Goal: Book appointment/travel/reservation

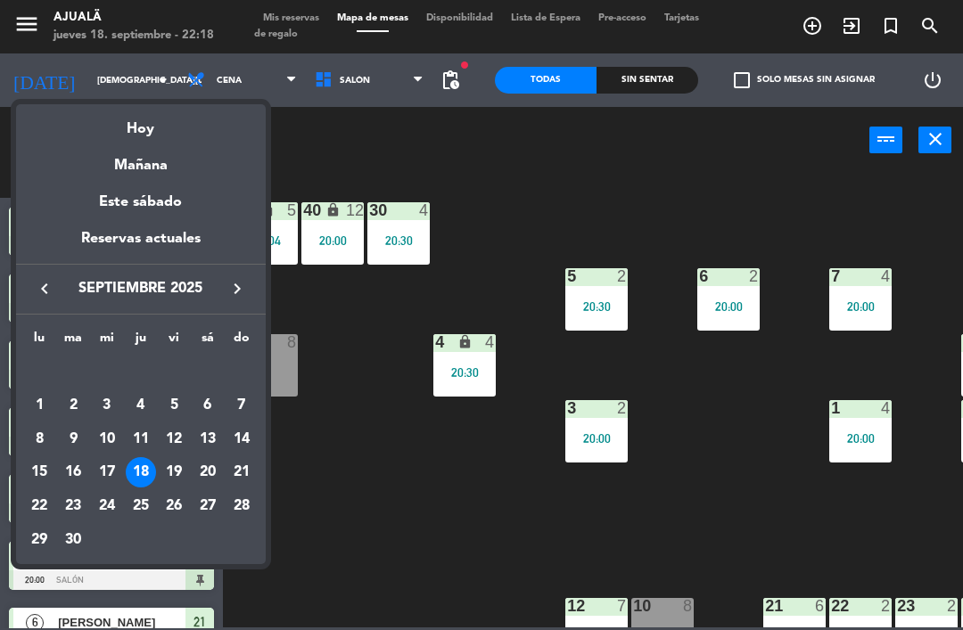
click at [189, 177] on div "Este sábado" at bounding box center [141, 202] width 250 height 50
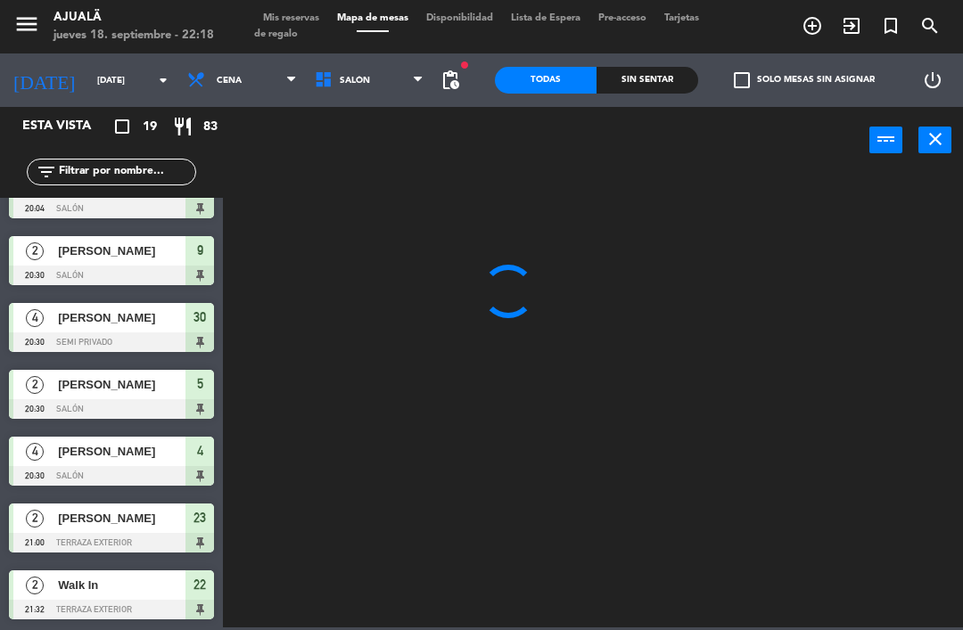
scroll to position [505, 0]
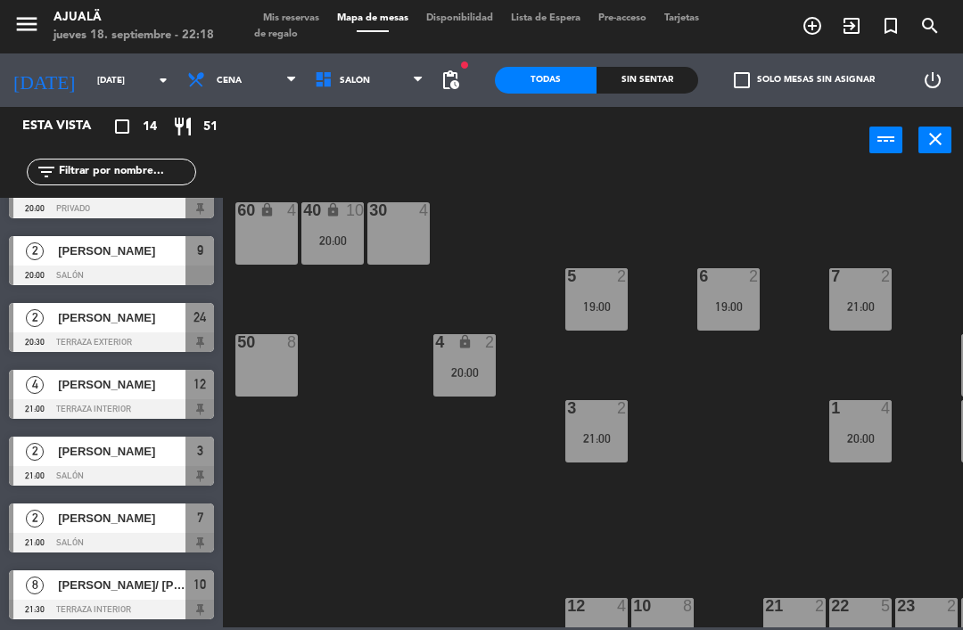
click at [95, 88] on input "[DATE]" at bounding box center [149, 81] width 122 height 28
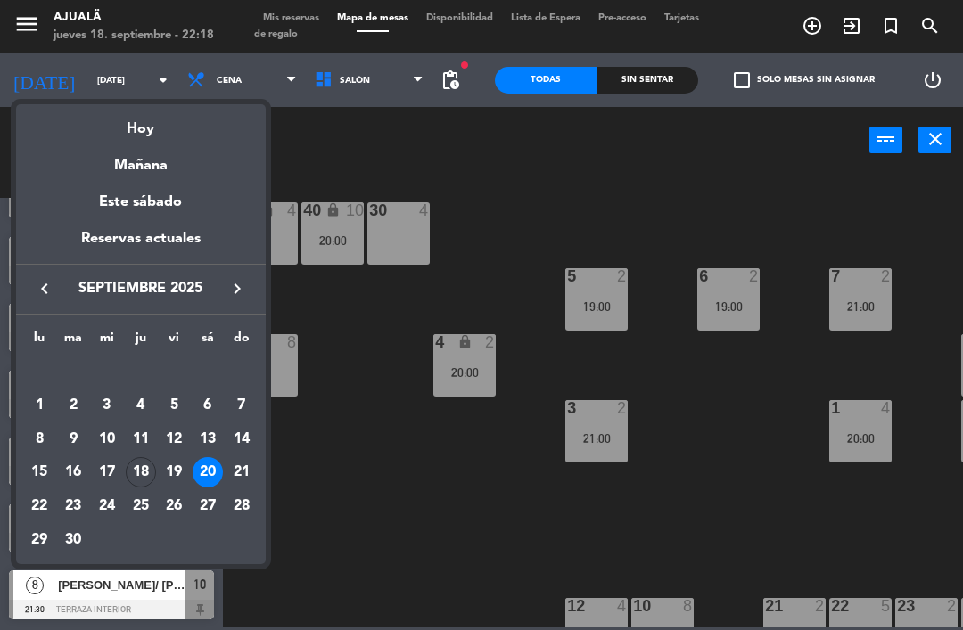
click at [175, 170] on div "Mañana" at bounding box center [141, 159] width 250 height 37
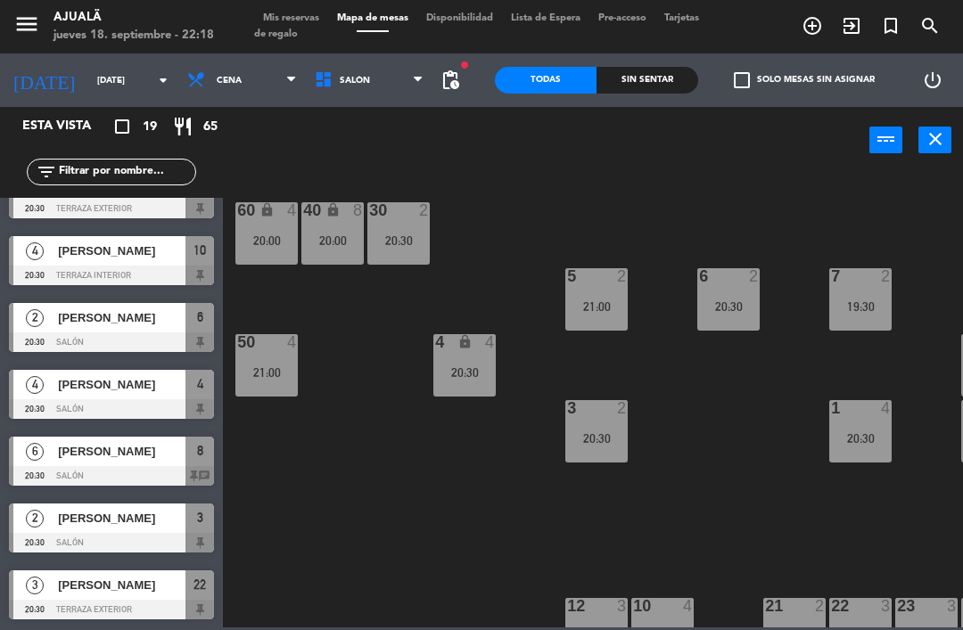
click at [217, 76] on span "Cena" at bounding box center [229, 81] width 25 height 10
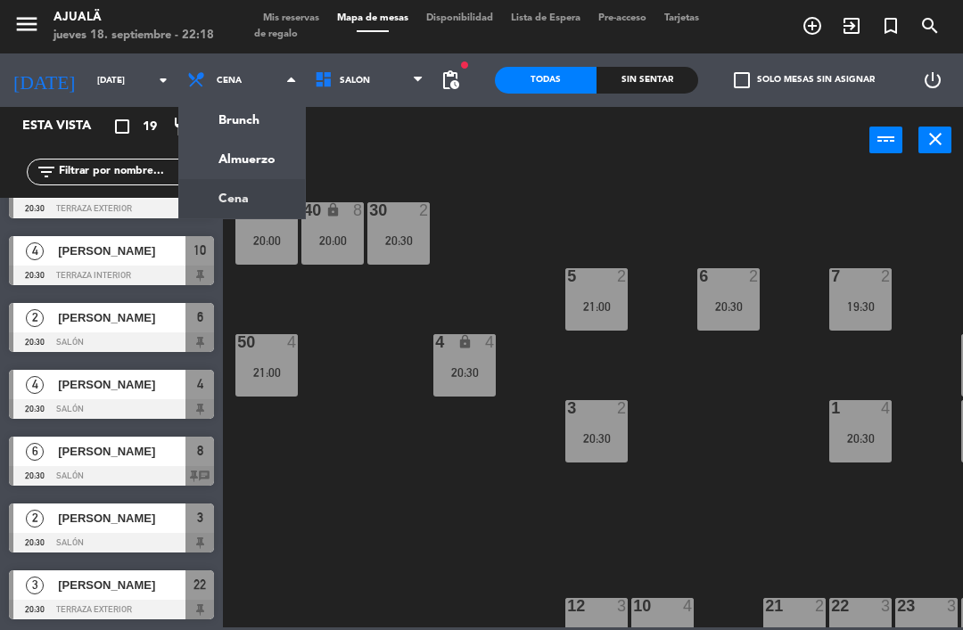
click at [242, 158] on ng-component "menu Ajualä jueves 18. septiembre - 22:18 Mis reservas Mapa de mesas Disponibil…" at bounding box center [481, 313] width 963 height 627
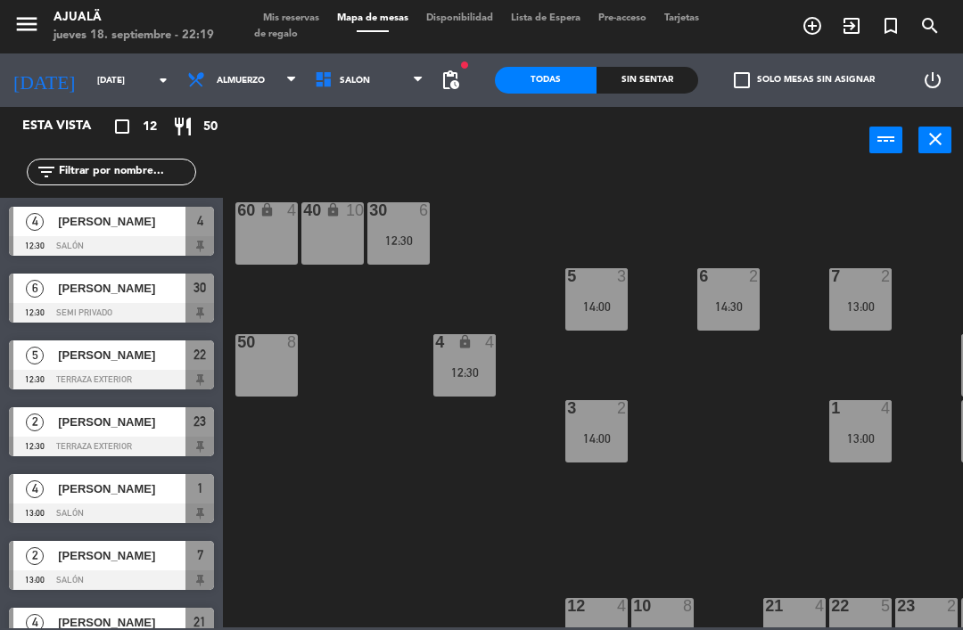
scroll to position [0, 0]
click at [245, 87] on span "Almuerzo" at bounding box center [241, 80] width 127 height 39
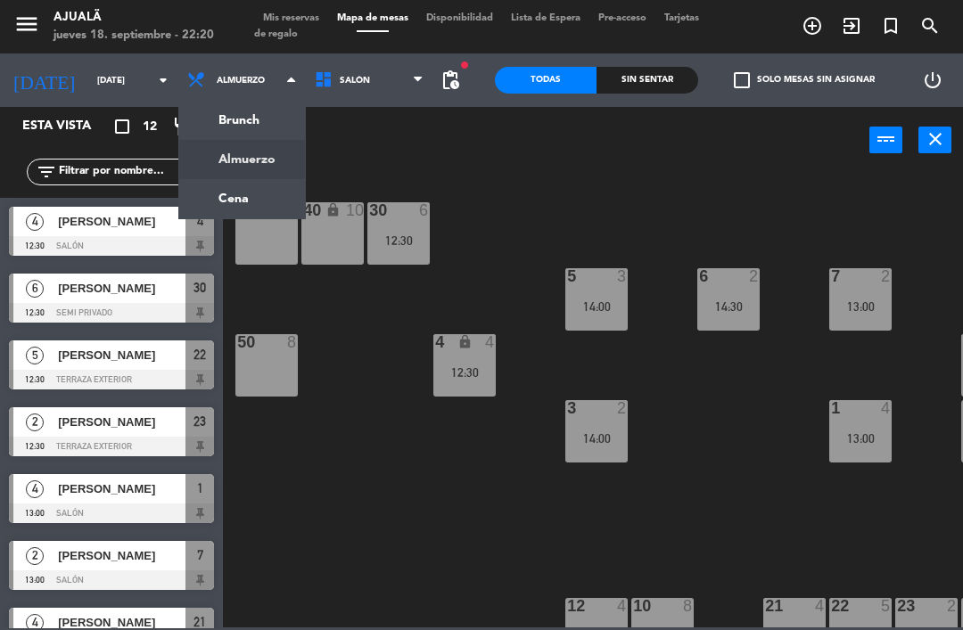
click at [248, 202] on ng-component "menu Ajualä jueves 18. septiembre - 22:20 Mis reservas Mapa de mesas Disponibil…" at bounding box center [481, 313] width 963 height 627
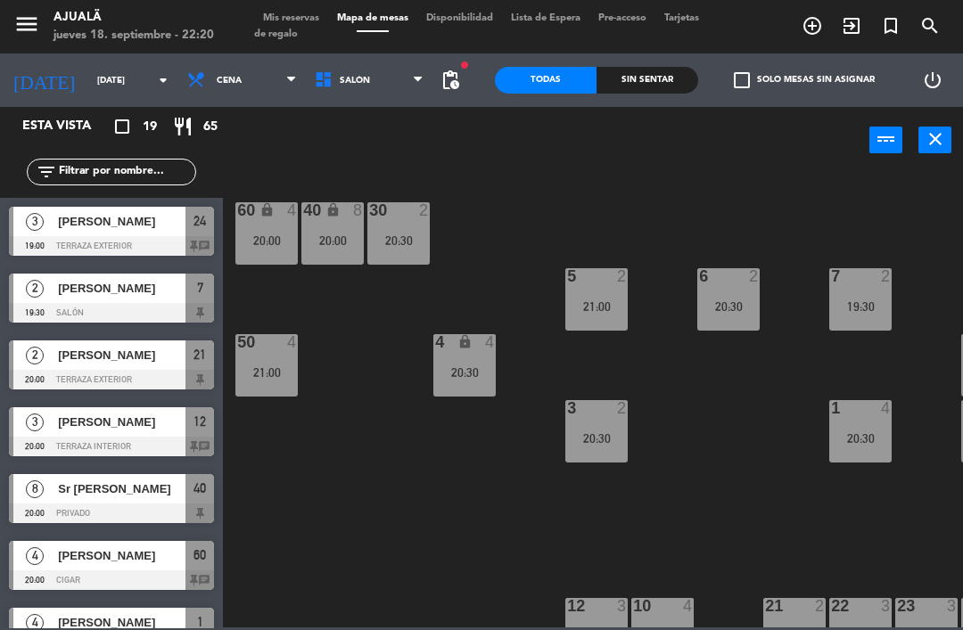
click at [119, 80] on input "[DATE]" at bounding box center [149, 81] width 122 height 28
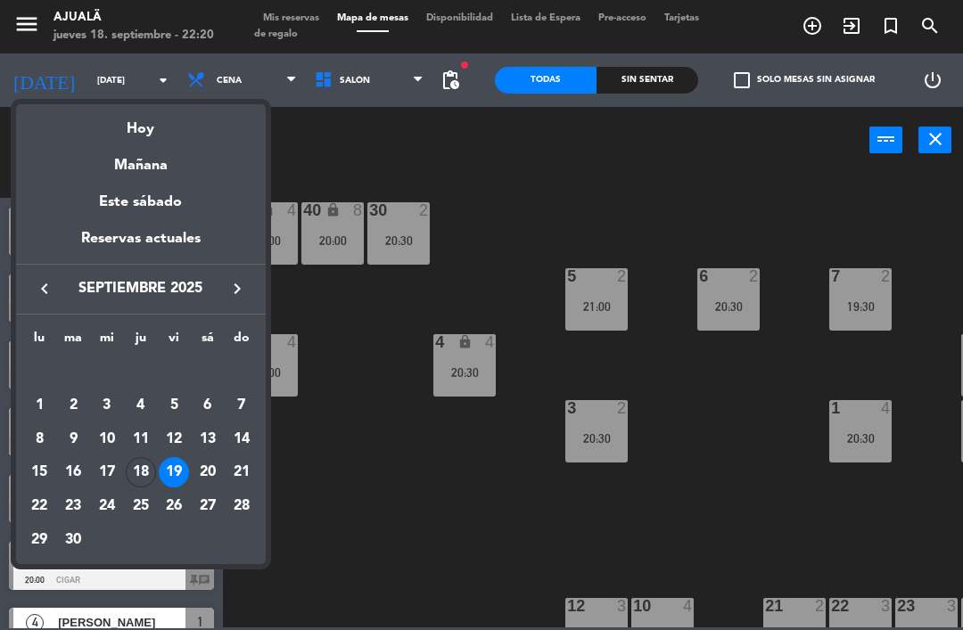
click at [167, 133] on div "Hoy" at bounding box center [141, 122] width 250 height 37
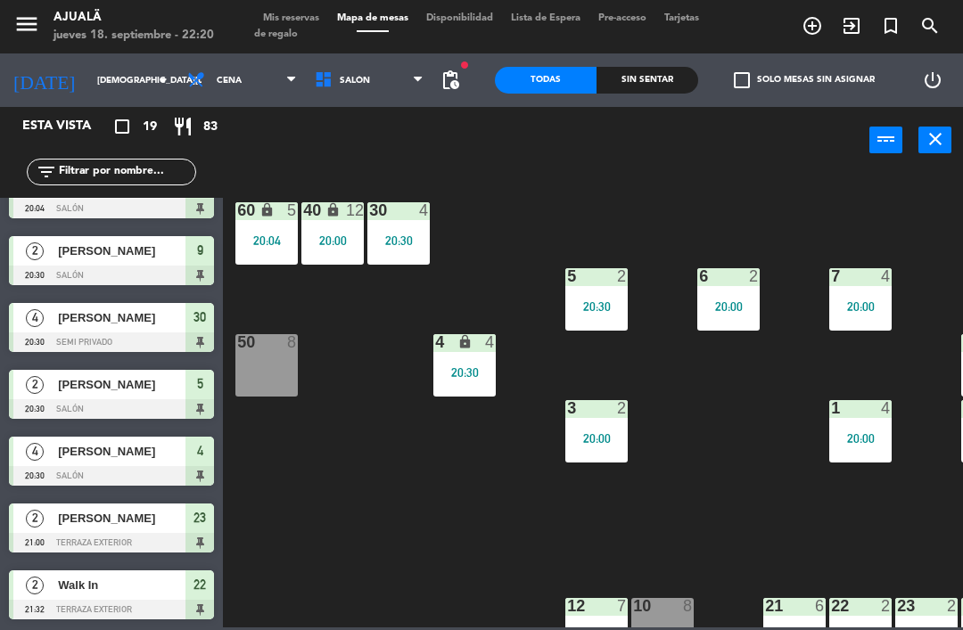
scroll to position [840, 0]
click at [217, 77] on span "Cena" at bounding box center [229, 81] width 25 height 10
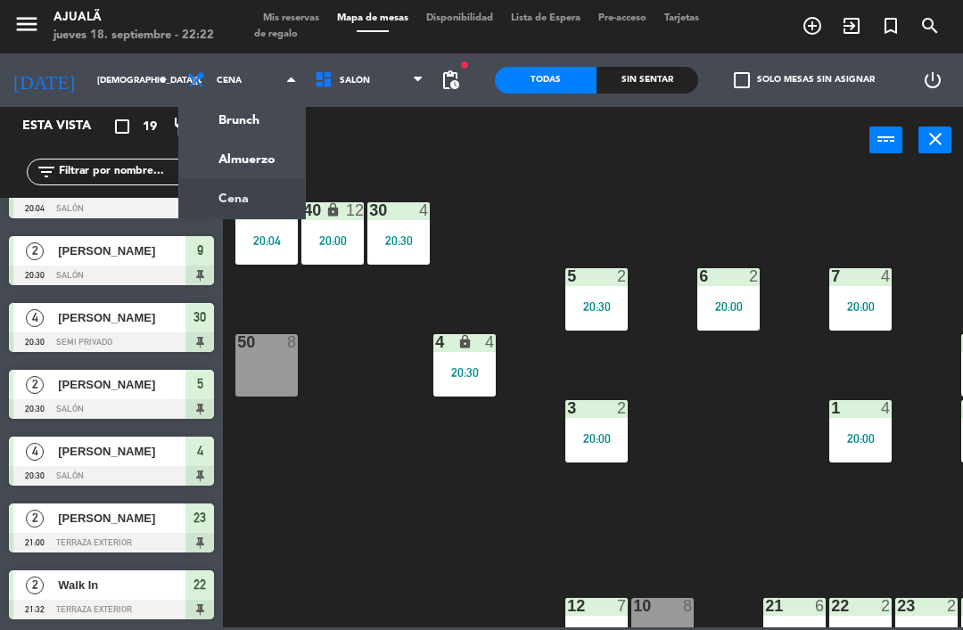
click at [251, 166] on ng-component "menu Ajualä jueves 18. septiembre - 22:22 Mis reservas Mapa de mesas Disponibil…" at bounding box center [481, 313] width 963 height 627
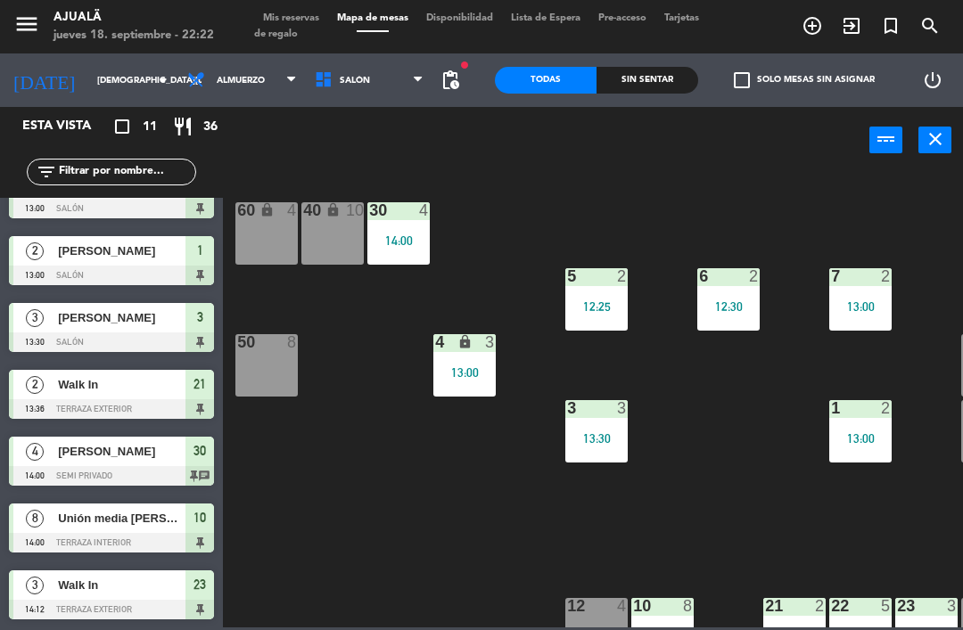
click at [98, 78] on input "[DEMOGRAPHIC_DATA][DATE]" at bounding box center [149, 81] width 122 height 28
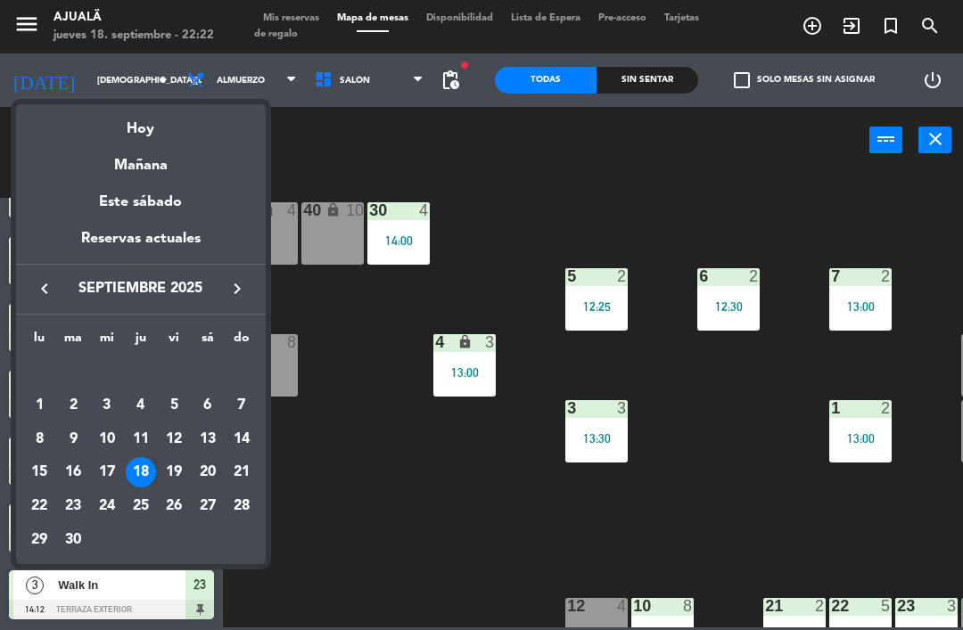
click at [156, 168] on div "Mañana" at bounding box center [141, 159] width 250 height 37
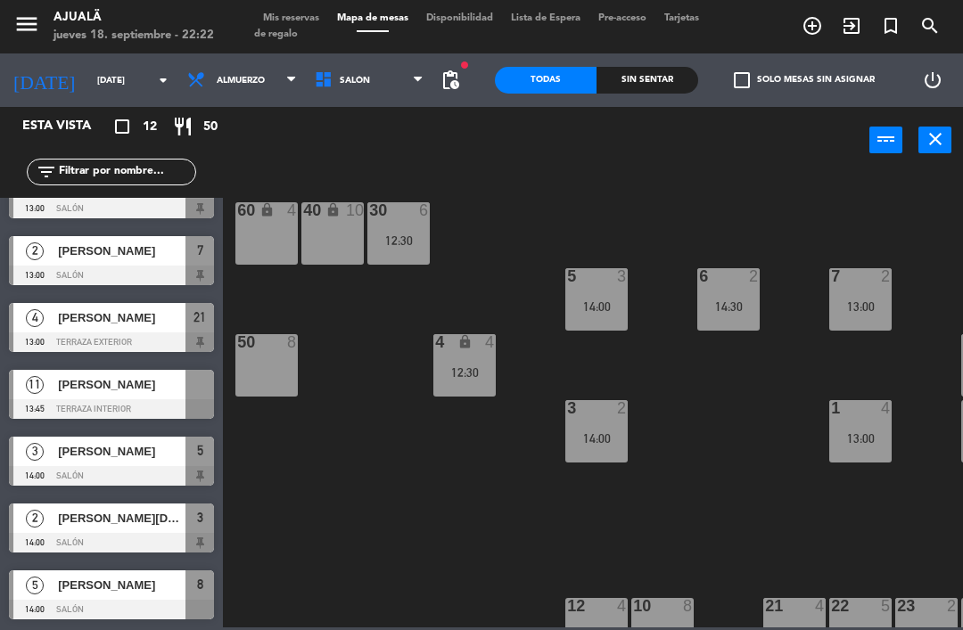
click at [134, 390] on span "[PERSON_NAME]" at bounding box center [121, 384] width 127 height 19
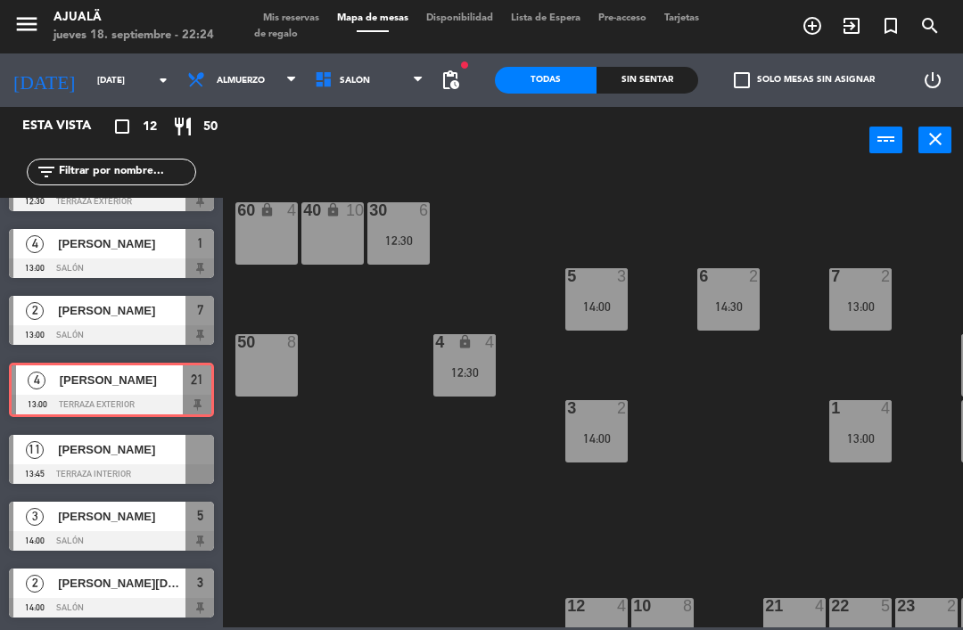
scroll to position [242, 0]
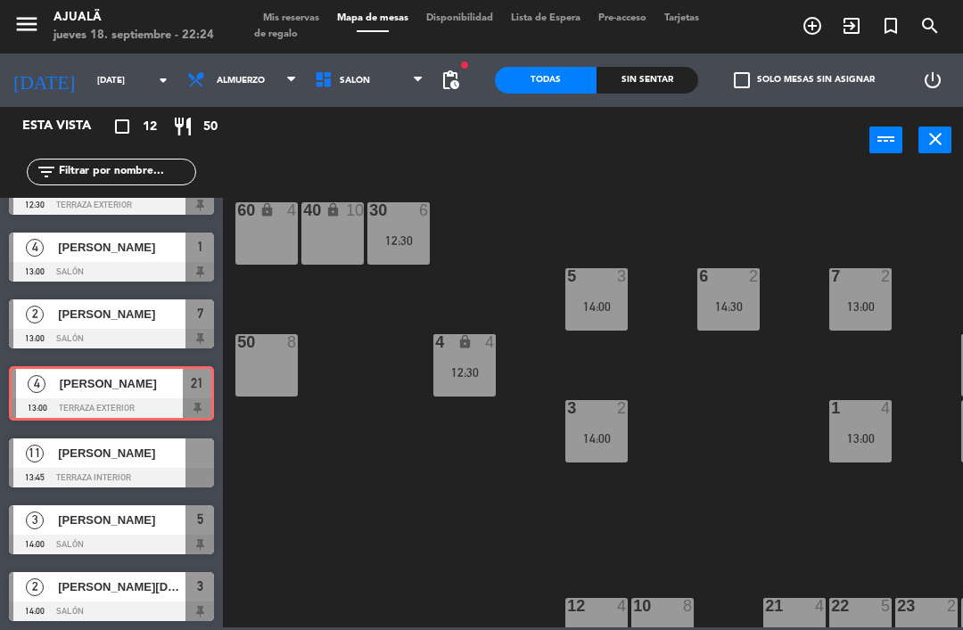
click at [263, 493] on div "30 6 12:30 40 lock 10 60 lock 4 5 3 14:00 6 2 14:30 7 2 13:00 4 lock 4 12:30 8 …" at bounding box center [598, 399] width 730 height 456
click at [162, 450] on span "[PERSON_NAME]" at bounding box center [121, 453] width 127 height 19
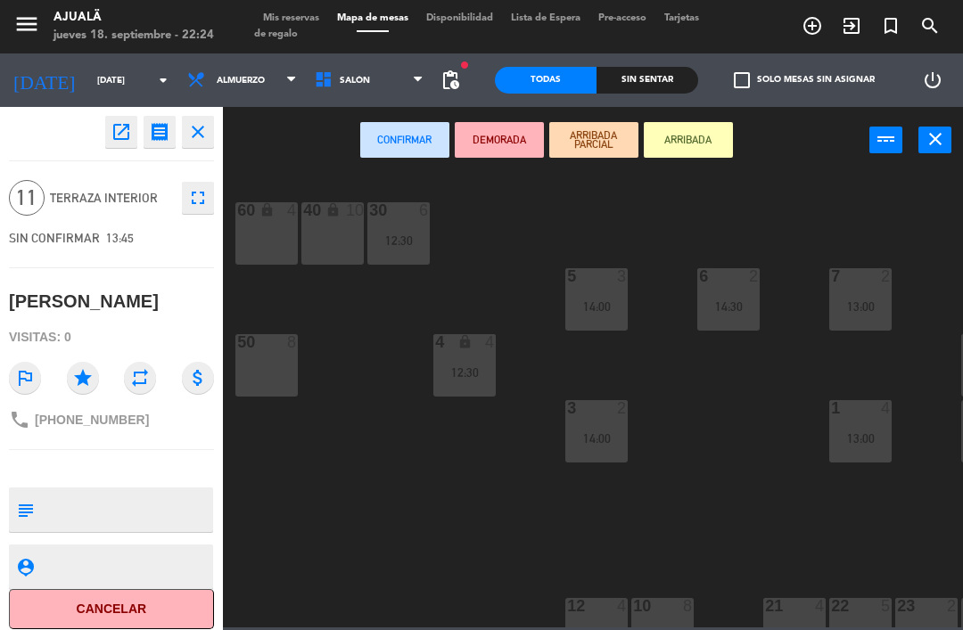
scroll to position [0, 0]
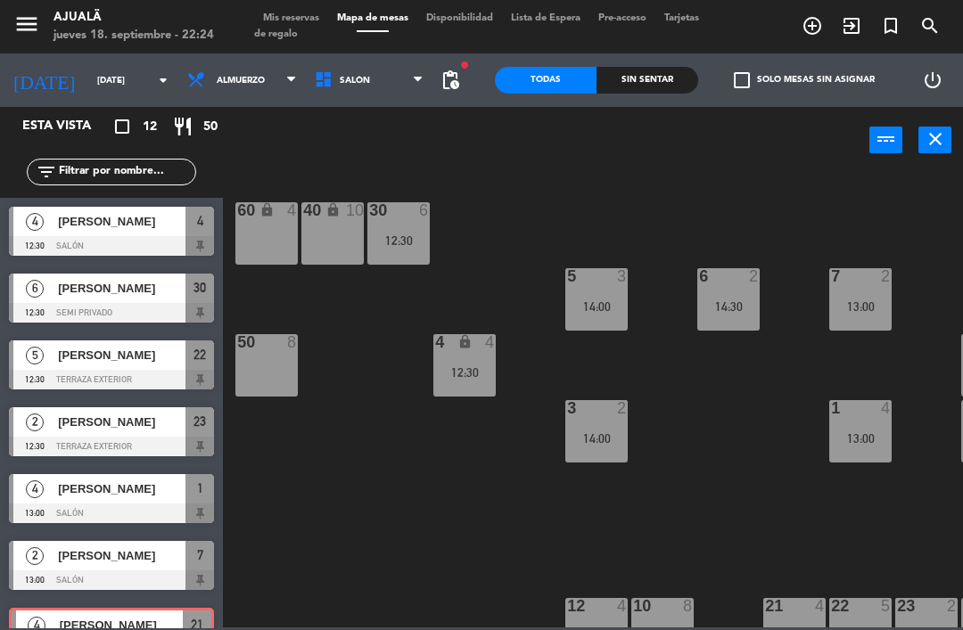
click at [326, 511] on div "30 6 12:30 40 lock 10 60 lock 4 5 3 14:00 6 2 14:30 7 2 13:00 4 lock 4 12:30 8 …" at bounding box center [598, 399] width 730 height 456
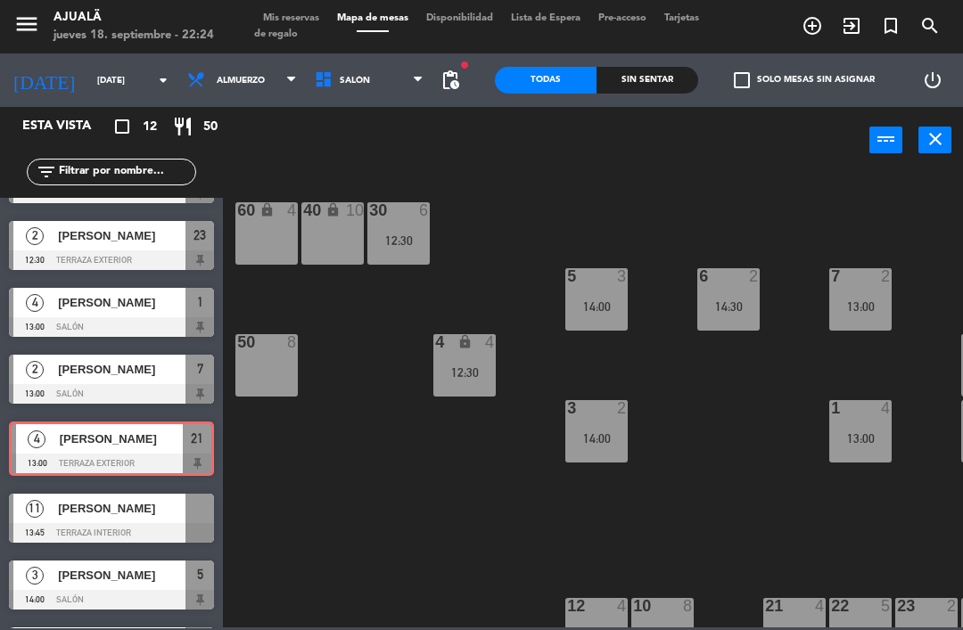
scroll to position [267, 0]
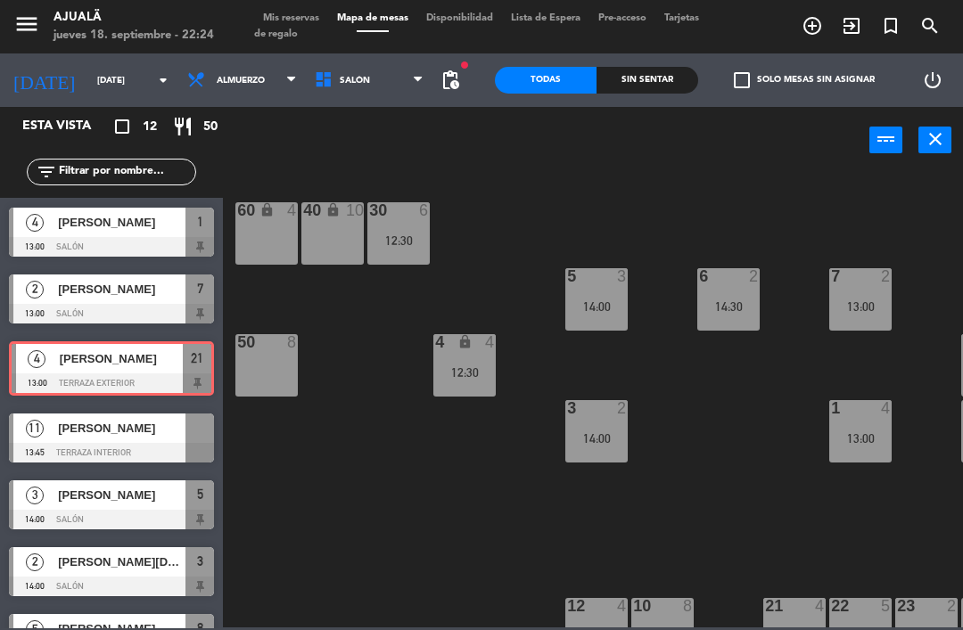
click at [149, 303] on div "[PERSON_NAME]" at bounding box center [120, 289] width 129 height 29
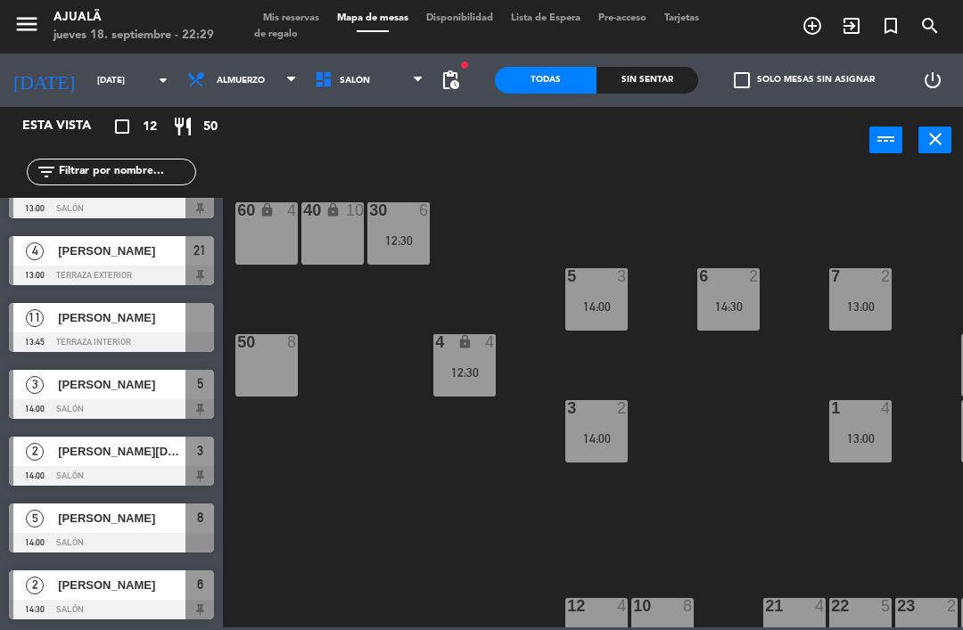
scroll to position [372, 0]
click at [201, 71] on span "Almuerzo" at bounding box center [241, 80] width 127 height 39
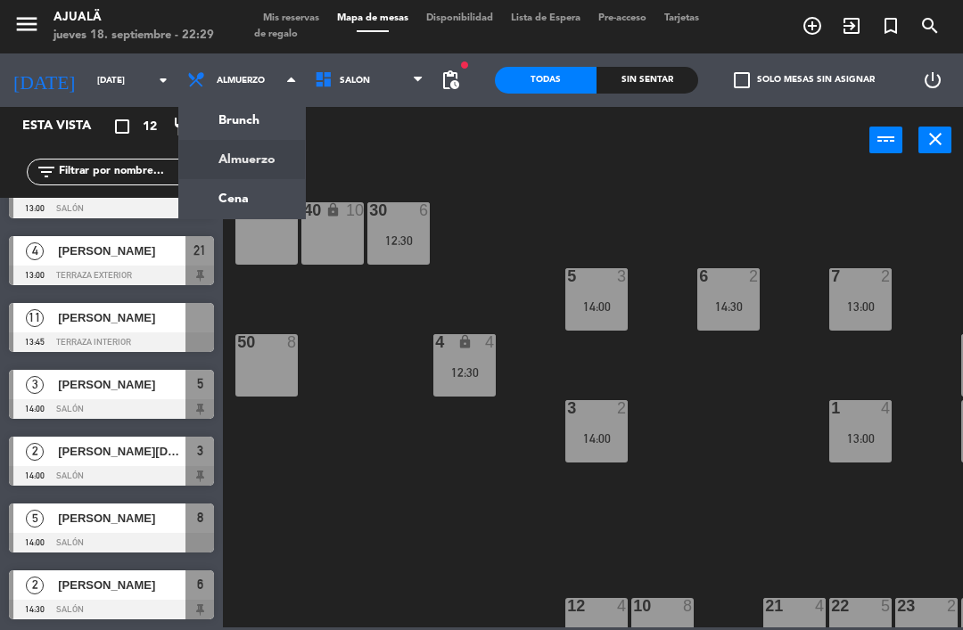
click at [324, 318] on div "30 6 12:30 40 lock 10 60 lock 4 5 3 14:00 6 2 14:30 7 2 13:00 4 lock 4 12:30 8 …" at bounding box center [598, 399] width 730 height 456
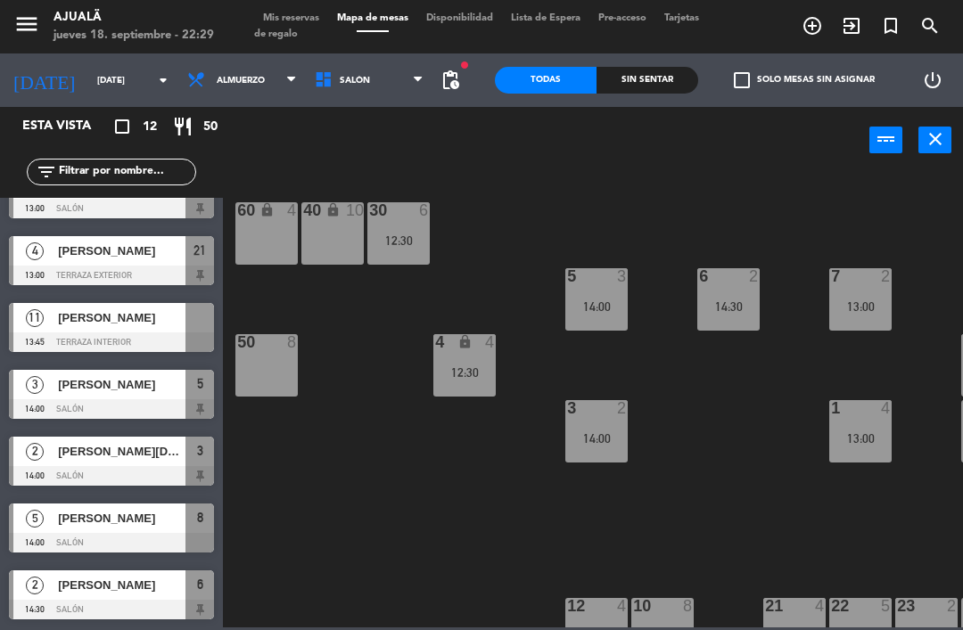
click at [89, 83] on input "[DATE]" at bounding box center [149, 81] width 122 height 28
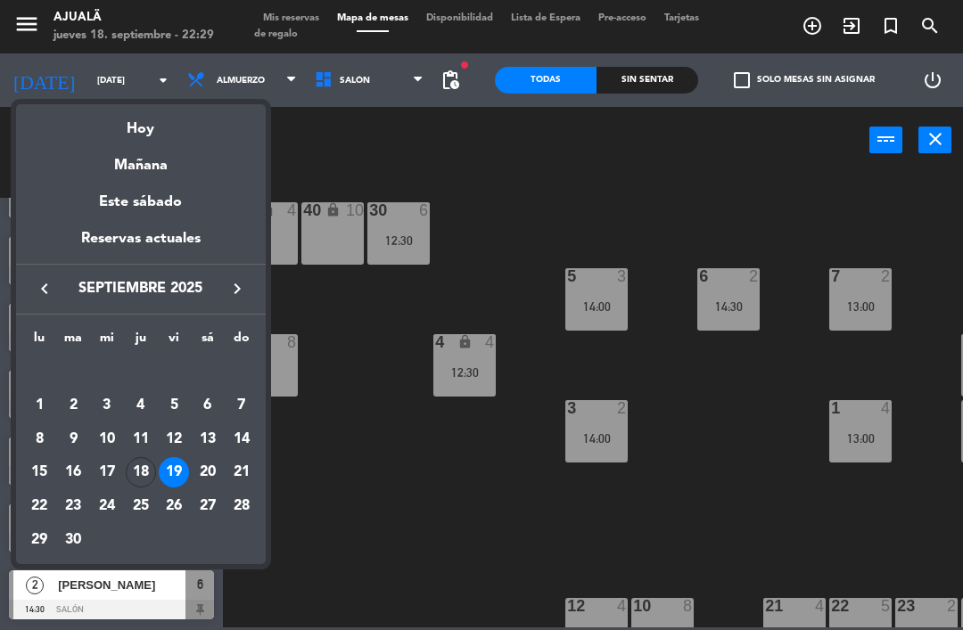
click at [214, 472] on div "20" at bounding box center [208, 472] width 30 height 30
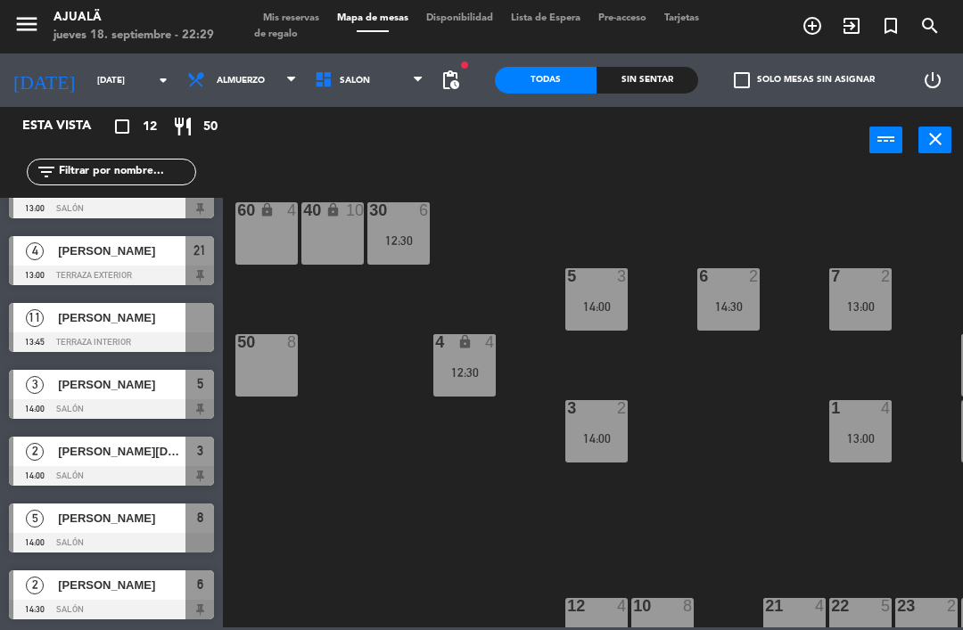
type input "[DATE]"
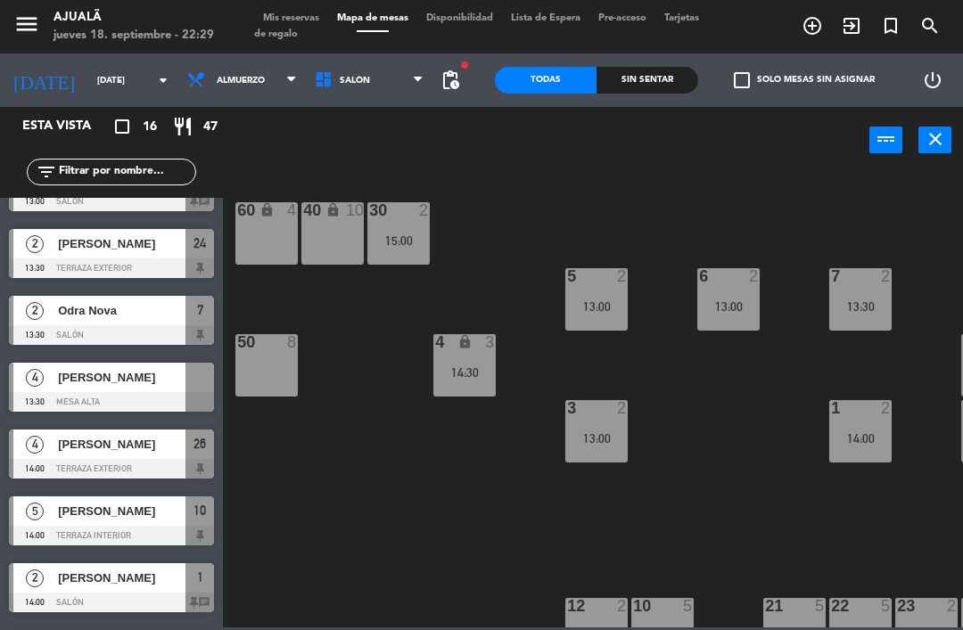
scroll to position [424, 0]
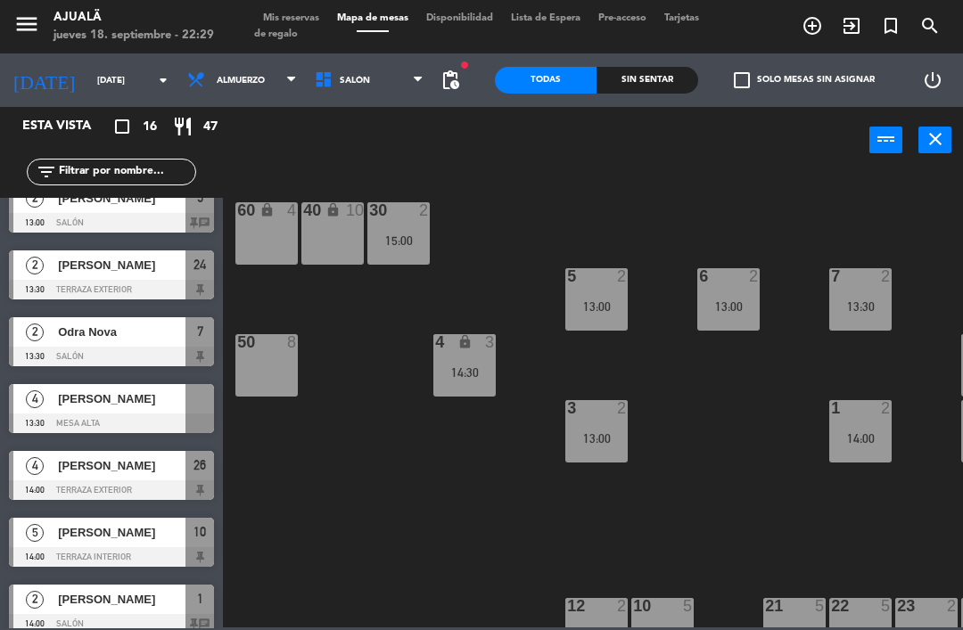
click at [136, 414] on div at bounding box center [111, 424] width 205 height 20
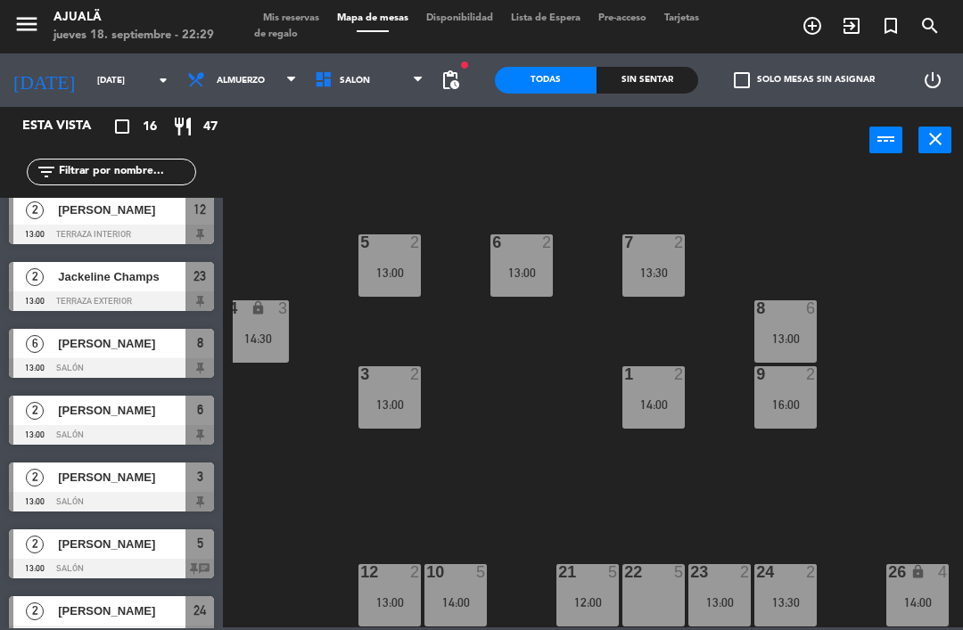
scroll to position [34, 207]
click at [590, 613] on div "21 5 12:00" at bounding box center [587, 595] width 62 height 62
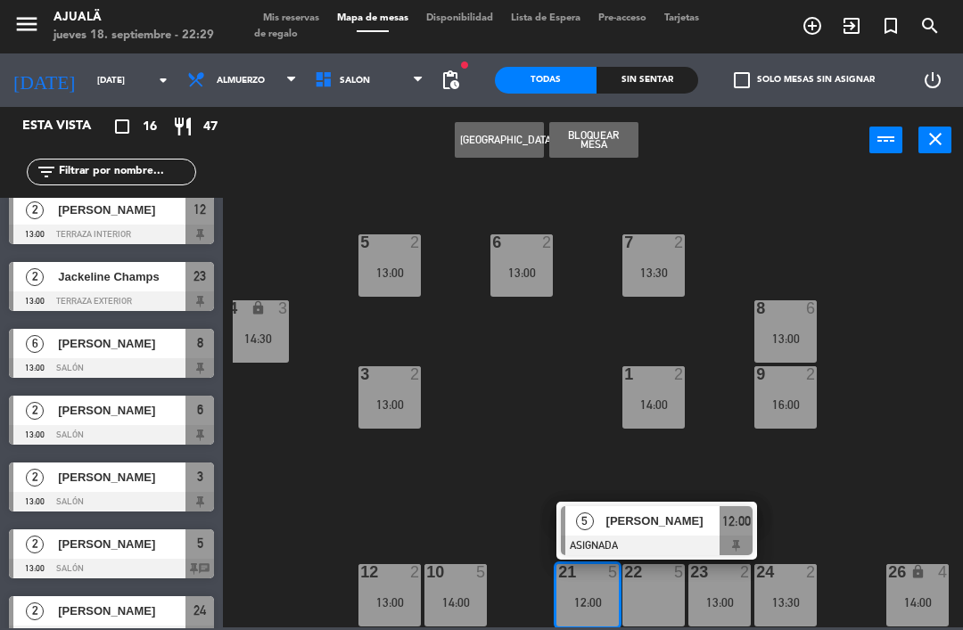
click at [857, 478] on div "30 2 15:00 40 lock 10 60 lock 4 5 2 13:00 6 2 13:00 7 2 13:30 4 lock 3 14:30 8 …" at bounding box center [598, 399] width 730 height 456
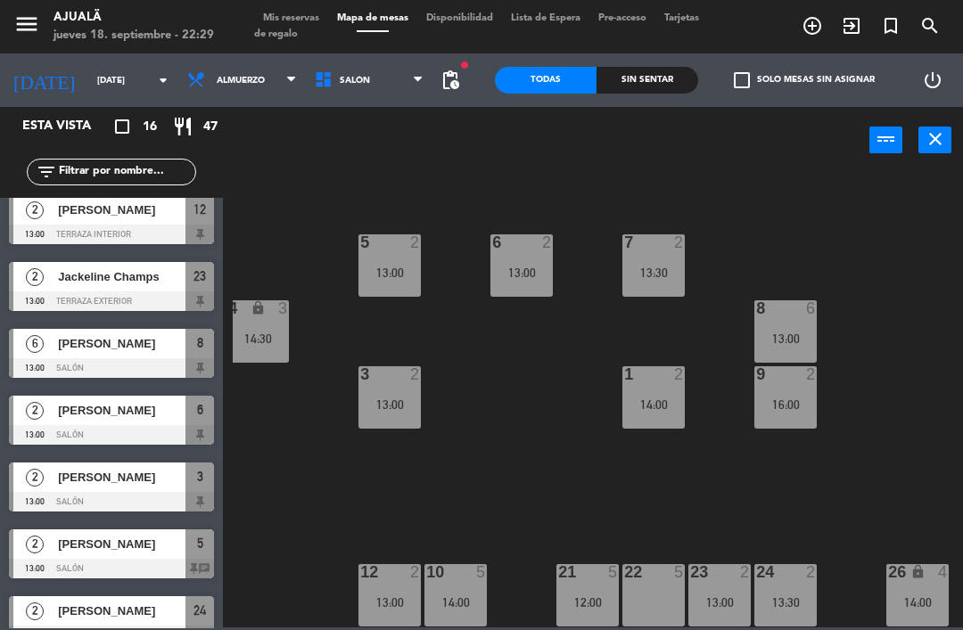
click at [730, 564] on div at bounding box center [719, 572] width 29 height 16
click at [884, 420] on div "30 2 15:00 40 lock 10 60 lock 4 5 2 13:00 6 2 13:00 7 2 13:30 4 lock 3 14:30 8 …" at bounding box center [598, 399] width 730 height 456
click at [776, 619] on div "24 2 13:30" at bounding box center [785, 595] width 62 height 62
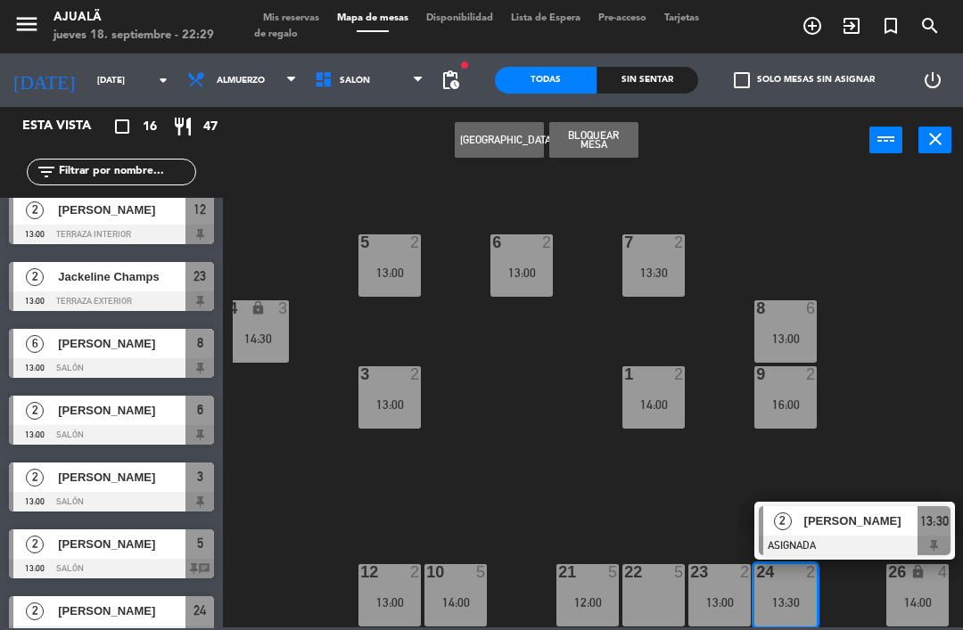
click at [913, 418] on div "30 2 15:00 40 lock 10 60 lock 4 5 2 13:00 6 2 13:00 7 2 13:30 4 lock 3 14:30 8 …" at bounding box center [598, 399] width 730 height 456
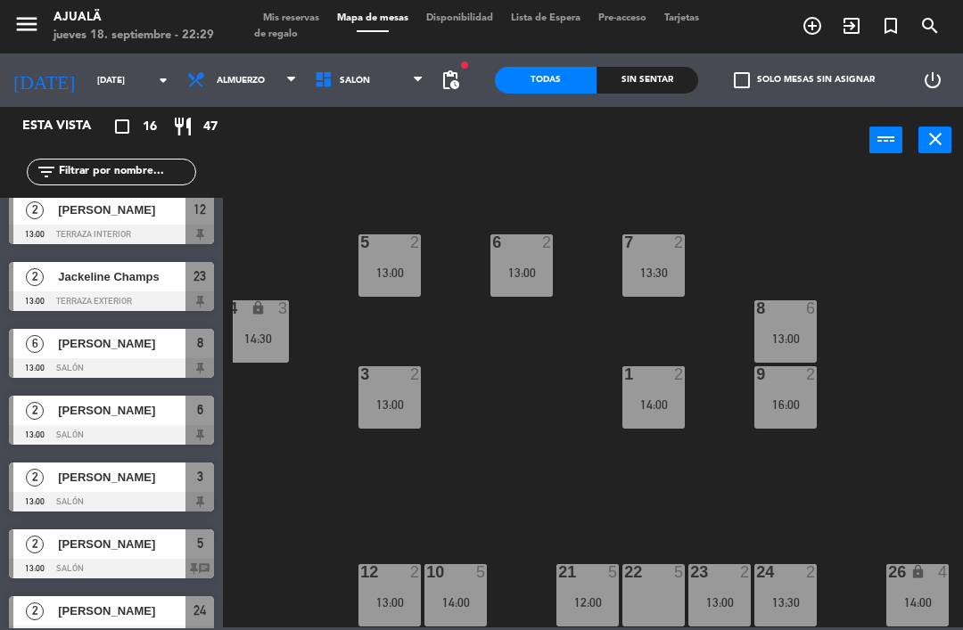
click at [923, 615] on div "26 lock 4 14:00" at bounding box center [917, 595] width 62 height 62
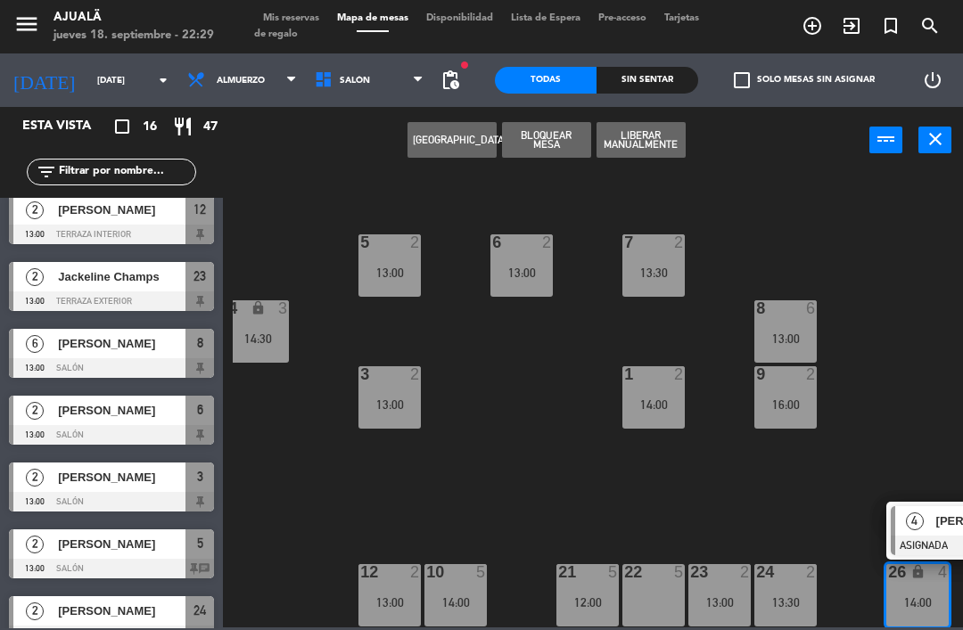
click at [914, 385] on div "30 2 15:00 40 lock 10 60 lock 4 5 2 13:00 6 2 13:00 7 2 13:30 4 lock 3 14:30 8 …" at bounding box center [598, 399] width 730 height 456
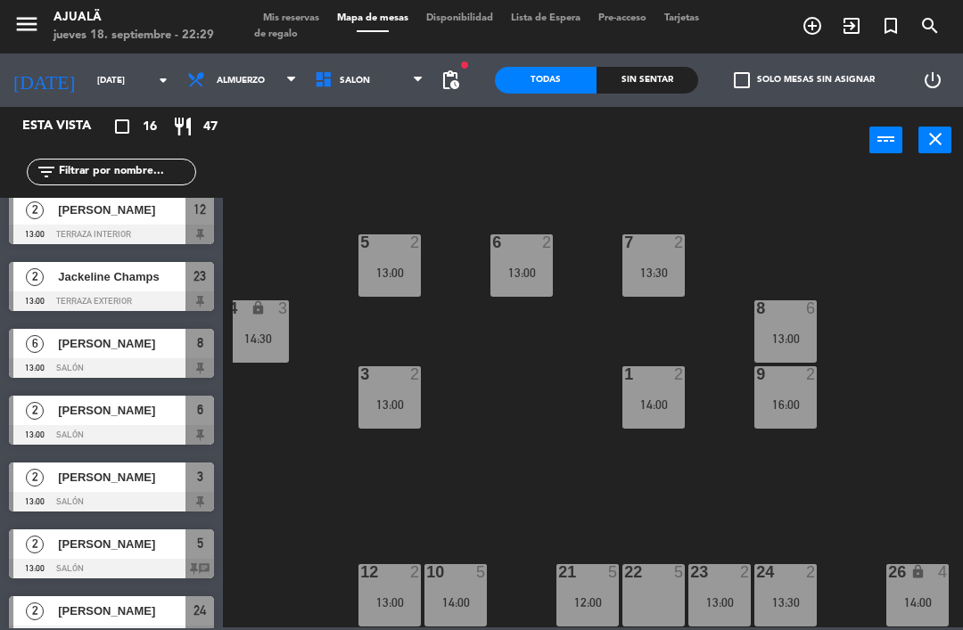
click at [796, 411] on div "16:00" at bounding box center [785, 404] width 62 height 12
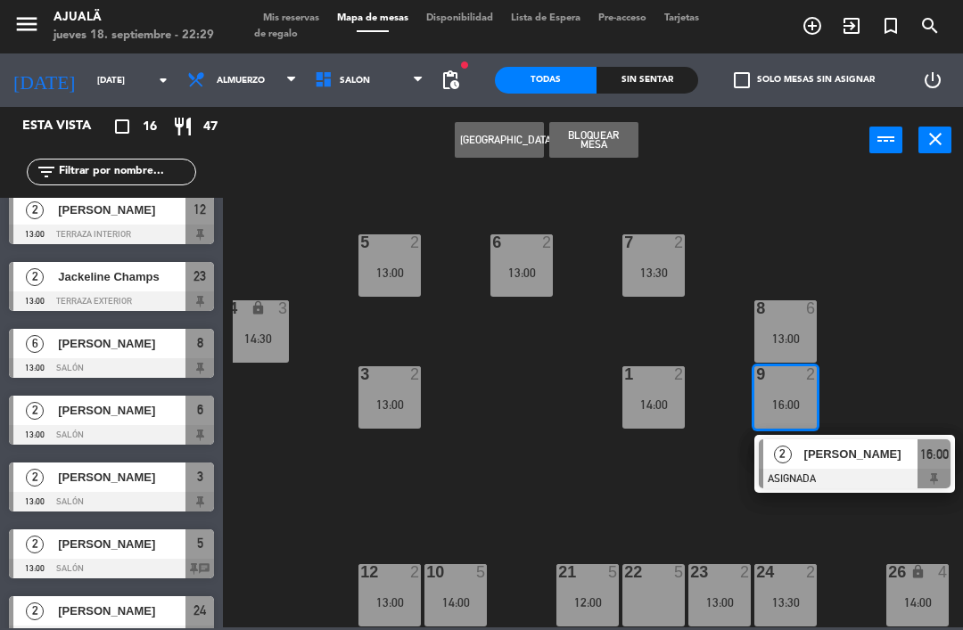
click at [516, 473] on div "30 2 15:00 40 lock 10 60 lock 4 5 2 13:00 6 2 13:00 7 2 13:30 4 lock 3 14:30 8 …" at bounding box center [598, 399] width 730 height 456
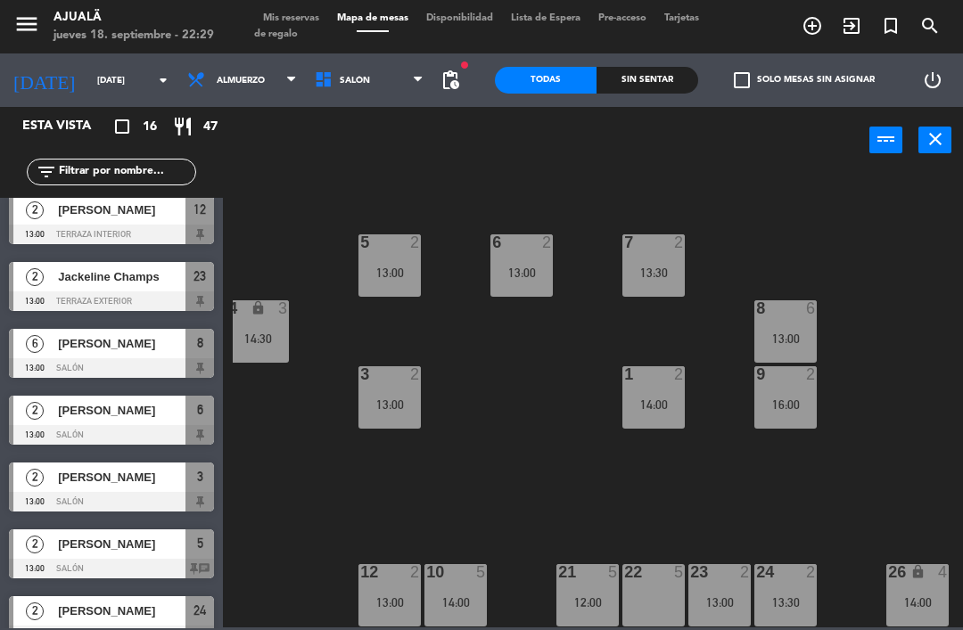
click at [796, 318] on div "8 6" at bounding box center [785, 309] width 62 height 18
click at [479, 493] on div "30 2 15:00 40 lock 10 60 lock 4 5 2 13:00 6 2 13:00 7 2 13:30 4 lock 3 14:30 8 …" at bounding box center [598, 399] width 730 height 456
click at [657, 275] on div "13:30" at bounding box center [653, 273] width 62 height 12
click at [431, 476] on div "30 2 15:00 40 lock 10 60 lock 4 5 2 13:00 6 2 13:00 7 2 13:30 4 lock 3 14:30 8 …" at bounding box center [598, 399] width 730 height 456
click at [667, 415] on div "1 2 14:00" at bounding box center [653, 397] width 62 height 62
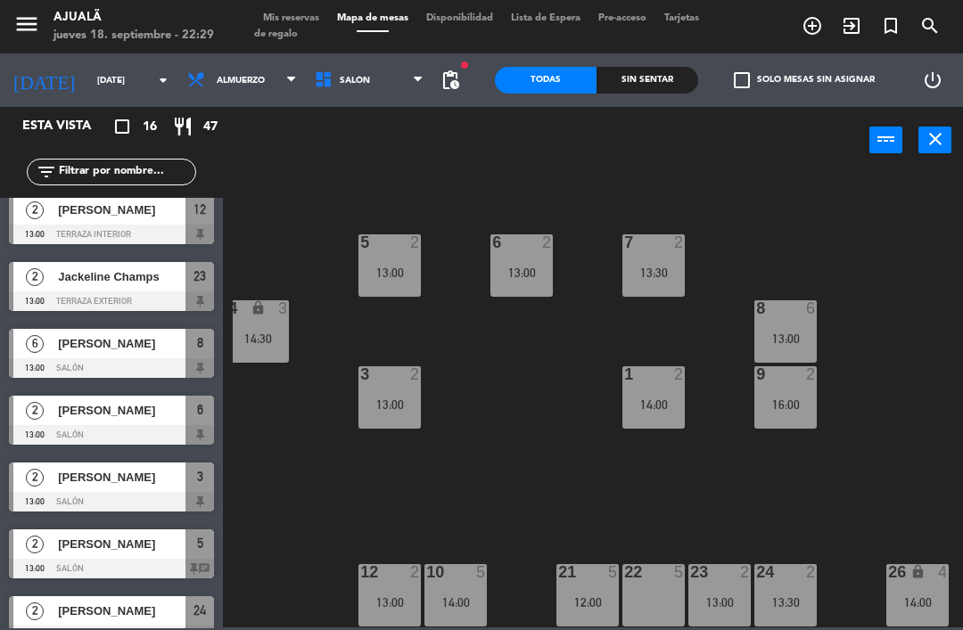
click at [416, 512] on div "30 2 15:00 40 lock 10 60 lock 4 5 2 13:00 6 2 13:00 7 2 13:30 4 lock 3 14:30 8 …" at bounding box center [598, 399] width 730 height 456
click at [519, 279] on div "13:00" at bounding box center [521, 273] width 62 height 12
click at [511, 505] on div "30 2 15:00 40 lock 10 60 lock 4 5 2 13:00 6 2 13:00 7 2 13:30 4 lock 3 14:30 8 …" at bounding box center [598, 399] width 730 height 456
click at [408, 281] on div "5 2 13:00" at bounding box center [389, 265] width 62 height 62
click at [527, 516] on div "30 2 15:00 40 lock 10 60 lock 4 5 2 13:00 6 2 13:00 7 2 13:30 4 lock 3 14:30 8 …" at bounding box center [598, 399] width 730 height 456
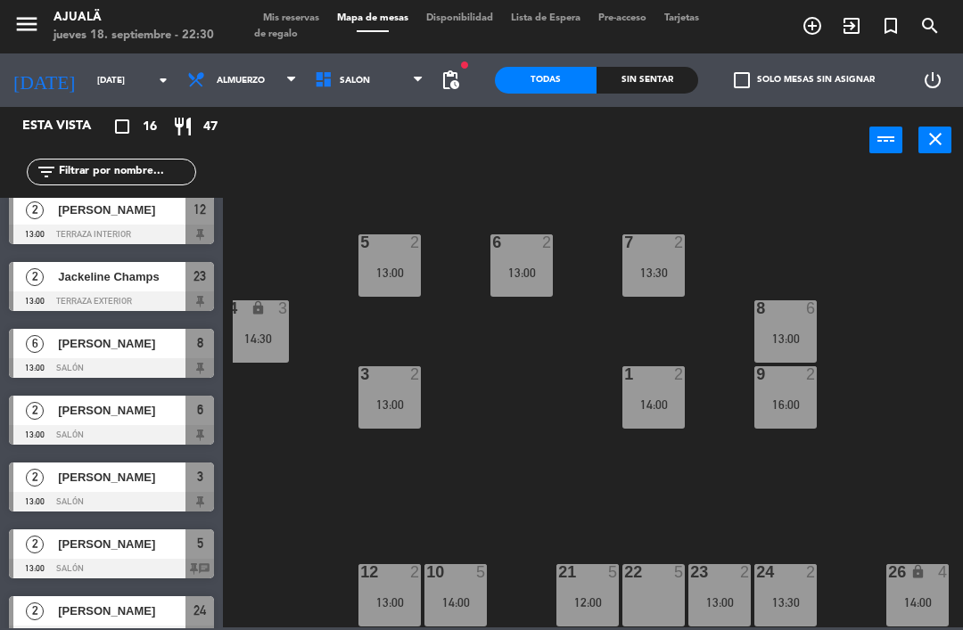
click at [398, 406] on div "13:00" at bounding box center [389, 404] width 62 height 12
click at [544, 539] on div "30 2 15:00 40 lock 10 60 lock 4 5 2 13:00 6 2 13:00 7 2 13:30 4 lock 3 14:30 8 …" at bounding box center [598, 399] width 730 height 456
click at [277, 345] on div "4 lock 3 14:30" at bounding box center [257, 331] width 62 height 62
click at [586, 503] on div "30 2 15:00 40 lock 10 60 lock 4 5 2 13:00 6 2 13:00 7 2 13:30 4 lock 3 14:30 8 …" at bounding box center [598, 399] width 730 height 456
click at [406, 583] on div "12 2 13:00" at bounding box center [389, 595] width 62 height 62
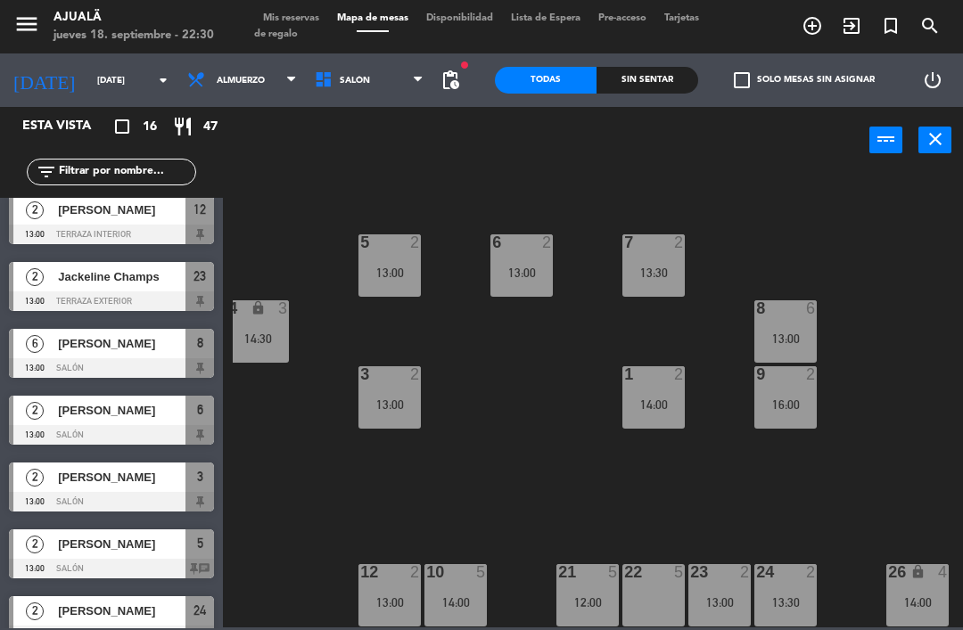
click at [538, 403] on div "30 2 15:00 40 lock 10 60 lock 4 5 2 13:00 6 2 13:00 7 2 13:30 4 lock 3 14:30 8 …" at bounding box center [598, 399] width 730 height 456
click at [463, 624] on div "10 5 14:00" at bounding box center [455, 595] width 62 height 62
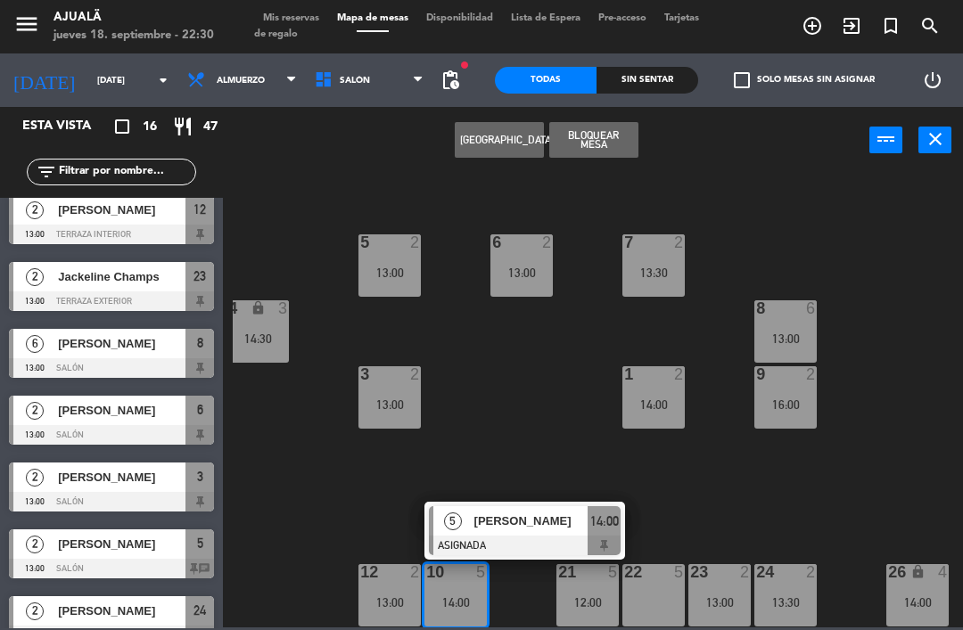
click at [510, 422] on div "30 2 15:00 40 lock 10 60 lock 4 5 2 13:00 6 2 13:00 7 2 13:30 4 lock 3 14:30 8 …" at bounding box center [598, 399] width 730 height 456
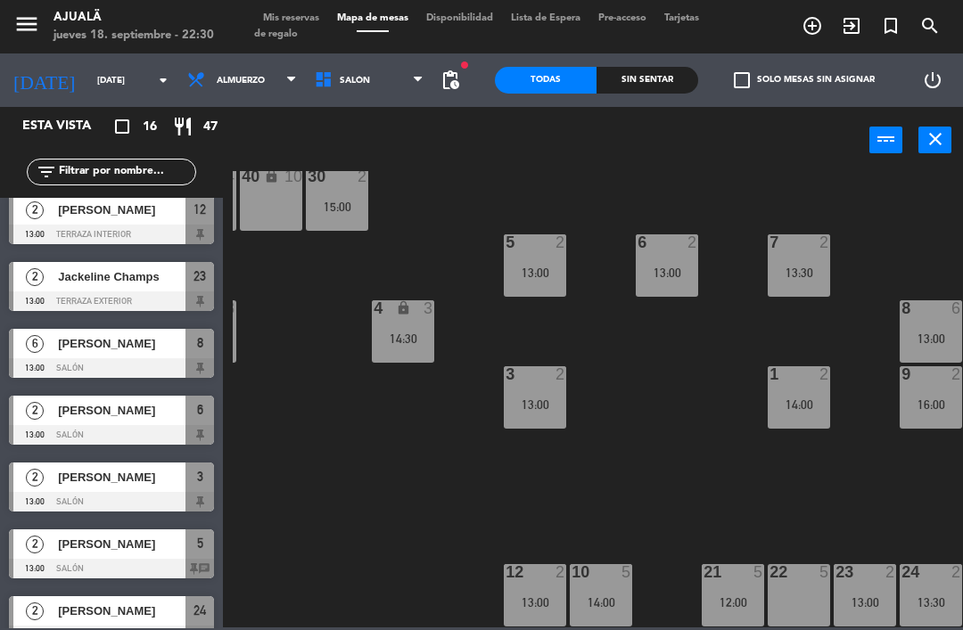
scroll to position [34, 60]
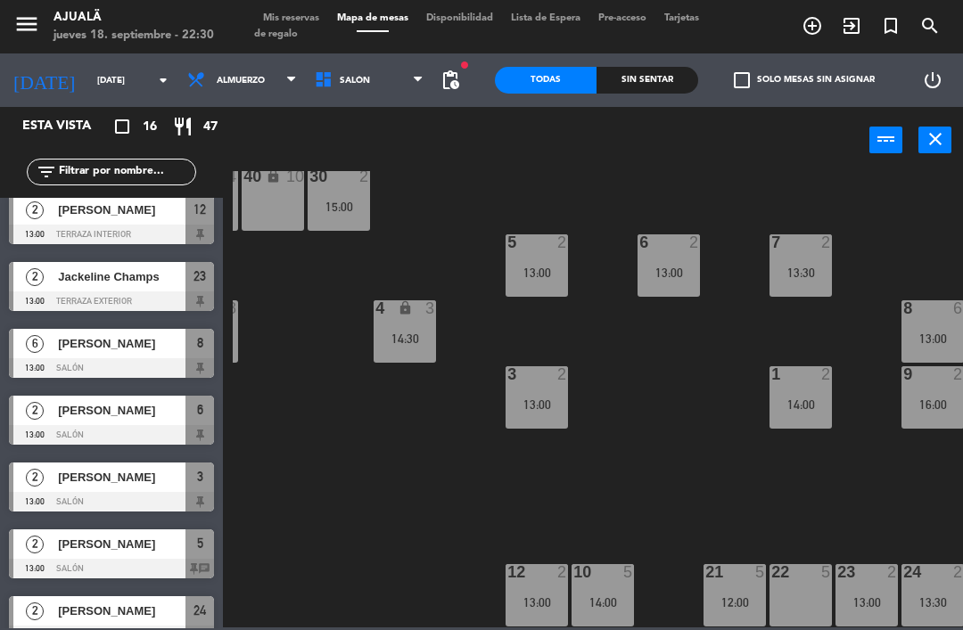
click at [729, 609] on div "12:00" at bounding box center [734, 602] width 62 height 12
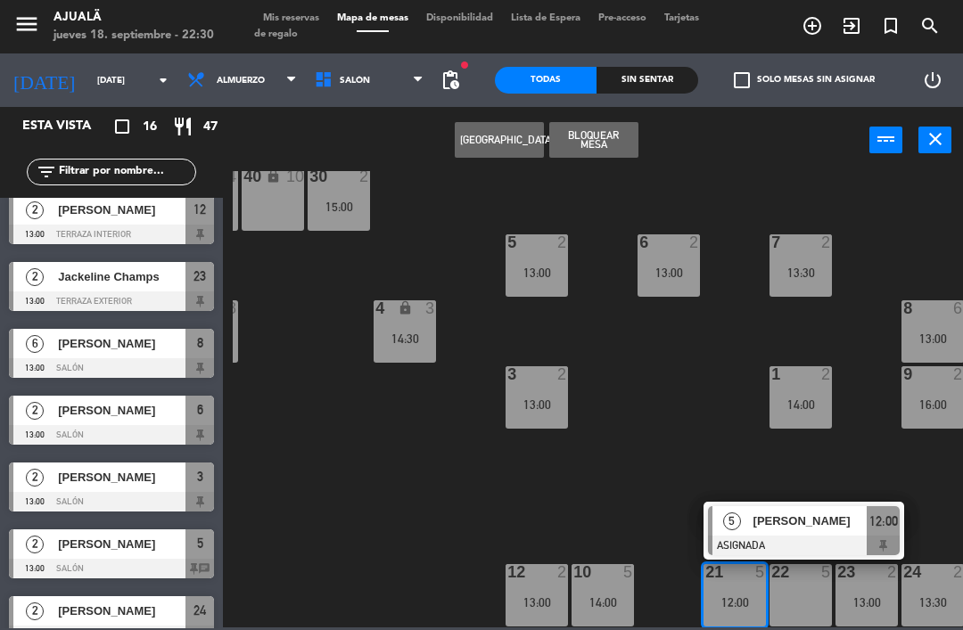
click at [605, 497] on div "30 2 15:00 40 lock 10 60 lock 4 5 2 13:00 6 2 13:00 7 2 13:30 4 lock 3 14:30 8 …" at bounding box center [598, 399] width 730 height 456
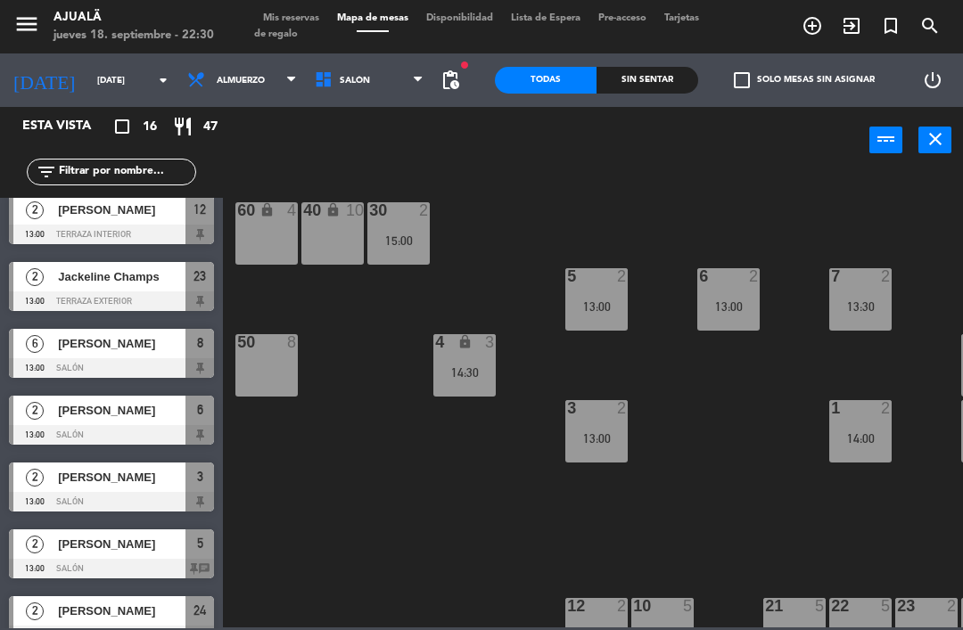
scroll to position [0, 0]
click at [401, 230] on div "30 2 15:00" at bounding box center [398, 233] width 62 height 62
click at [408, 489] on div "30 2 15:00 40 lock 10 60 lock 4 5 2 13:00 6 2 13:00 7 2 13:30 4 lock 3 14:30 8 …" at bounding box center [598, 399] width 730 height 456
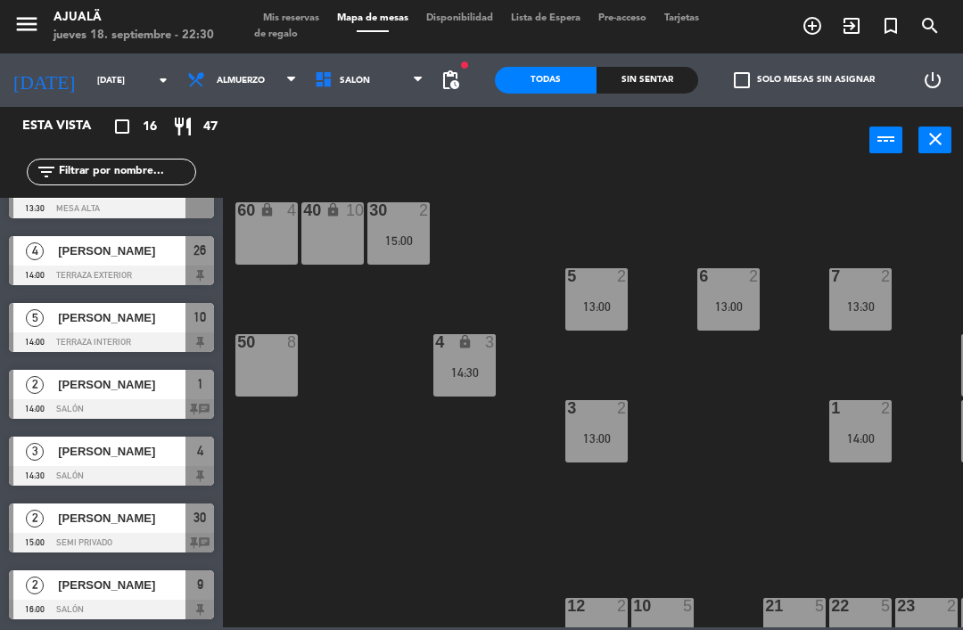
click at [447, 85] on span "pending_actions" at bounding box center [449, 80] width 21 height 21
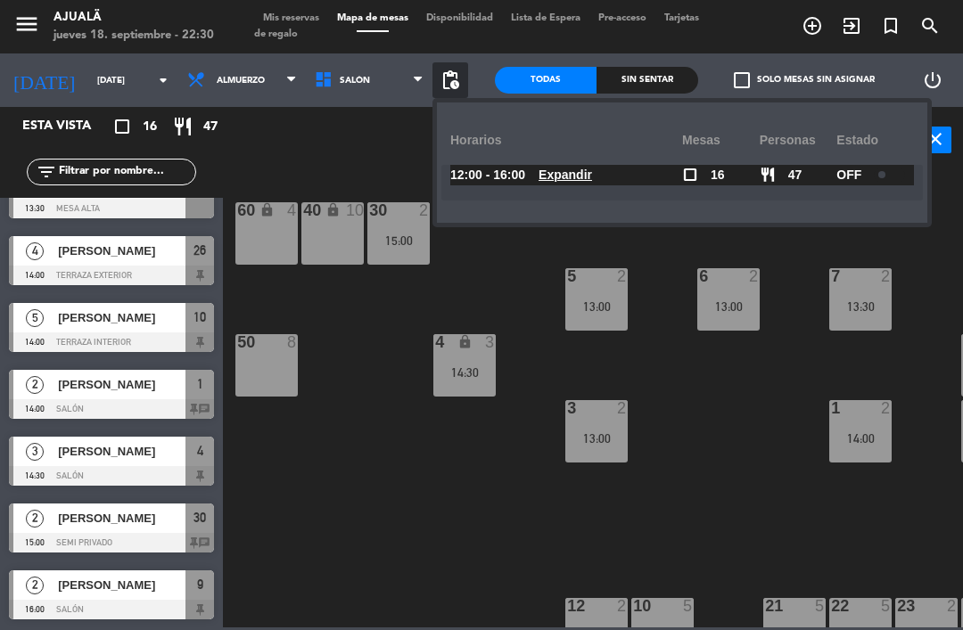
click at [563, 359] on div "30 2 15:00 40 lock 10 60 lock 4 5 2 13:00 6 2 13:00 7 2 13:30 4 lock 3 14:30 8 …" at bounding box center [598, 399] width 730 height 456
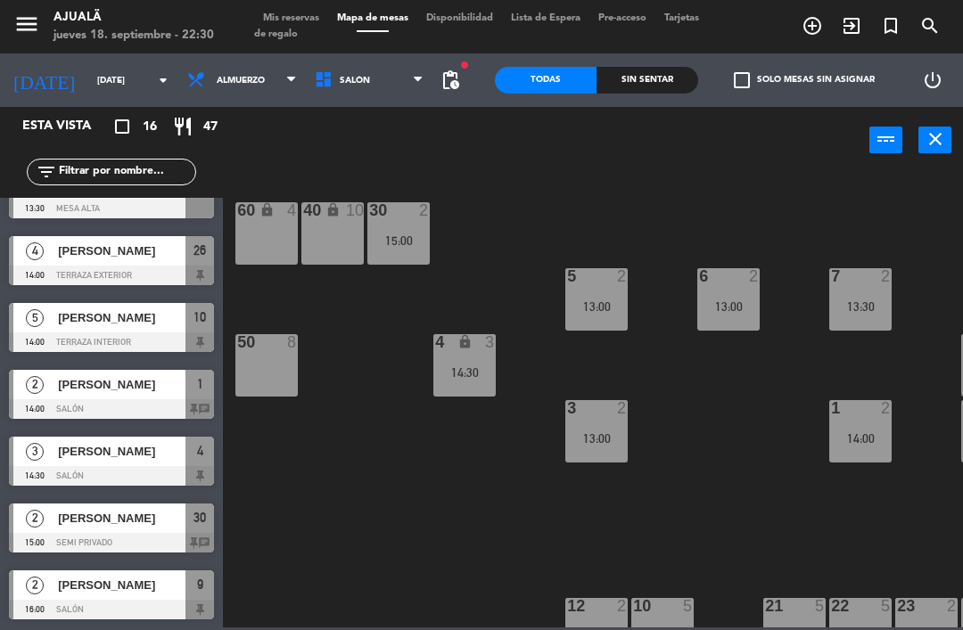
click at [487, 460] on div "30 2 15:00 40 lock 10 60 lock 4 5 2 13:00 6 2 13:00 7 2 13:30 4 lock 3 14:30 8 …" at bounding box center [598, 399] width 730 height 456
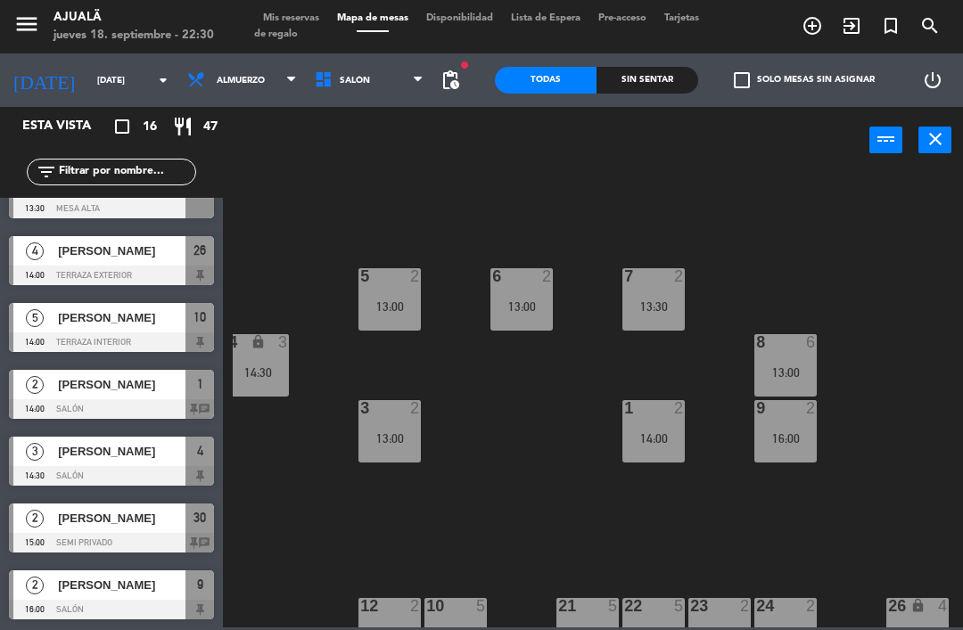
scroll to position [0, 207]
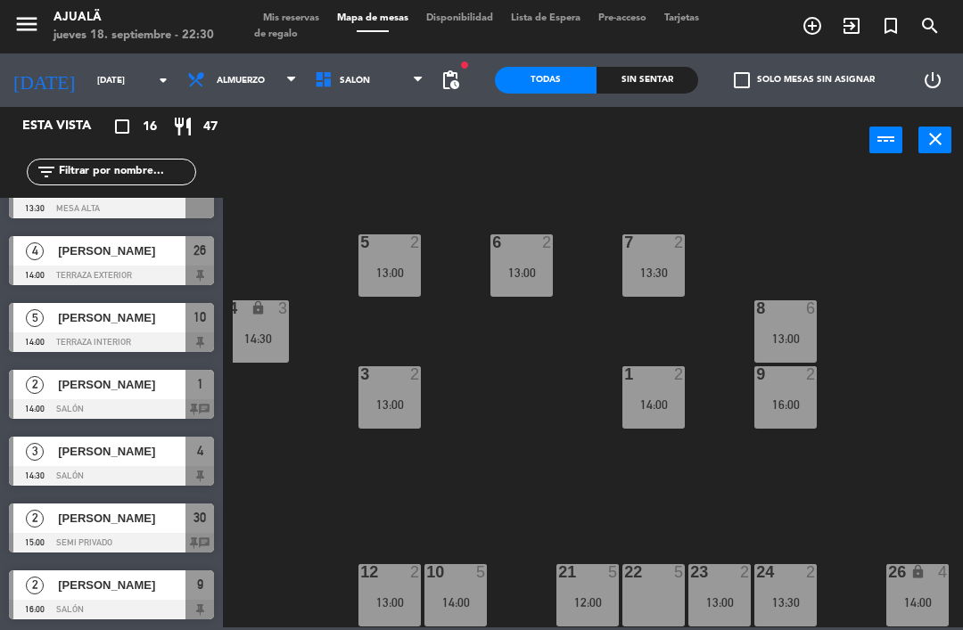
click at [660, 79] on div "Sin sentar" at bounding box center [647, 80] width 102 height 27
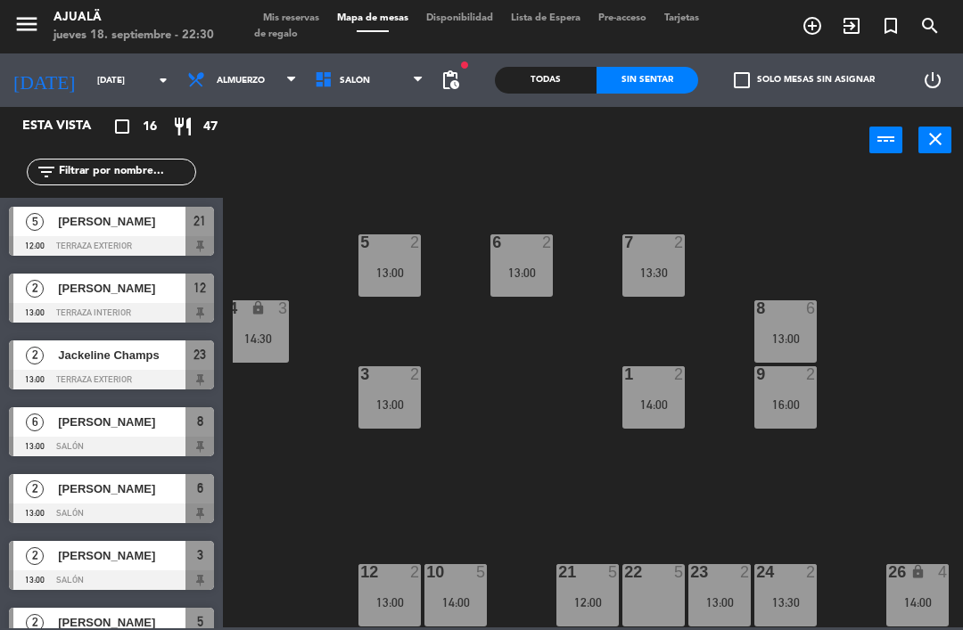
scroll to position [0, 0]
click at [554, 86] on div "Todas" at bounding box center [546, 80] width 102 height 27
click at [750, 88] on span "check_box_outline_blank" at bounding box center [742, 80] width 16 height 16
click at [804, 80] on input "check_box_outline_blank Solo mesas sin asignar" at bounding box center [804, 80] width 0 height 0
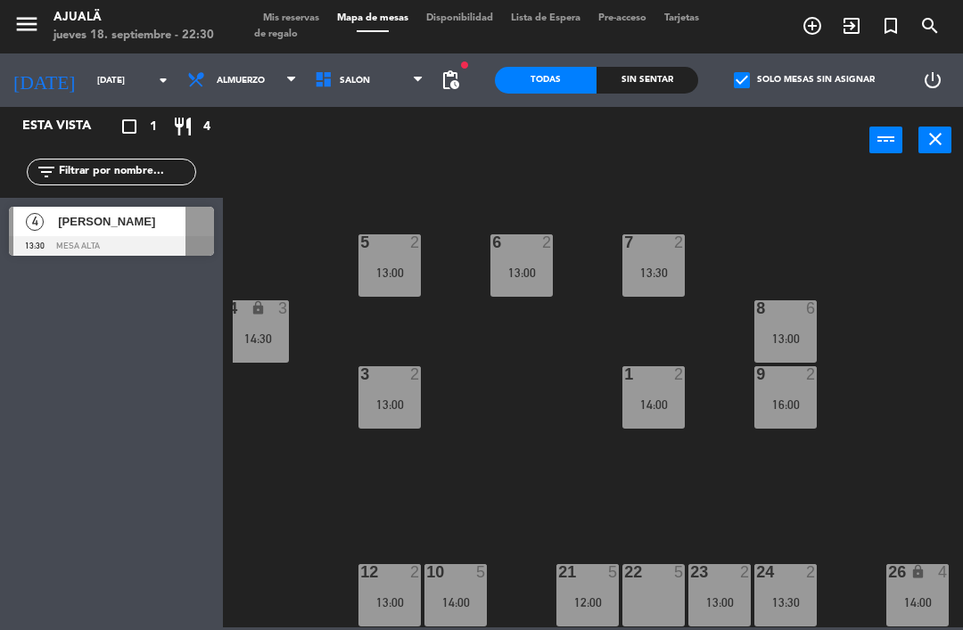
scroll to position [34, 207]
click at [750, 88] on span "check_box" at bounding box center [742, 80] width 16 height 16
click at [804, 80] on input "check_box Solo mesas sin asignar" at bounding box center [804, 80] width 0 height 0
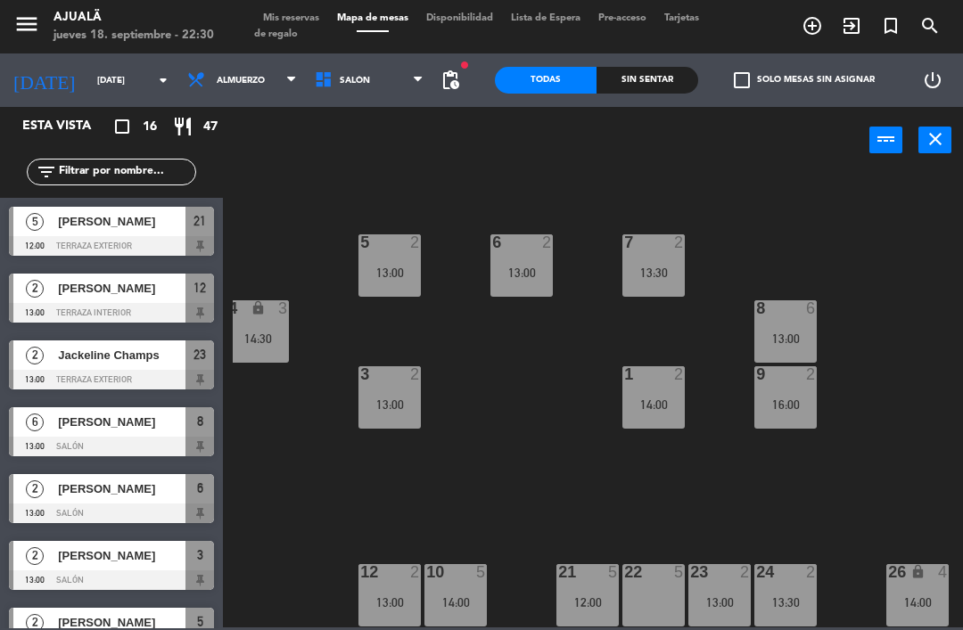
click at [765, 74] on label "check_box_outline_blank Solo mesas sin asignar" at bounding box center [804, 80] width 141 height 16
click at [804, 80] on input "check_box_outline_blank Solo mesas sin asignar" at bounding box center [804, 80] width 0 height 0
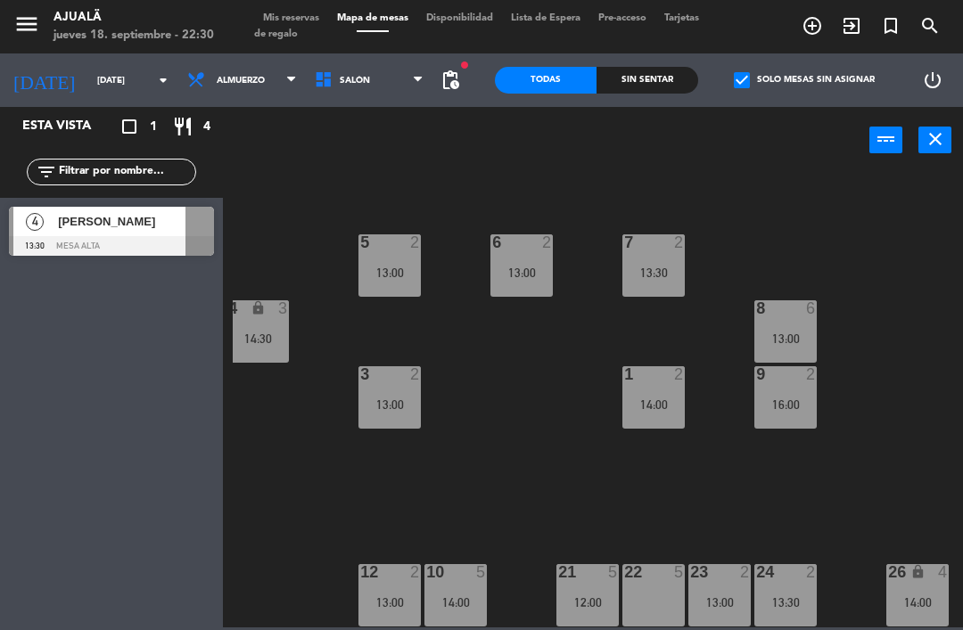
click at [112, 225] on span "[PERSON_NAME]" at bounding box center [121, 221] width 127 height 19
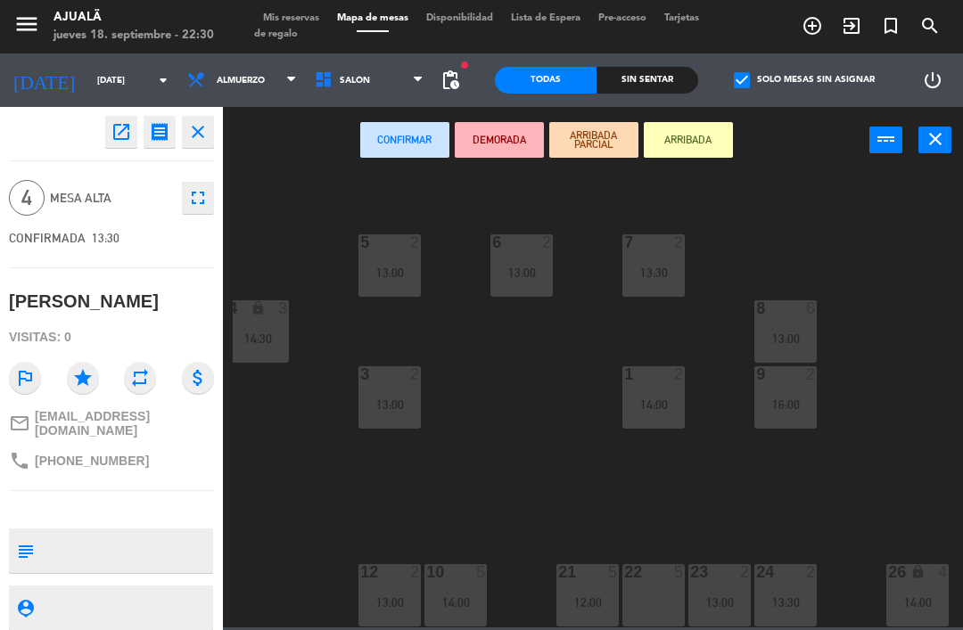
click at [760, 422] on div "9 2 16:00" at bounding box center [785, 397] width 62 height 62
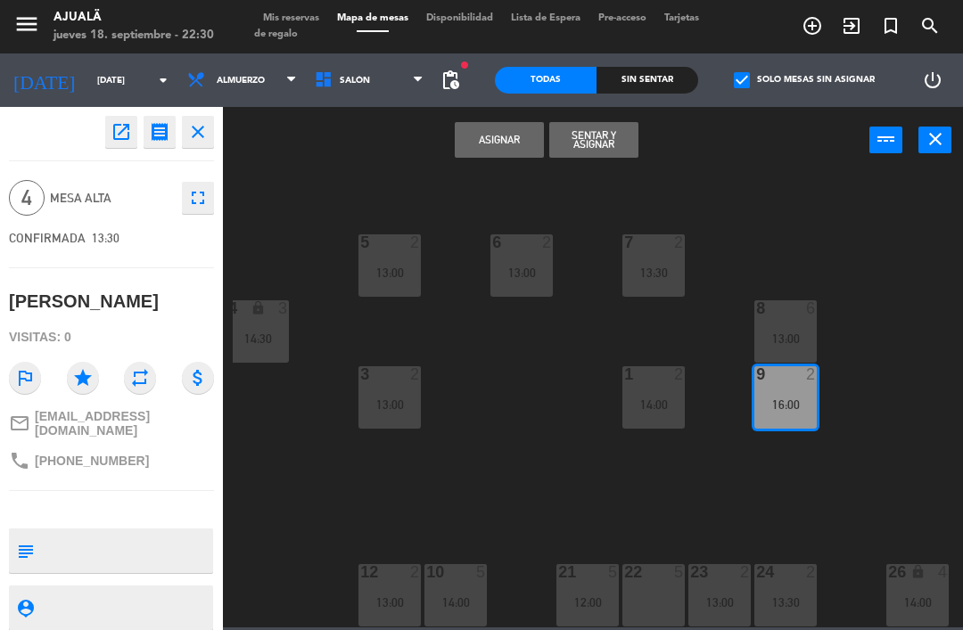
click at [83, 190] on span "Mesa Alta" at bounding box center [111, 198] width 123 height 21
click at [122, 129] on icon "open_in_new" at bounding box center [121, 131] width 21 height 21
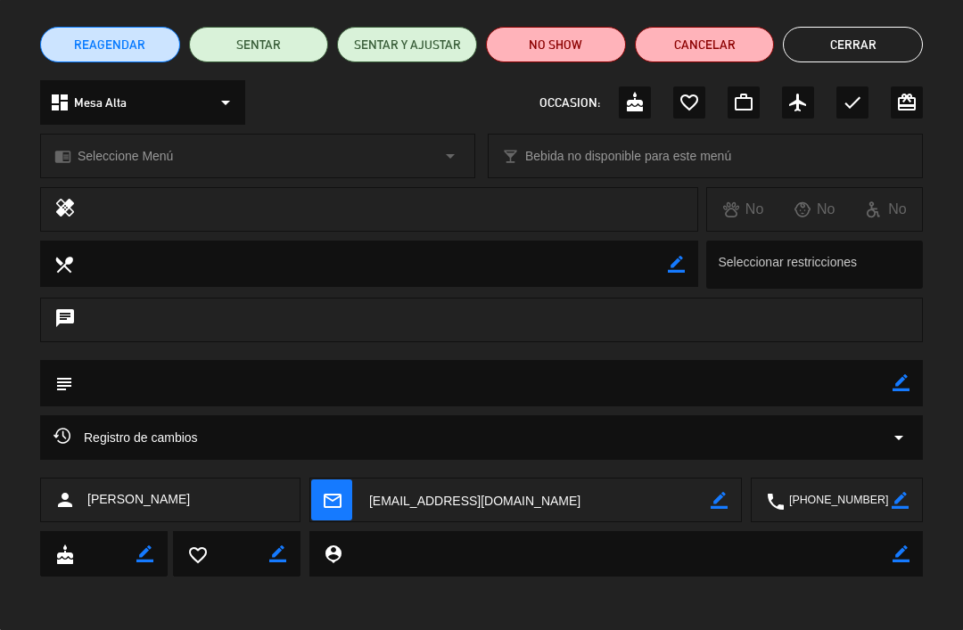
scroll to position [133, 0]
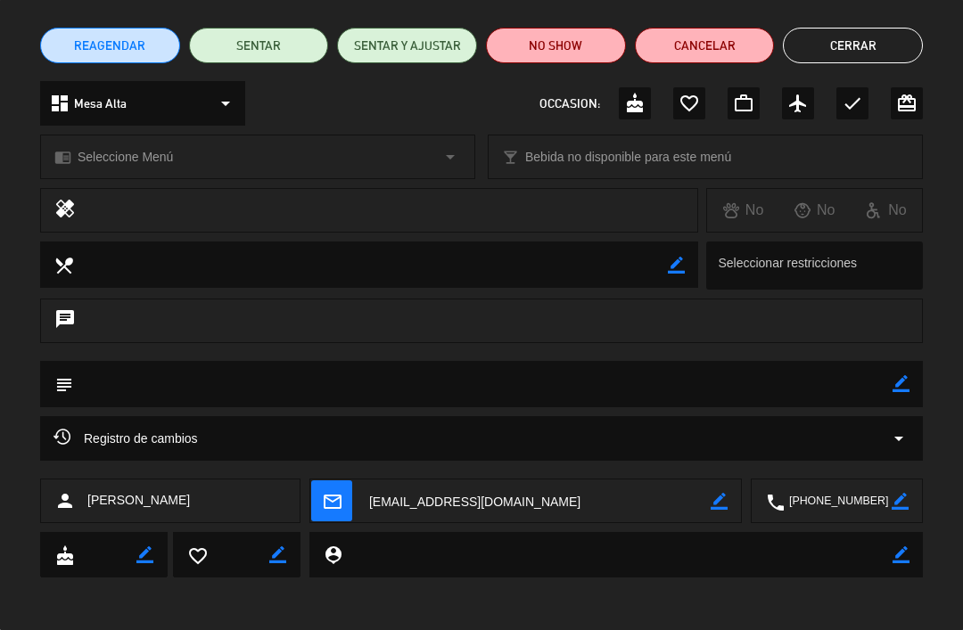
click at [865, 47] on button "Cerrar" at bounding box center [853, 46] width 140 height 36
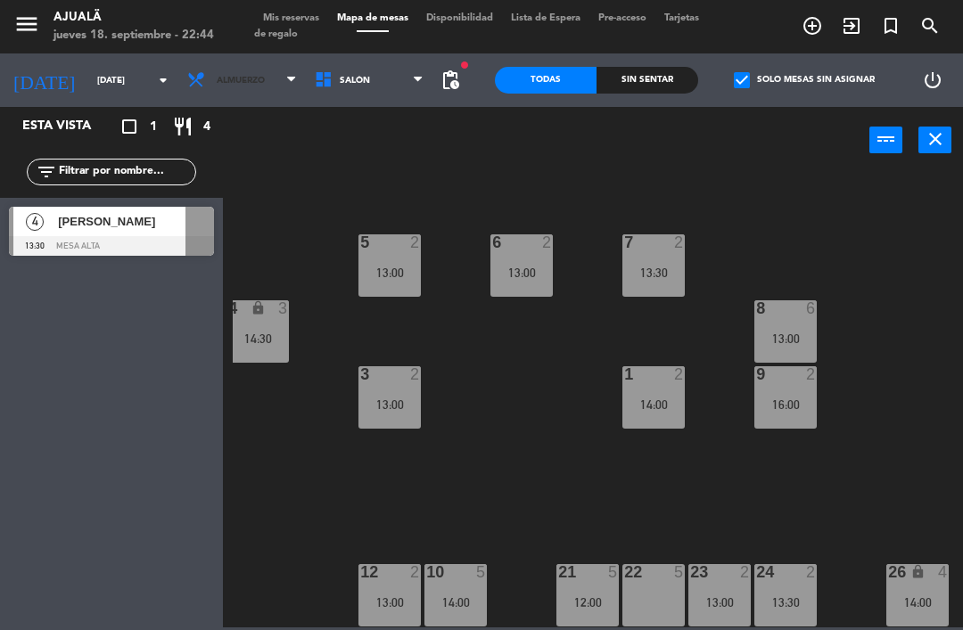
click at [231, 86] on span "Almuerzo" at bounding box center [241, 81] width 48 height 10
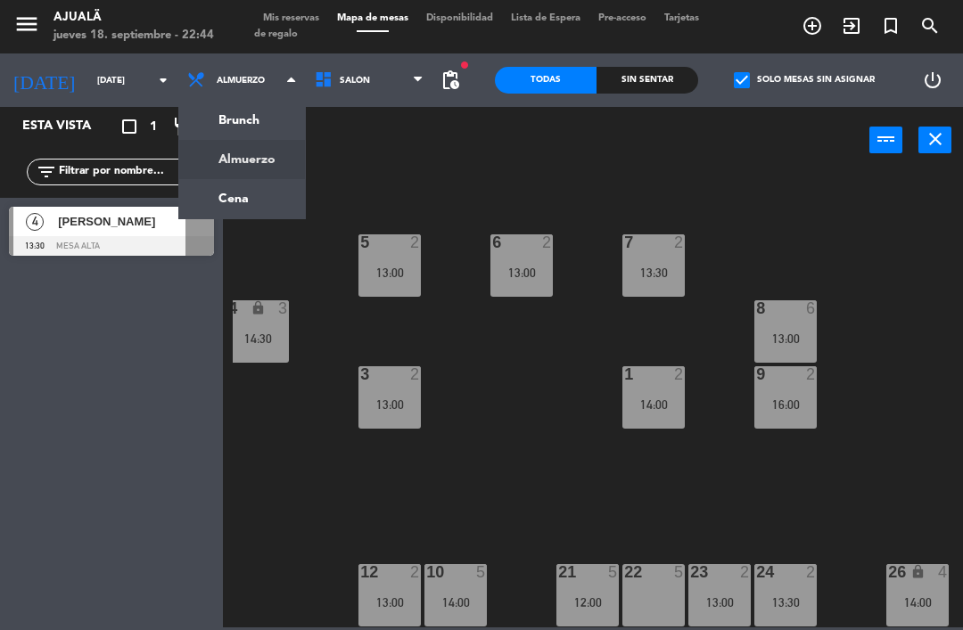
click at [235, 182] on ng-component "menu Ajualä jueves 18. septiembre - 22:44 Mis reservas Mapa de mesas Disponibil…" at bounding box center [481, 313] width 963 height 627
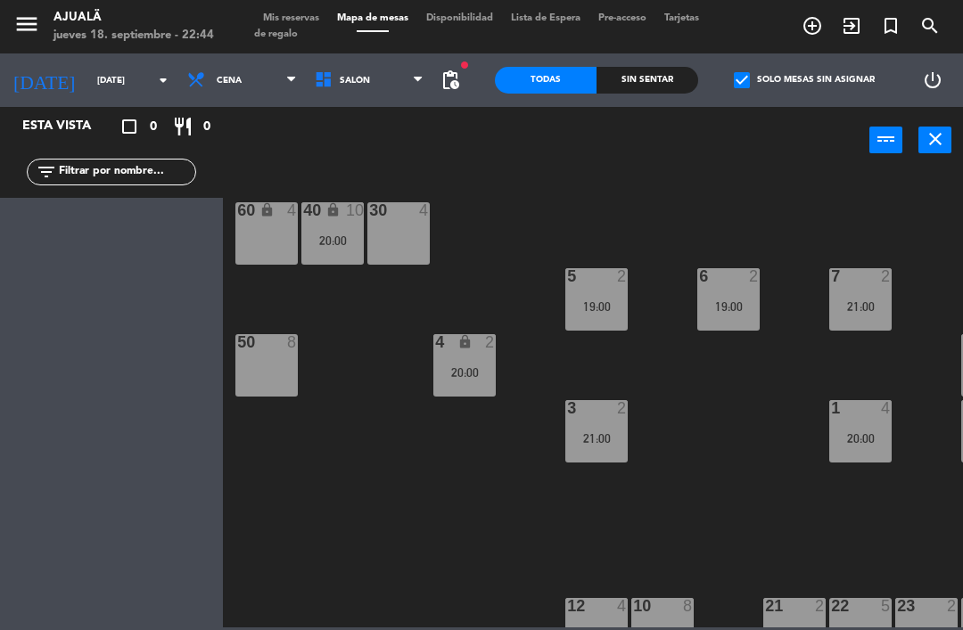
click at [231, 89] on span "Cena" at bounding box center [241, 80] width 127 height 39
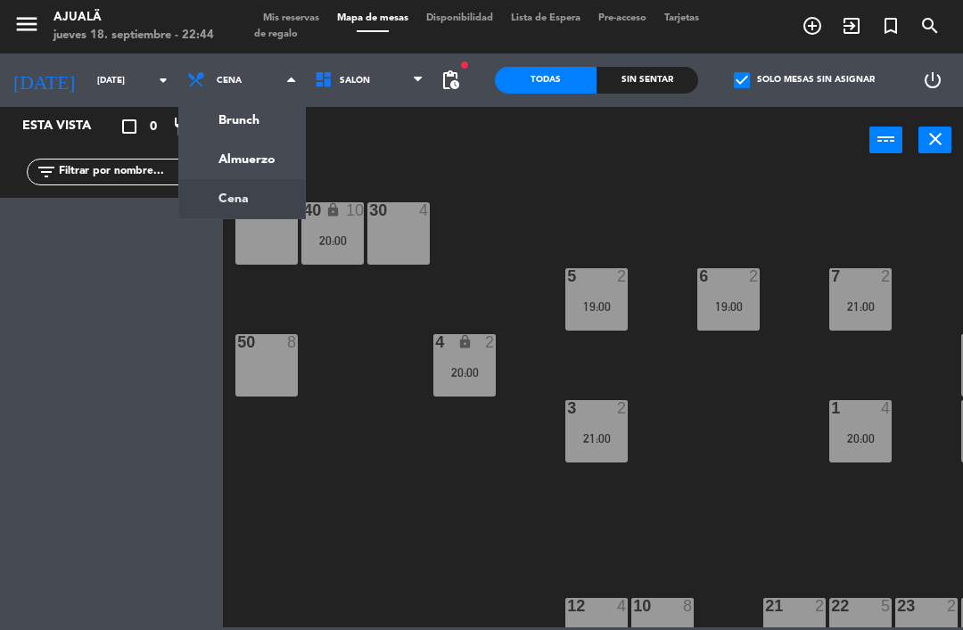
click at [240, 151] on ng-component "menu Ajualä jueves 18. septiembre - 22:44 Mis reservas Mapa de mesas Disponibil…" at bounding box center [481, 313] width 963 height 627
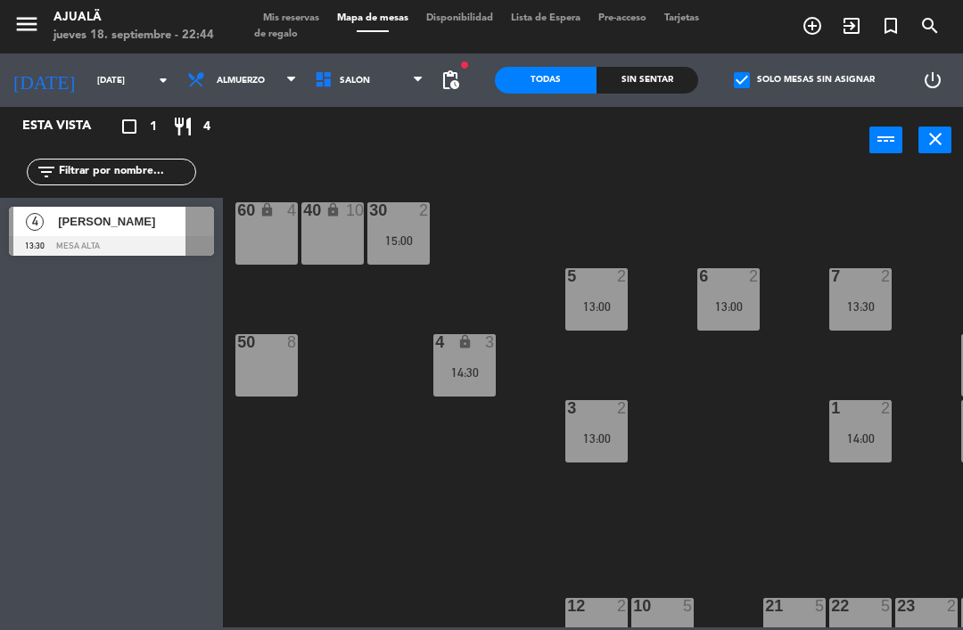
click at [746, 79] on span "check_box" at bounding box center [742, 80] width 16 height 16
click at [804, 80] on input "check_box Solo mesas sin asignar" at bounding box center [804, 80] width 0 height 0
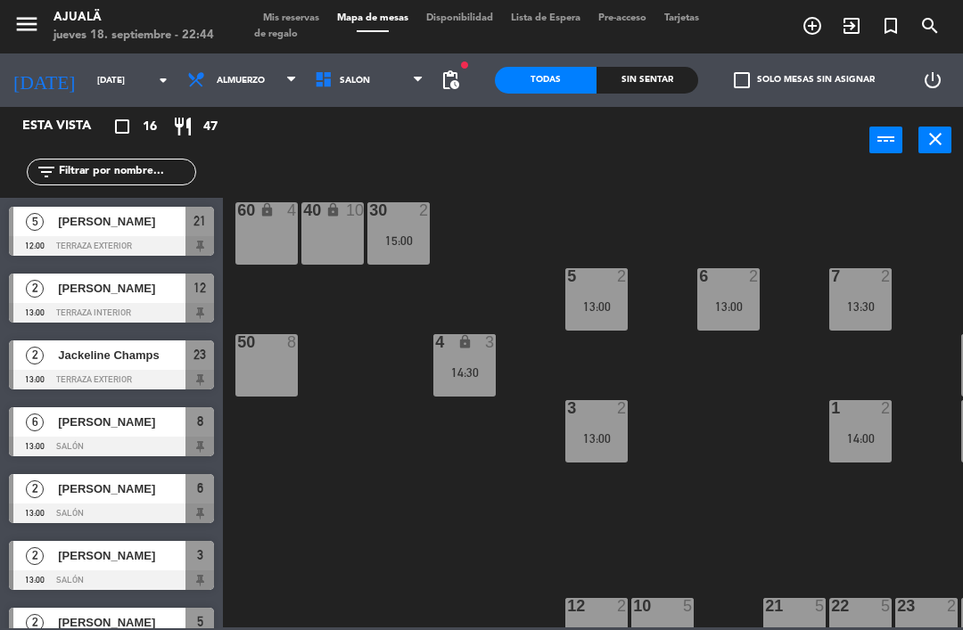
click at [218, 98] on span "Almuerzo" at bounding box center [241, 80] width 127 height 39
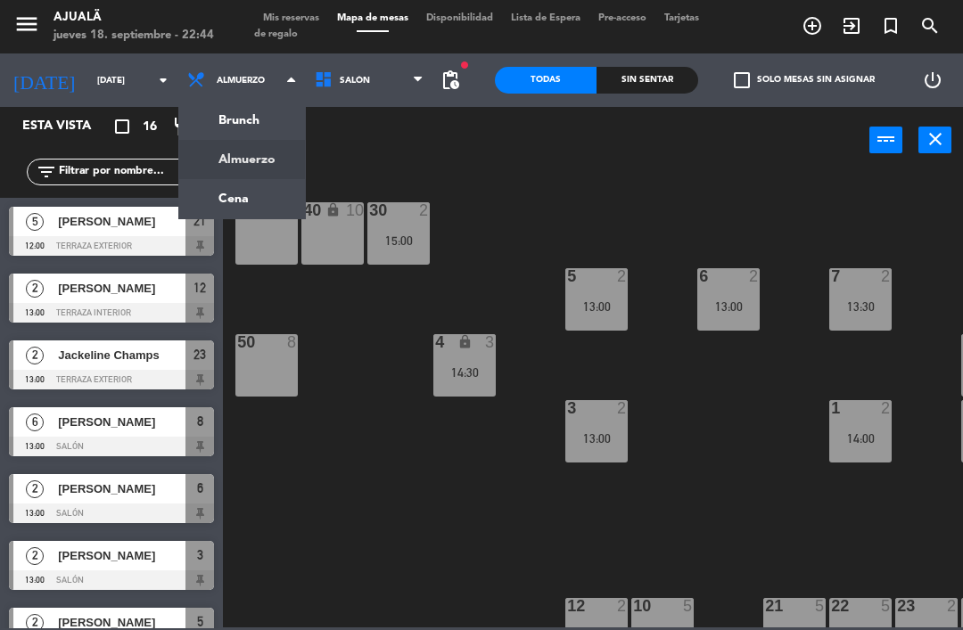
click at [366, 450] on div "30 2 15:00 40 lock 10 60 lock 4 5 2 13:00 6 2 13:00 7 2 13:30 4 lock 3 14:30 8 …" at bounding box center [598, 399] width 730 height 456
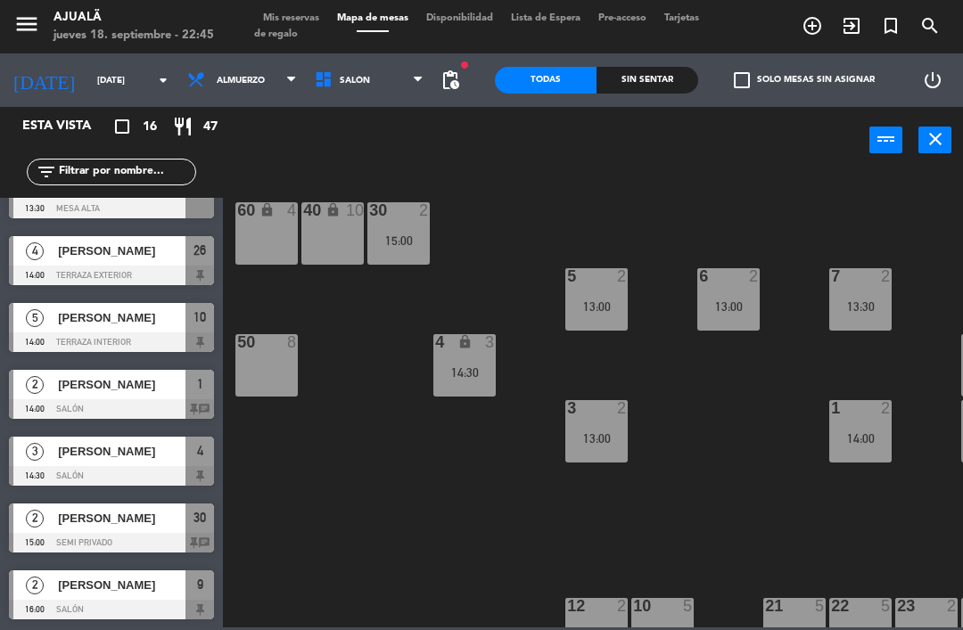
scroll to position [639, 0]
click at [125, 534] on div at bounding box center [111, 543] width 205 height 20
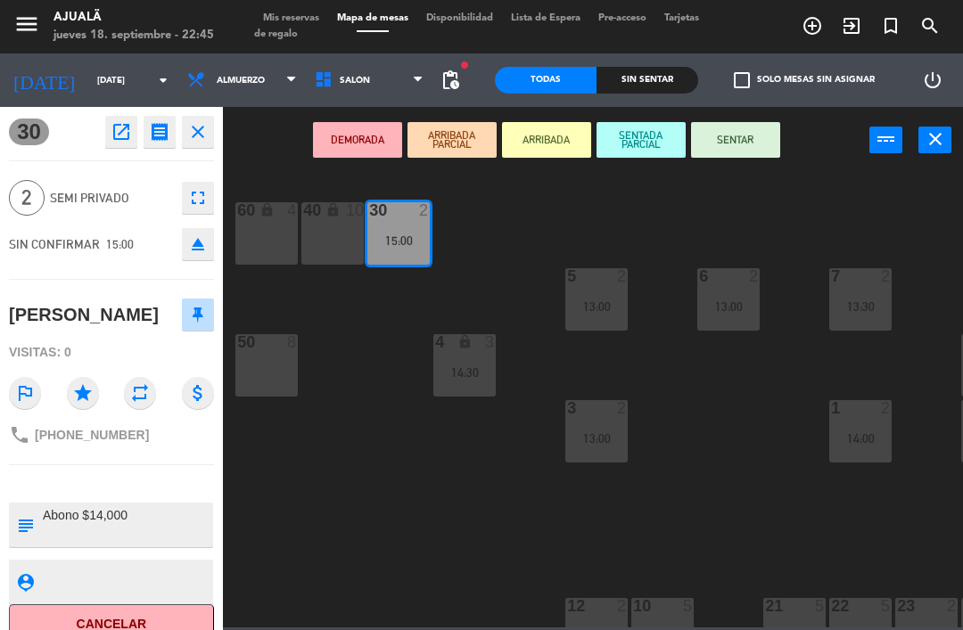
click at [187, 511] on textarea at bounding box center [126, 524] width 170 height 37
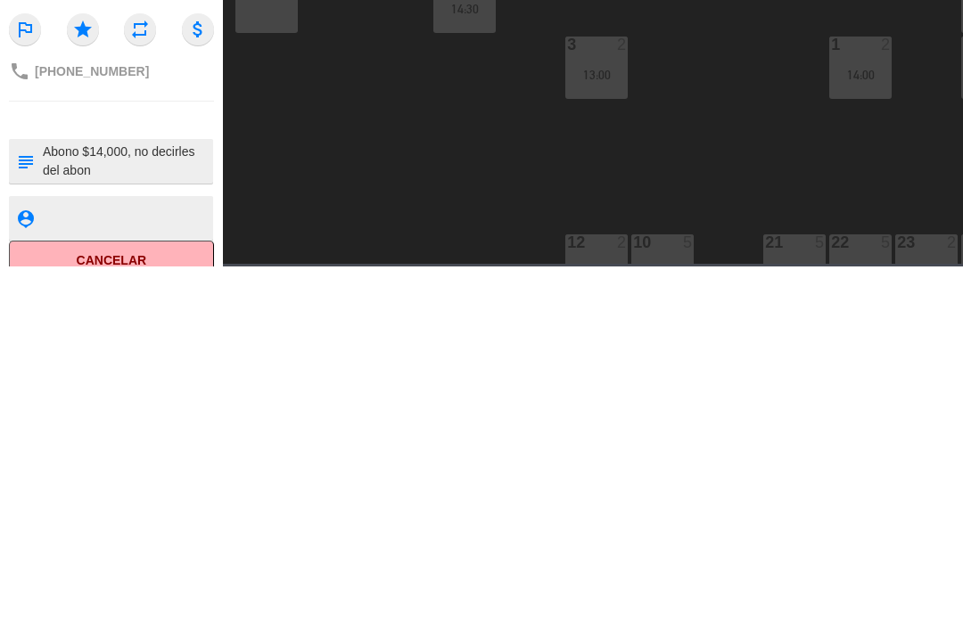
type textarea "Abono $14,000, no decirles del abono"
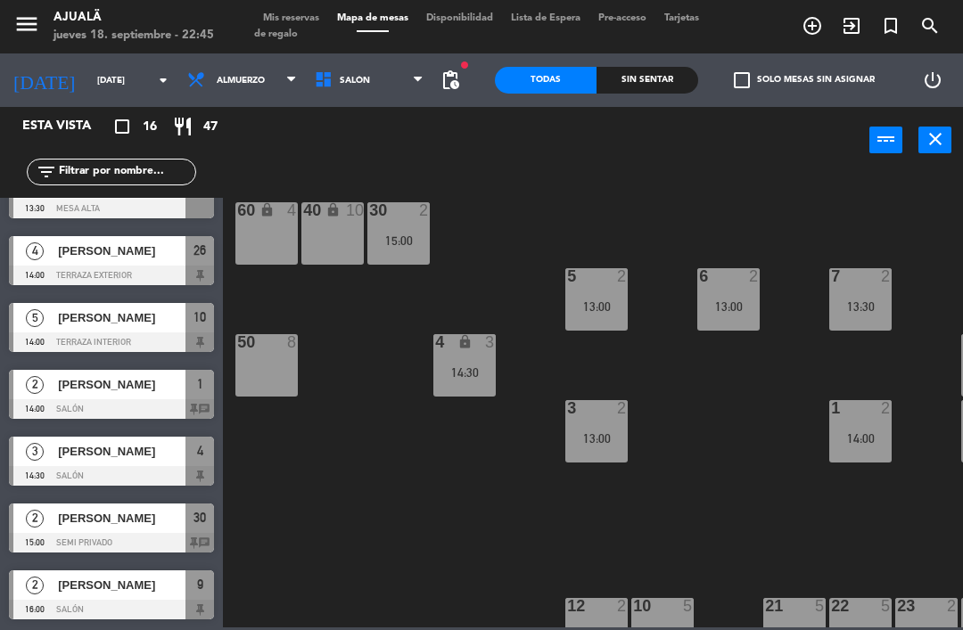
click at [123, 513] on span "[PERSON_NAME]" at bounding box center [121, 518] width 127 height 19
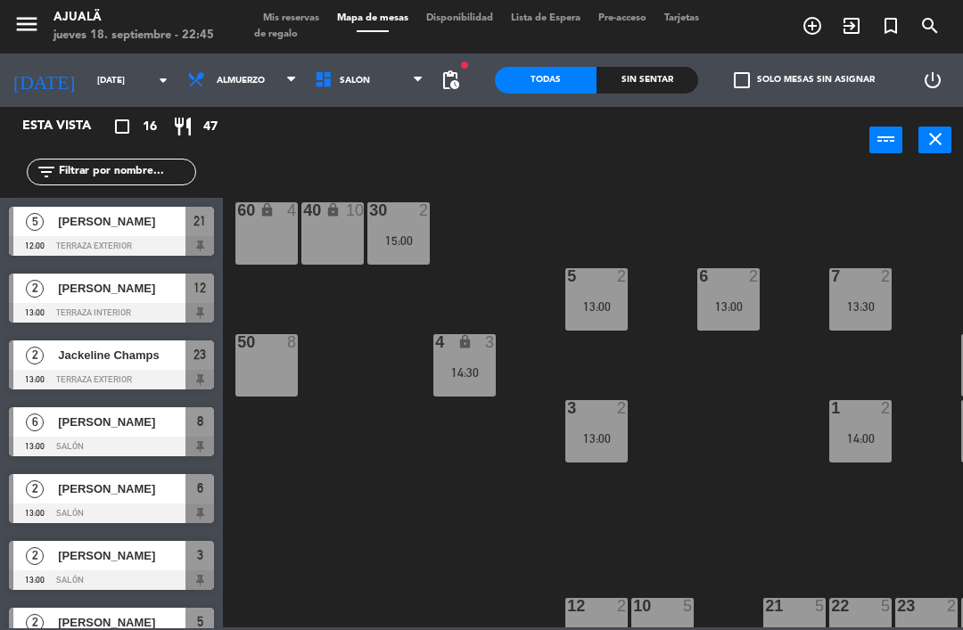
scroll to position [249, 0]
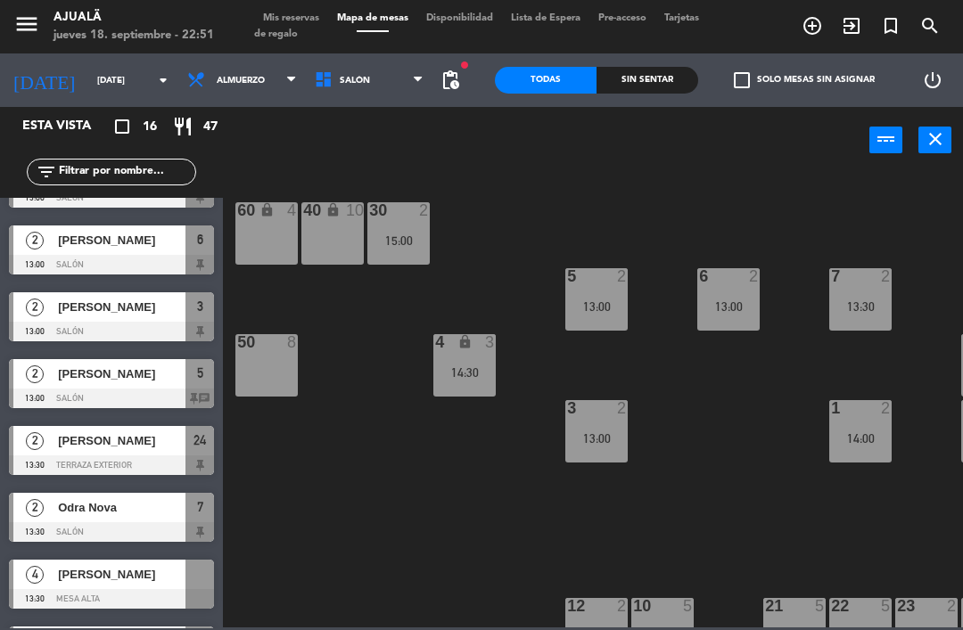
click at [89, 76] on input "[DATE]" at bounding box center [149, 81] width 122 height 28
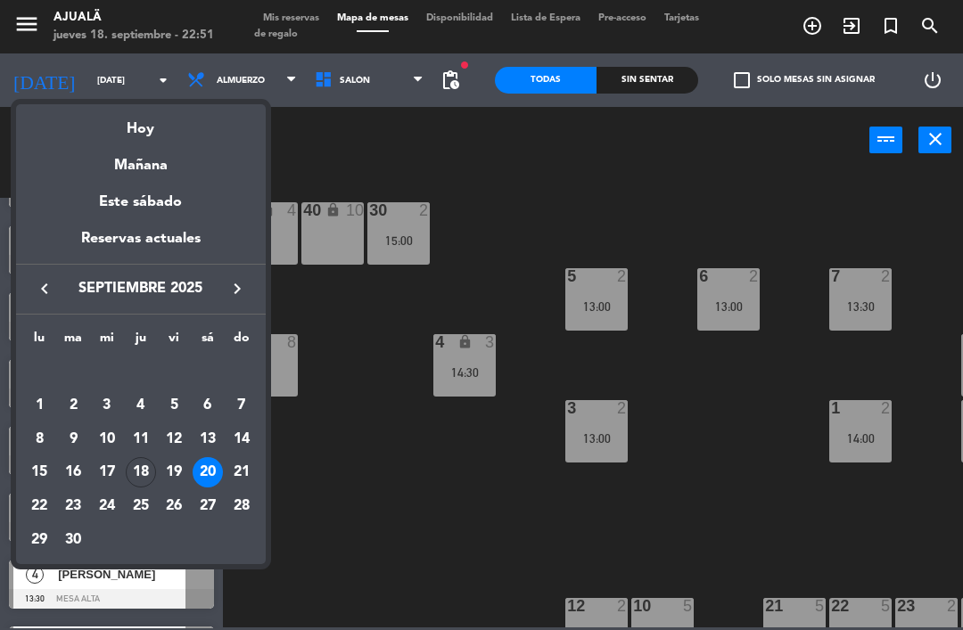
click at [111, 504] on div "24" at bounding box center [107, 506] width 30 height 30
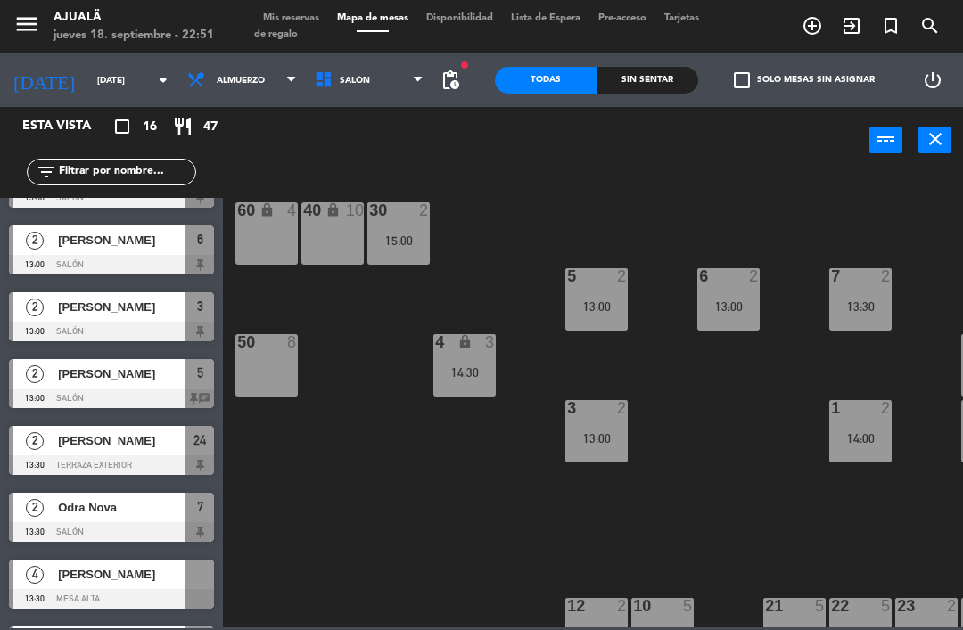
type input "[DATE]"
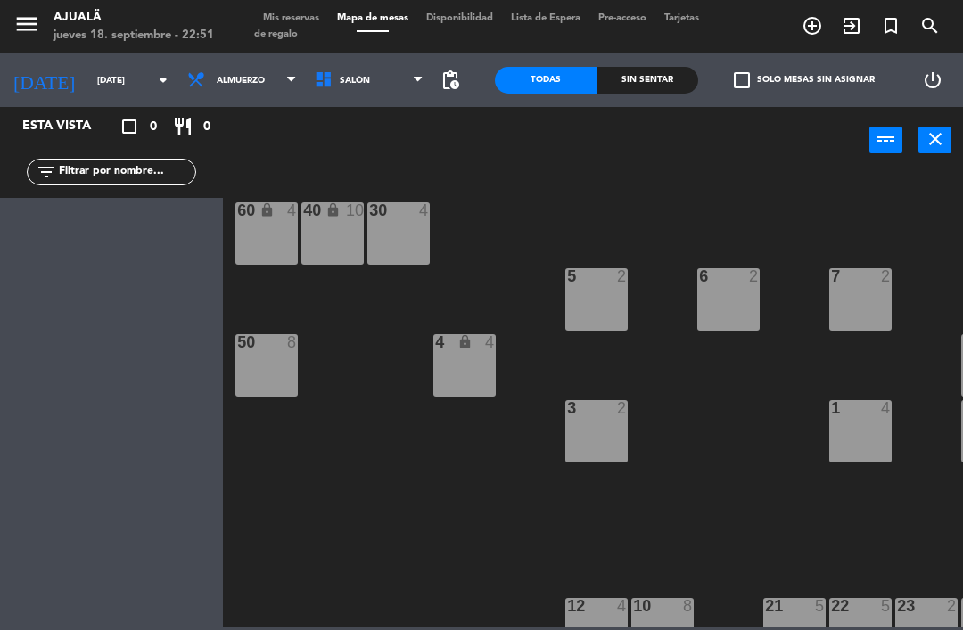
scroll to position [0, 0]
click at [234, 92] on span "Almuerzo" at bounding box center [241, 80] width 127 height 39
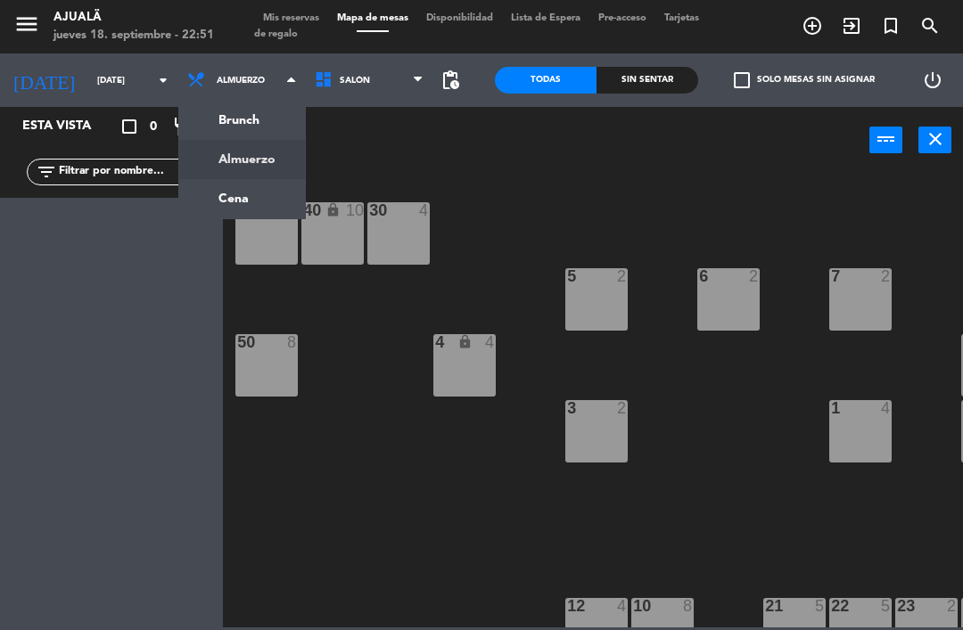
click at [238, 200] on ng-component "menu Ajualä jueves 18. septiembre - 22:51 Mis reservas Mapa de mesas Disponibil…" at bounding box center [481, 313] width 963 height 627
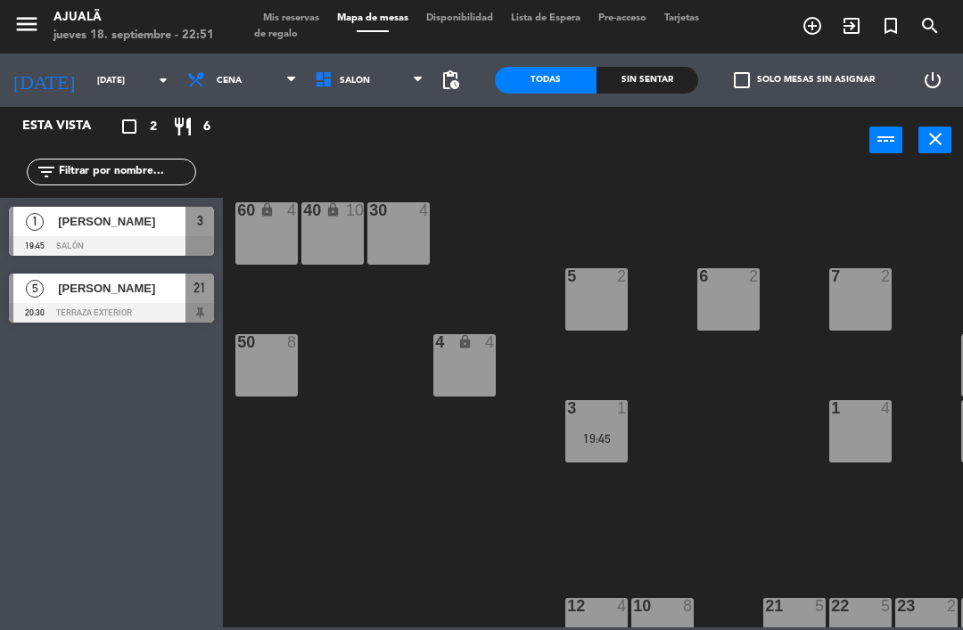
click at [103, 291] on span "[PERSON_NAME]" at bounding box center [121, 288] width 127 height 19
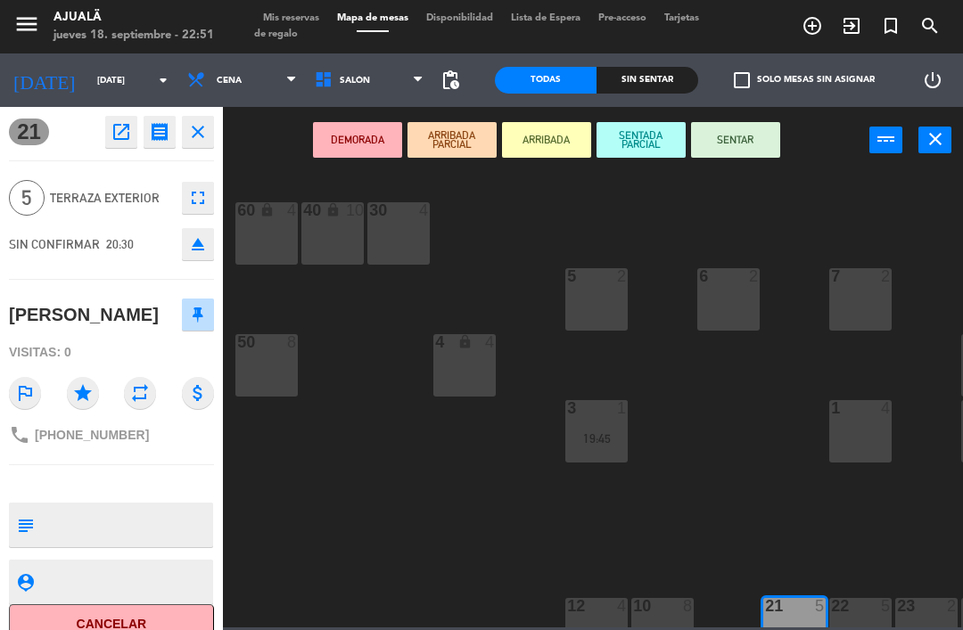
click at [127, 136] on icon "open_in_new" at bounding box center [121, 131] width 21 height 21
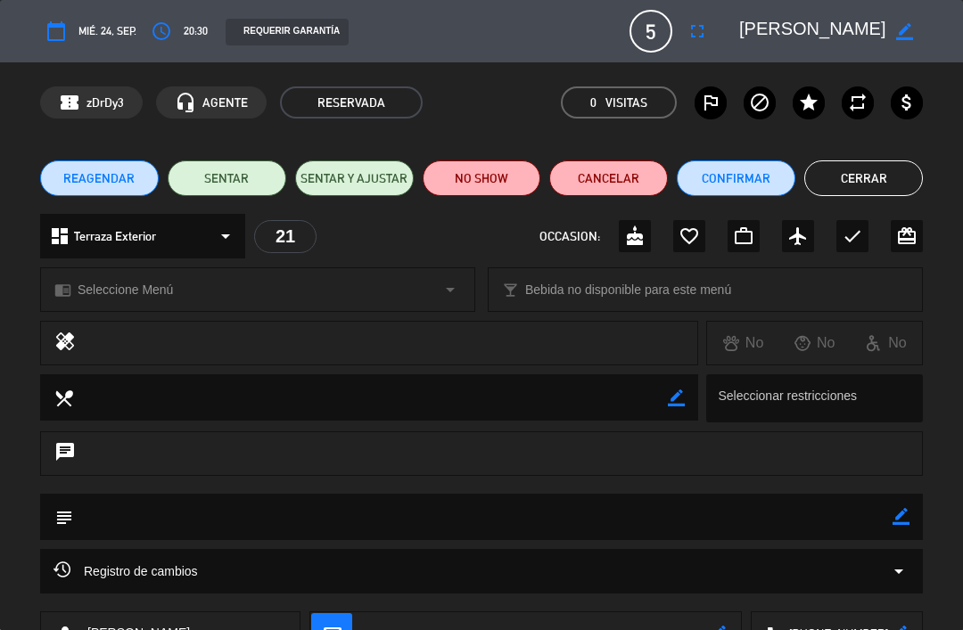
click at [690, 23] on icon "fullscreen" at bounding box center [696, 31] width 21 height 21
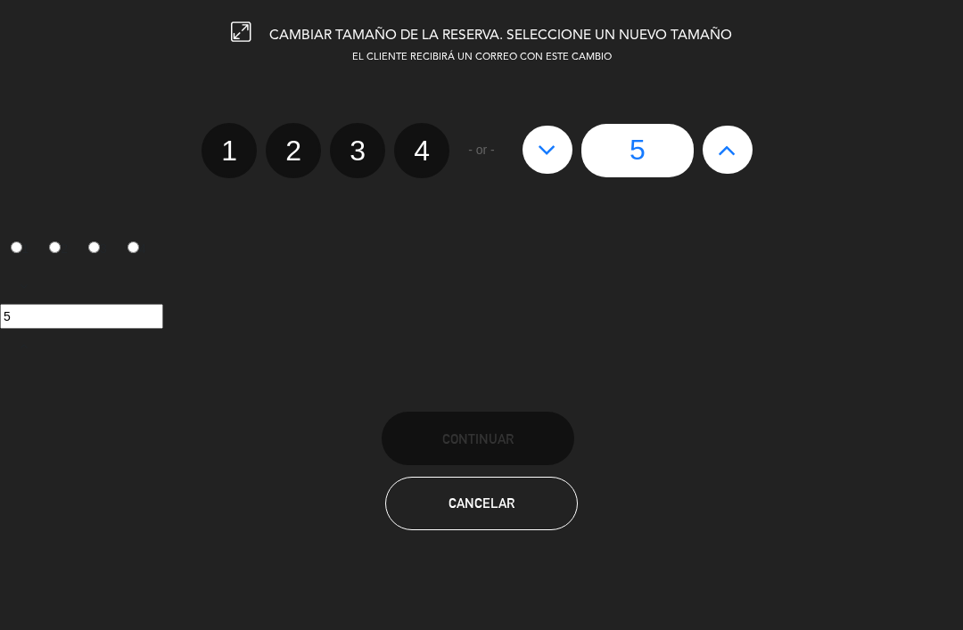
click at [737, 142] on button at bounding box center [727, 150] width 50 height 48
type input "6"
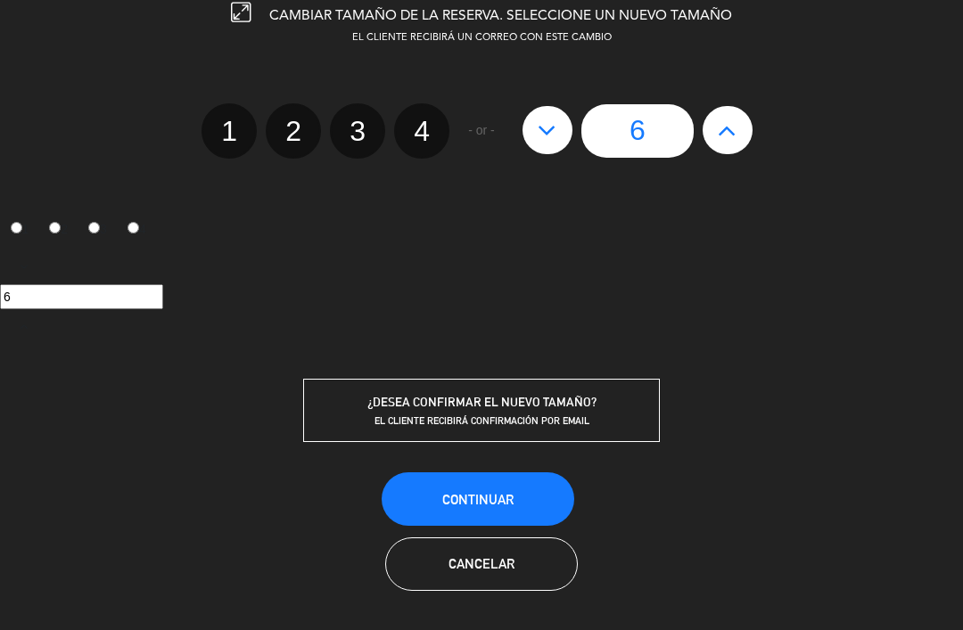
scroll to position [20, 0]
click at [495, 496] on span "Continuar" at bounding box center [477, 499] width 71 height 15
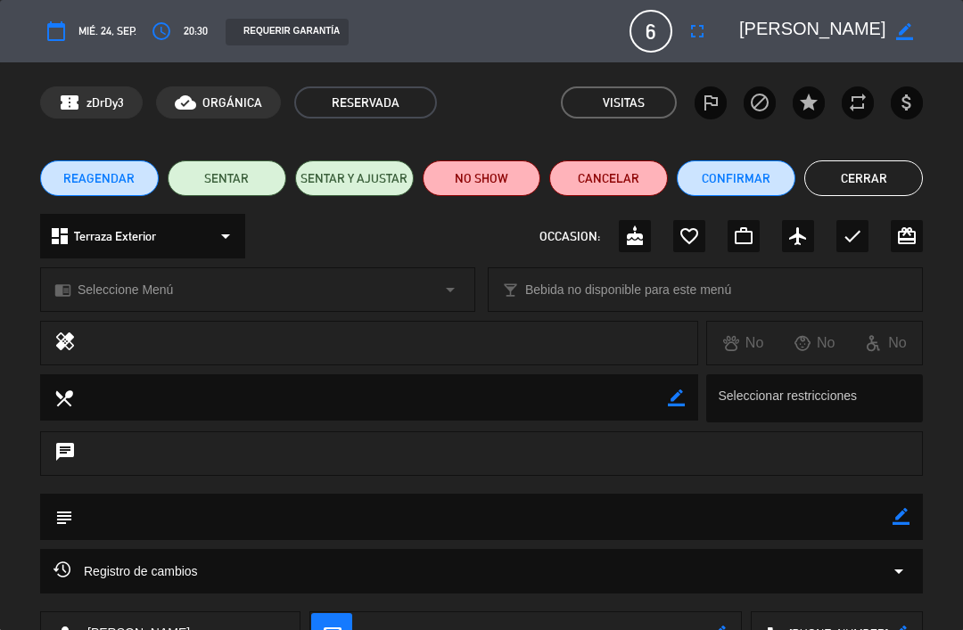
click at [881, 160] on button "Cerrar" at bounding box center [863, 178] width 119 height 36
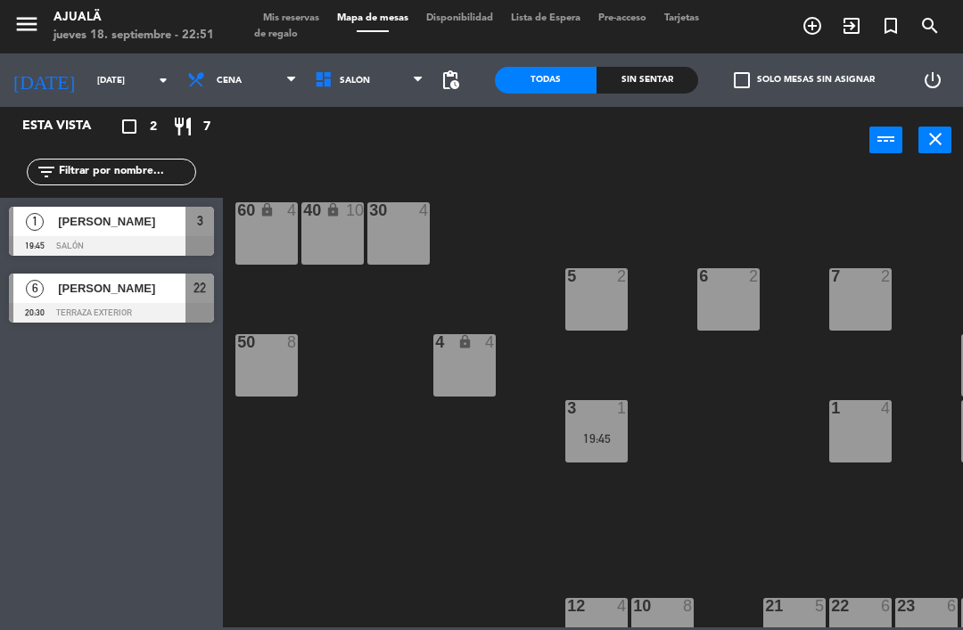
click at [115, 279] on span "[PERSON_NAME]" at bounding box center [121, 288] width 127 height 19
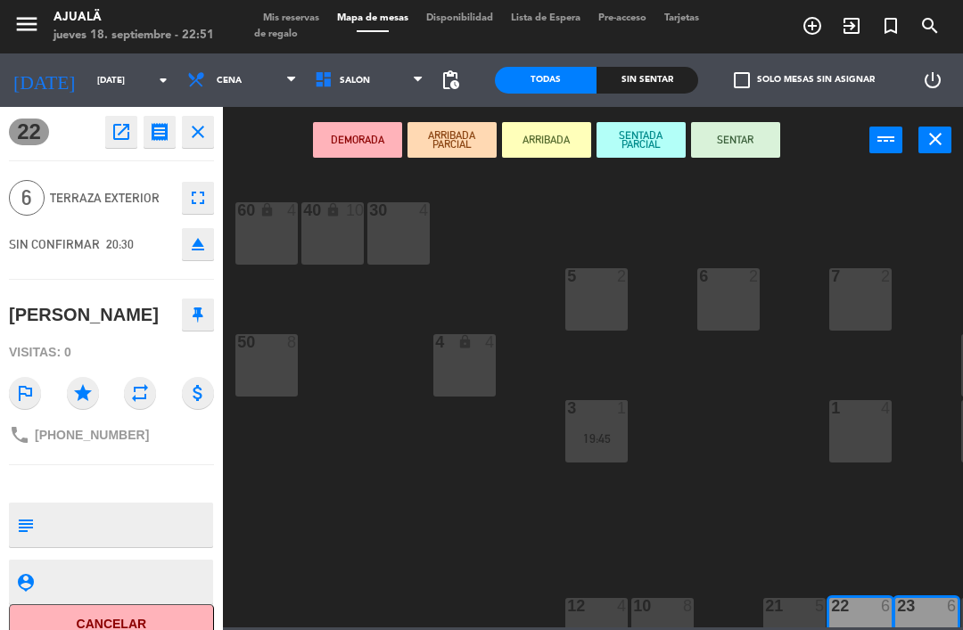
click at [127, 140] on icon "open_in_new" at bounding box center [121, 131] width 21 height 21
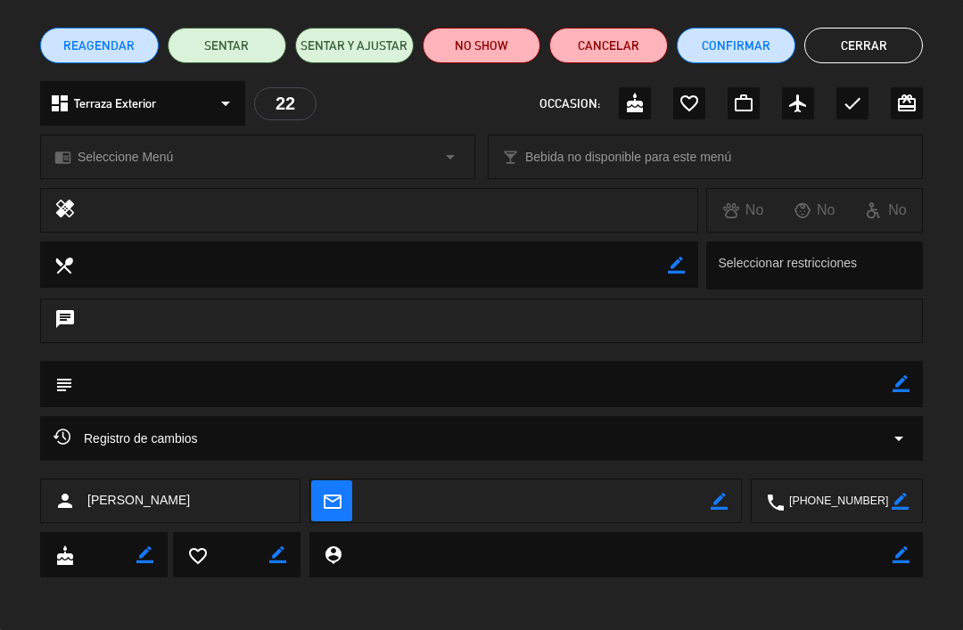
scroll to position [133, 0]
click at [718, 503] on icon "border_color" at bounding box center [718, 501] width 17 height 17
click at [657, 499] on textarea at bounding box center [538, 502] width 346 height 45
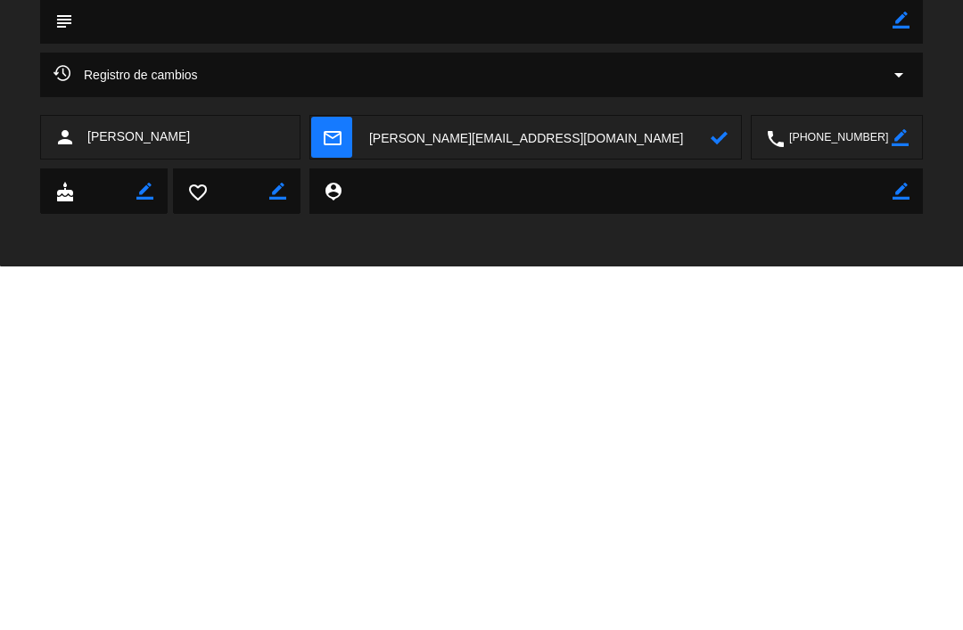
type textarea "[PERSON_NAME][EMAIL_ADDRESS][DOMAIN_NAME]"
click at [713, 493] on icon at bounding box center [718, 501] width 17 height 17
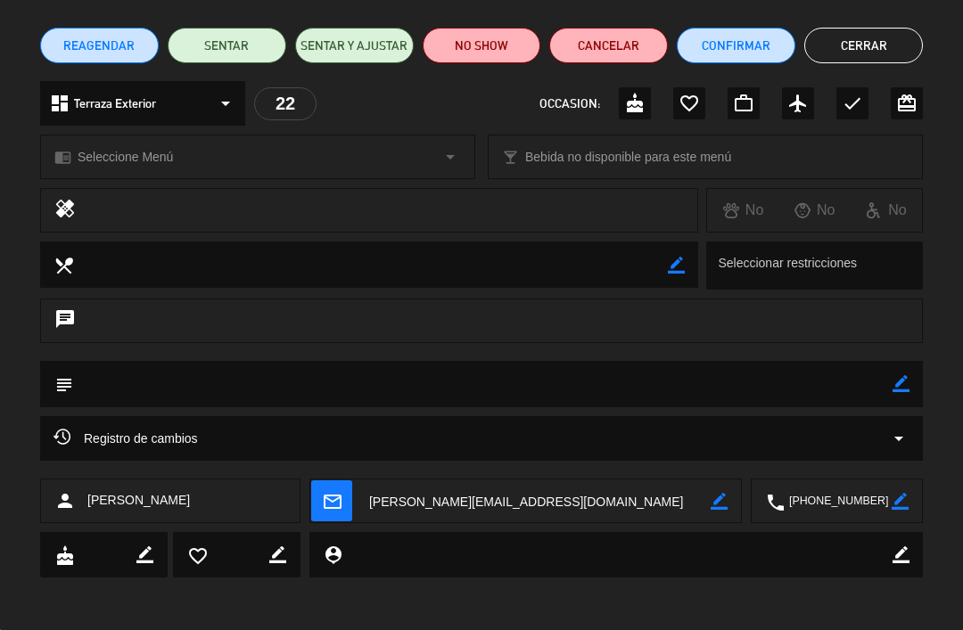
click at [870, 55] on button "Cerrar" at bounding box center [863, 46] width 119 height 36
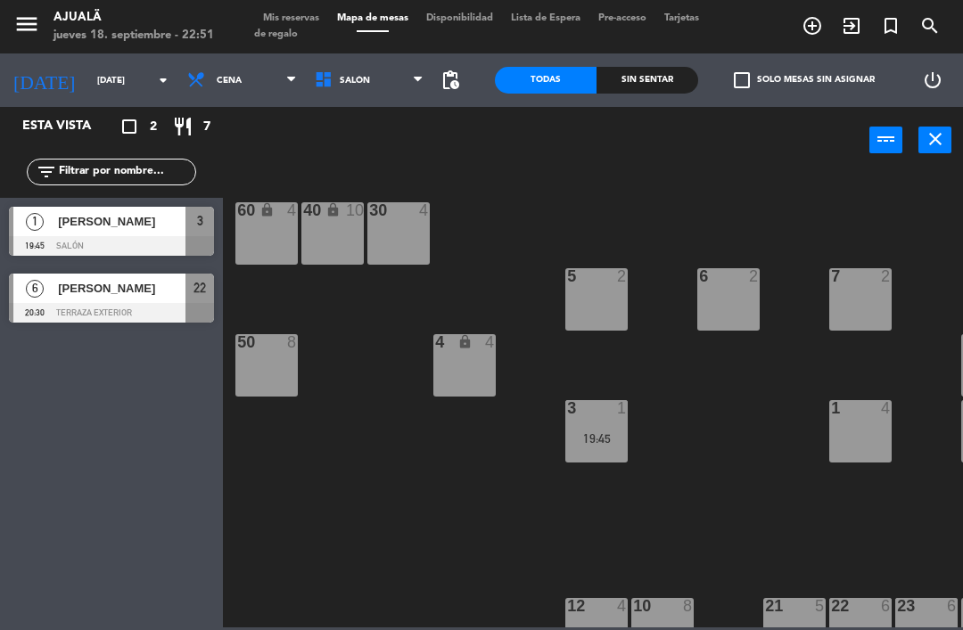
click at [143, 285] on span "[PERSON_NAME]" at bounding box center [121, 288] width 127 height 19
click at [117, 315] on div at bounding box center [111, 313] width 205 height 20
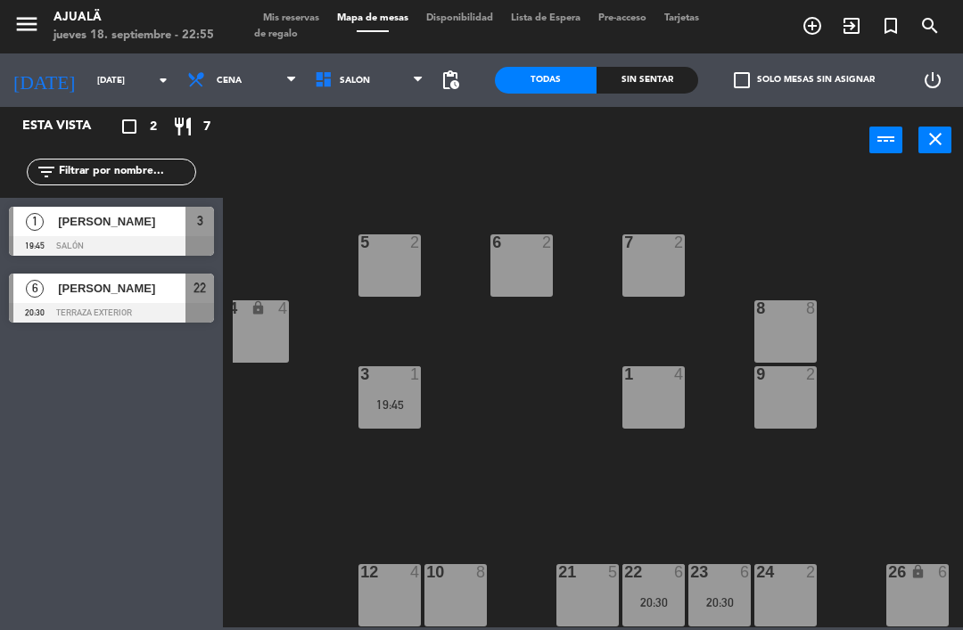
scroll to position [34, 207]
click at [719, 597] on div "20:30" at bounding box center [719, 602] width 62 height 12
click at [658, 406] on div "20:30" at bounding box center [653, 404] width 62 height 12
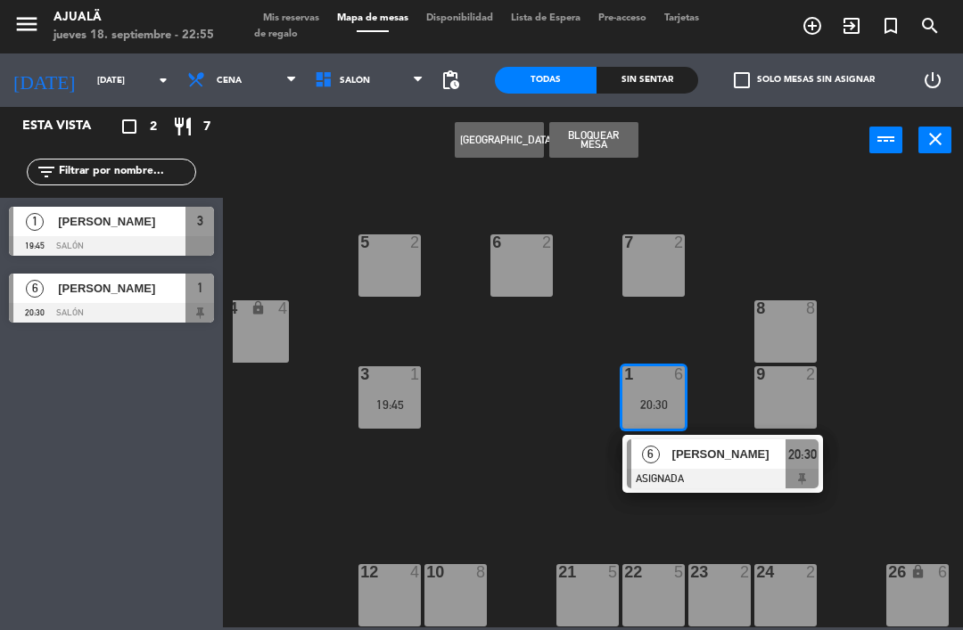
click at [498, 529] on div "30 4 40 lock 10 60 lock 4 5 2 6 2 7 2 4 lock 4 8 8 50 8 3 1 19:45 1 6 20:30 6 […" at bounding box center [598, 399] width 730 height 456
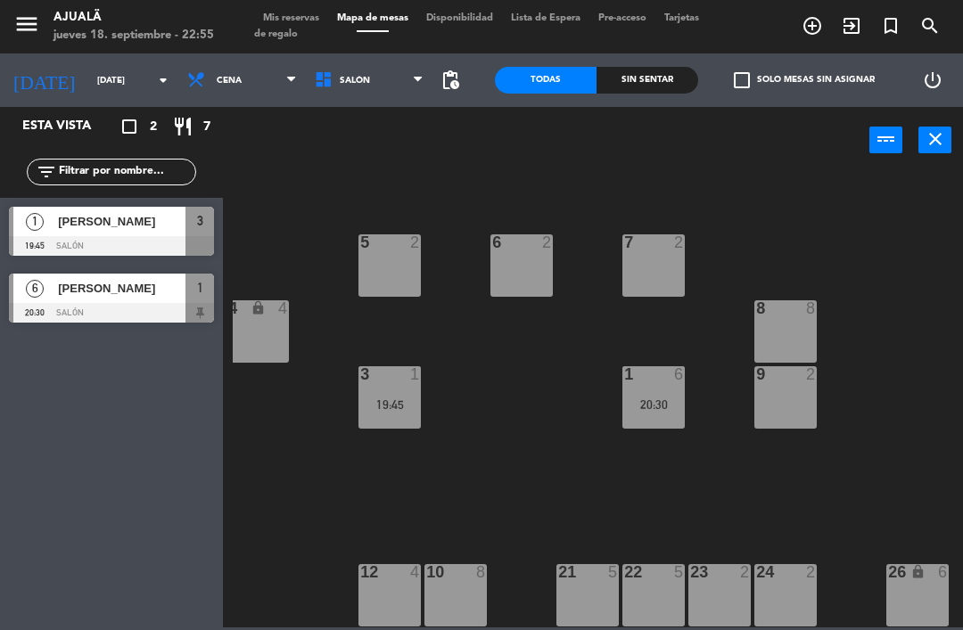
click at [128, 299] on div "[PERSON_NAME]" at bounding box center [120, 288] width 129 height 29
click at [92, 82] on input "[DATE]" at bounding box center [149, 81] width 122 height 28
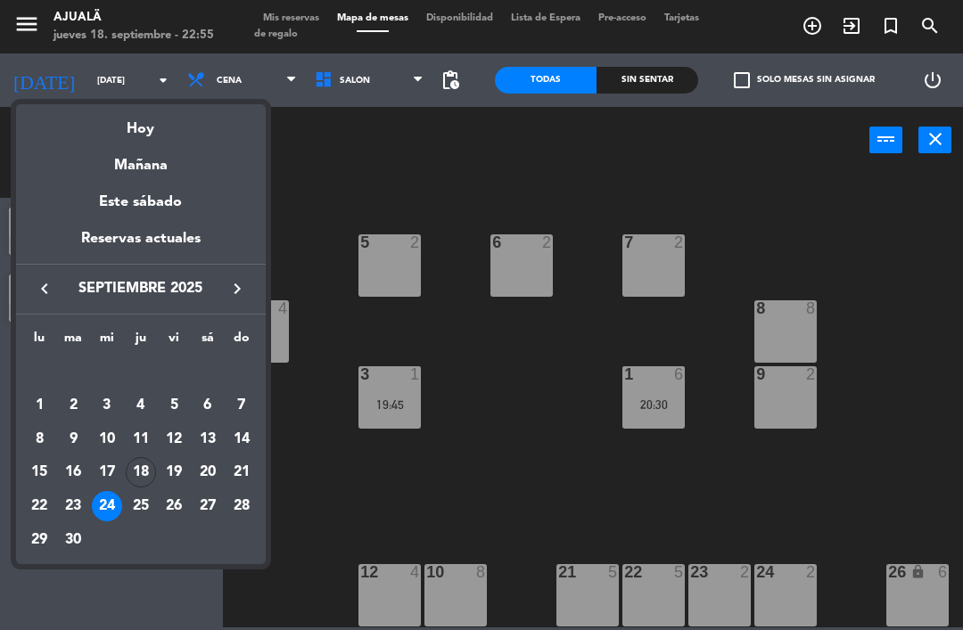
click at [191, 135] on div "Hoy" at bounding box center [141, 122] width 250 height 37
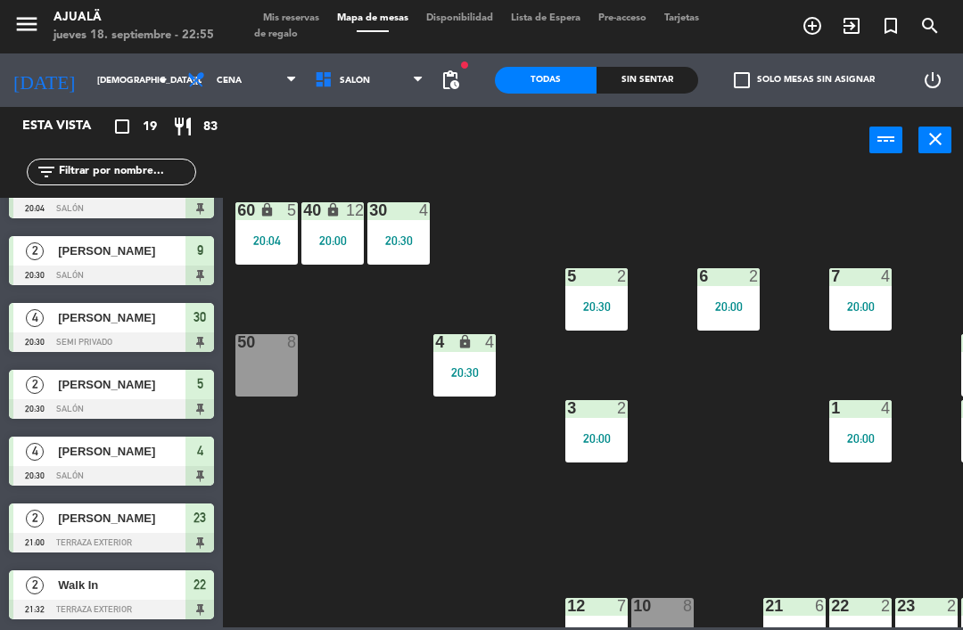
scroll to position [840, 0]
click at [223, 78] on span "Cena" at bounding box center [241, 80] width 127 height 39
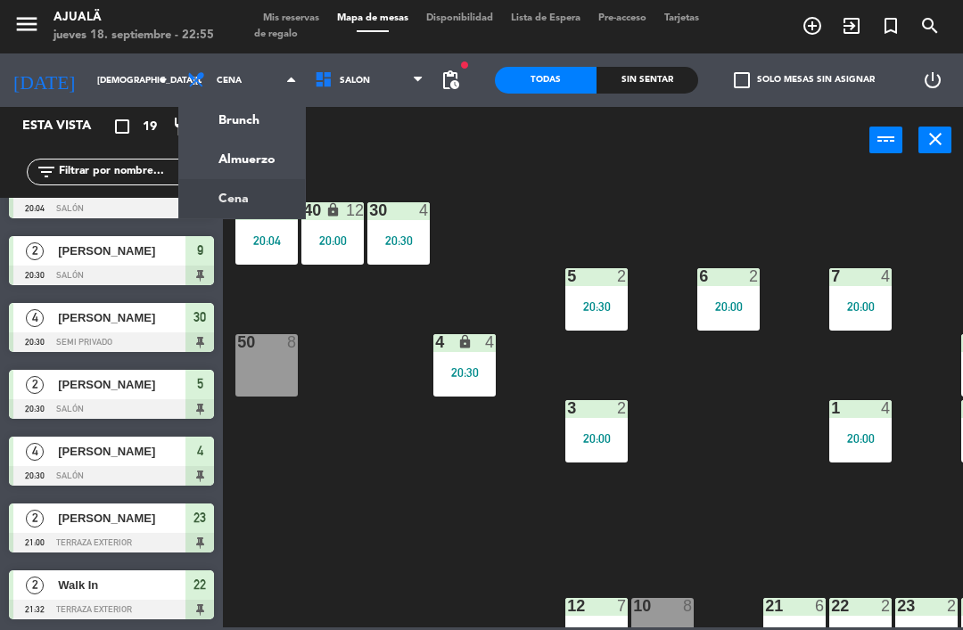
click at [258, 176] on ng-component "menu Ajualä jueves 18. septiembre - 22:55 Mis reservas Mapa de mesas Disponibil…" at bounding box center [481, 313] width 963 height 627
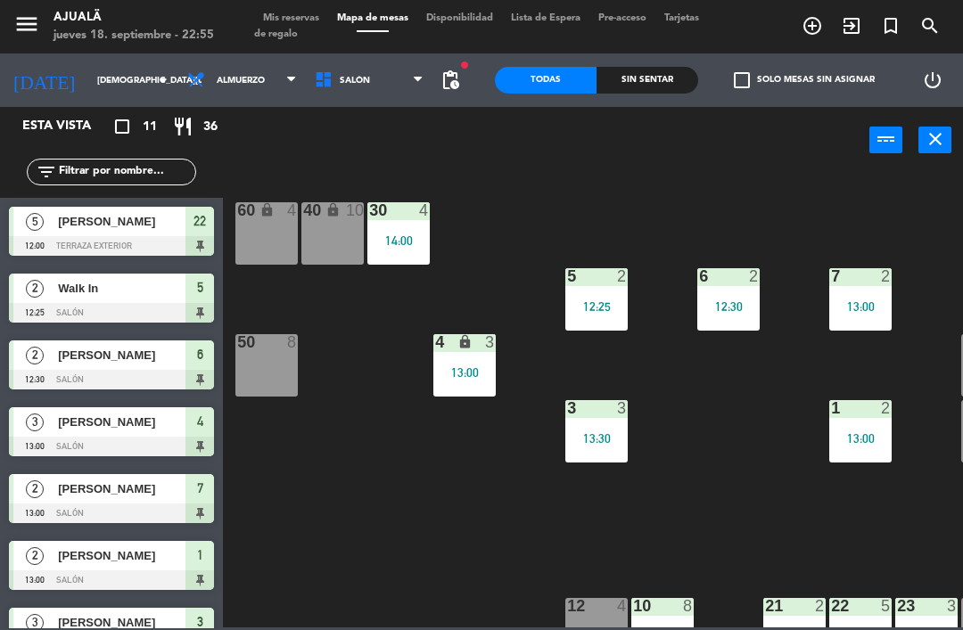
scroll to position [0, 0]
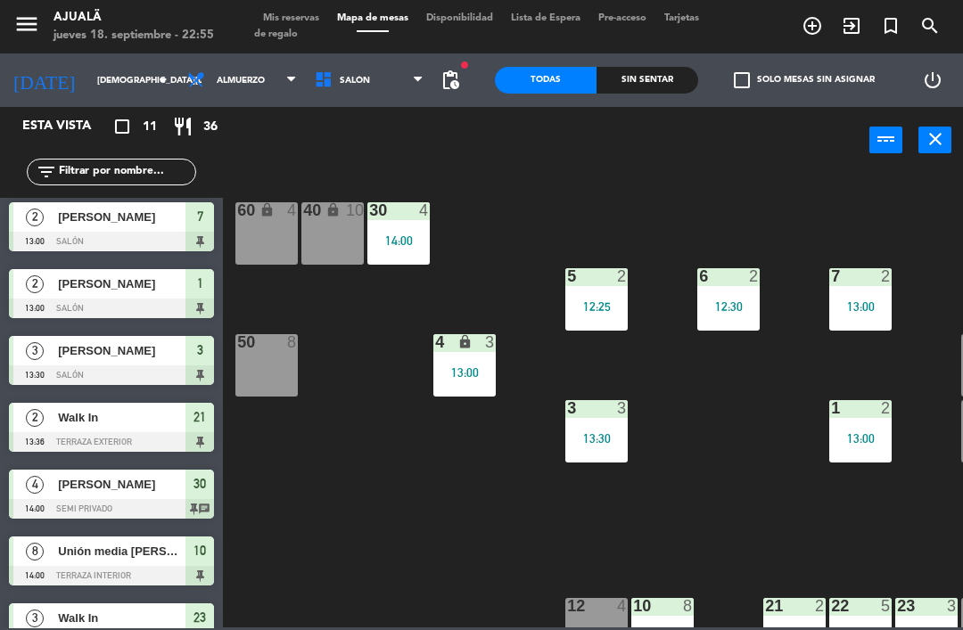
click at [111, 78] on input "[DEMOGRAPHIC_DATA][DATE]" at bounding box center [149, 81] width 122 height 28
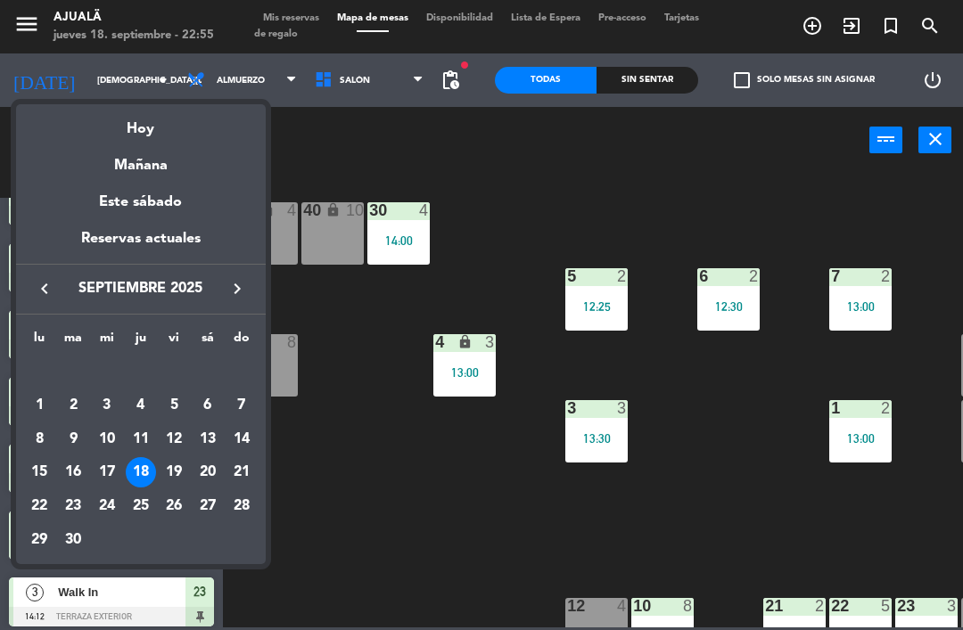
scroll to position [299, 0]
click at [357, 465] on div at bounding box center [481, 315] width 963 height 630
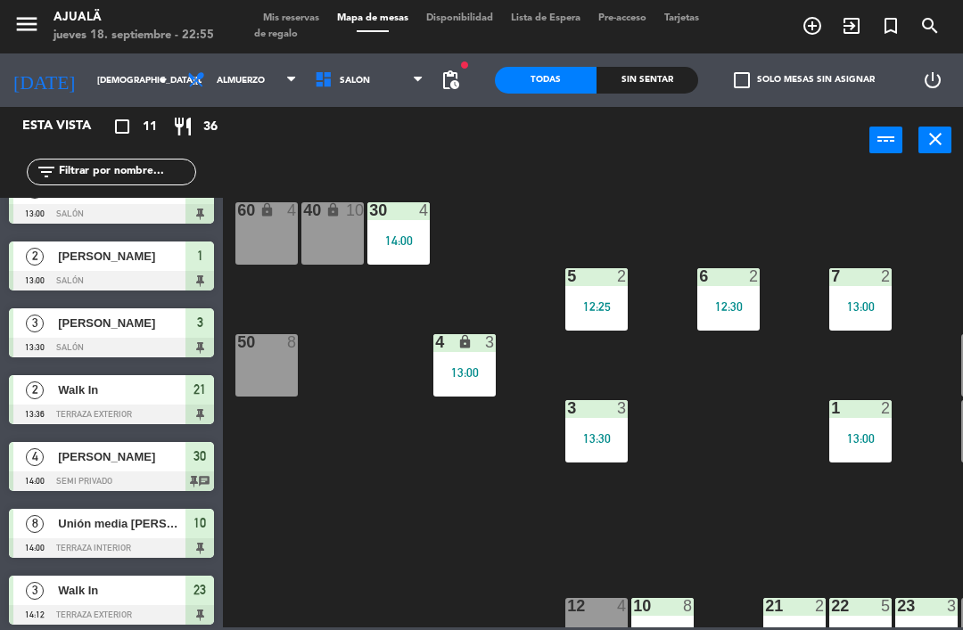
click at [97, 68] on input "[DEMOGRAPHIC_DATA][DATE]" at bounding box center [149, 81] width 122 height 28
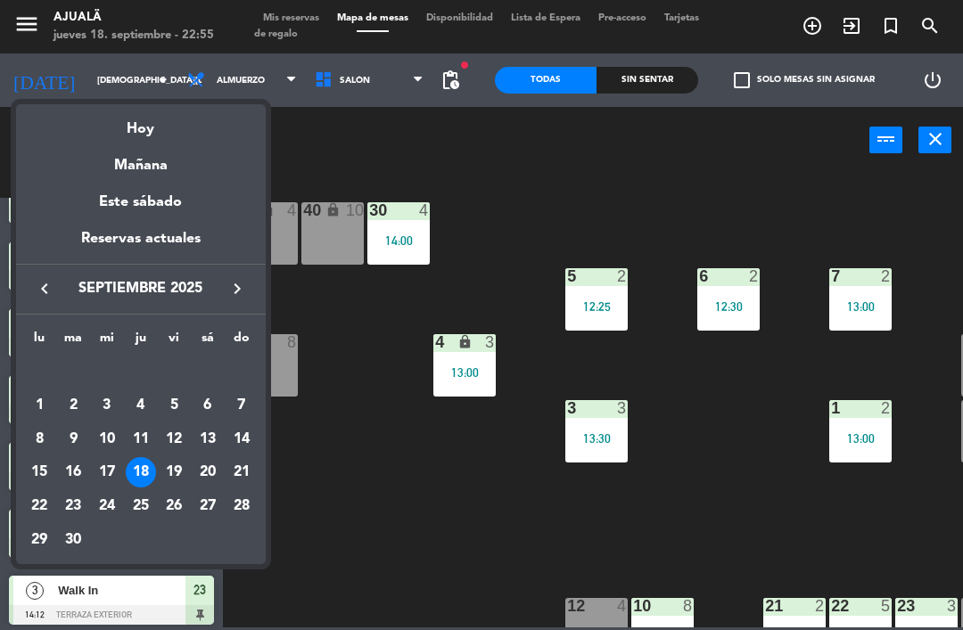
click at [182, 464] on div "19" at bounding box center [174, 472] width 30 height 30
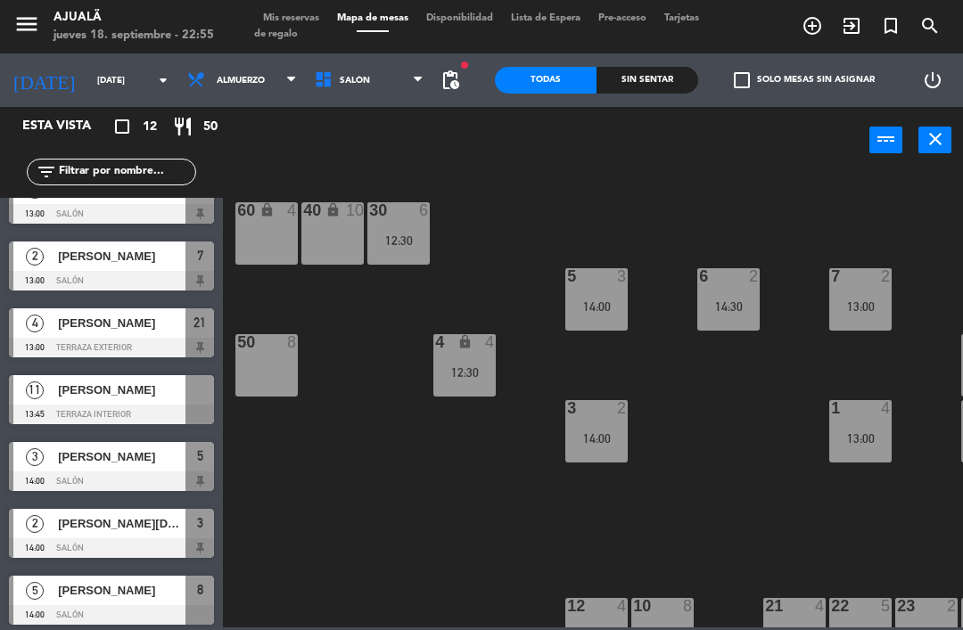
click at [231, 76] on span "Almuerzo" at bounding box center [241, 81] width 48 height 10
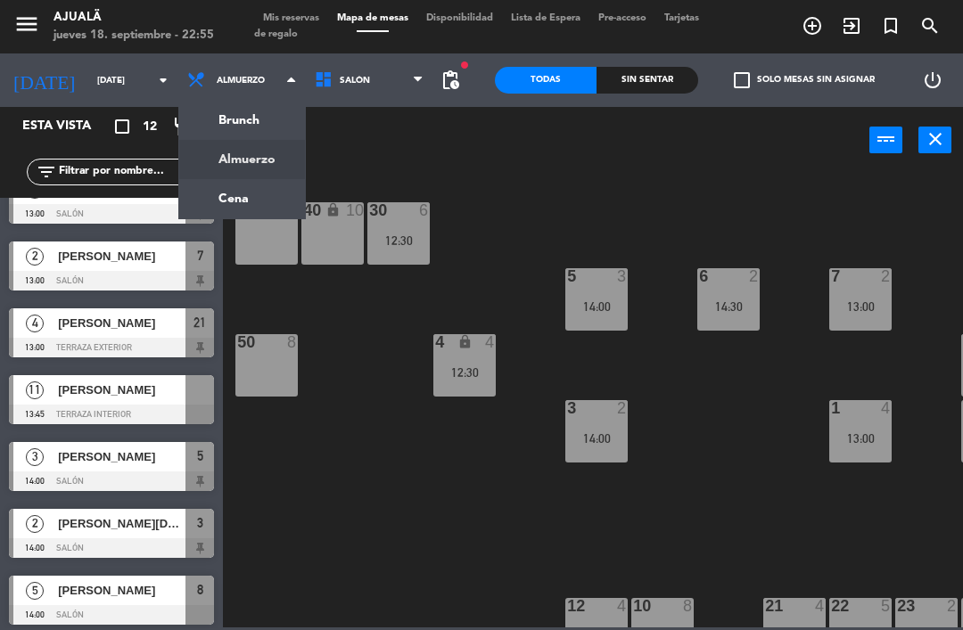
click at [236, 197] on ng-component "menu Ajualä jueves 18. septiembre - 22:55 Mis reservas Mapa de mesas Disponibil…" at bounding box center [481, 313] width 963 height 627
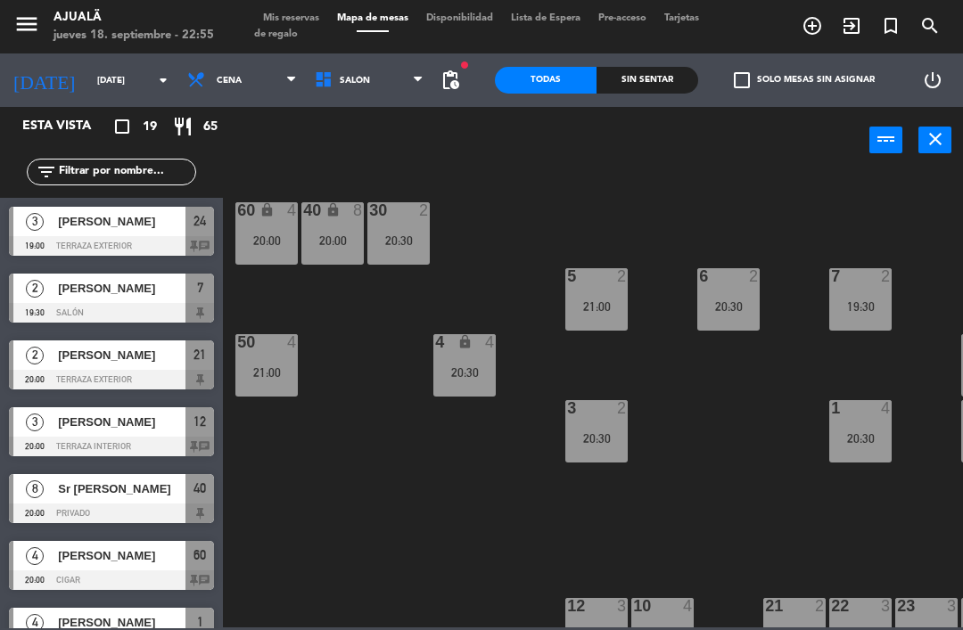
scroll to position [0, 0]
click at [92, 78] on input "[DATE]" at bounding box center [149, 81] width 122 height 28
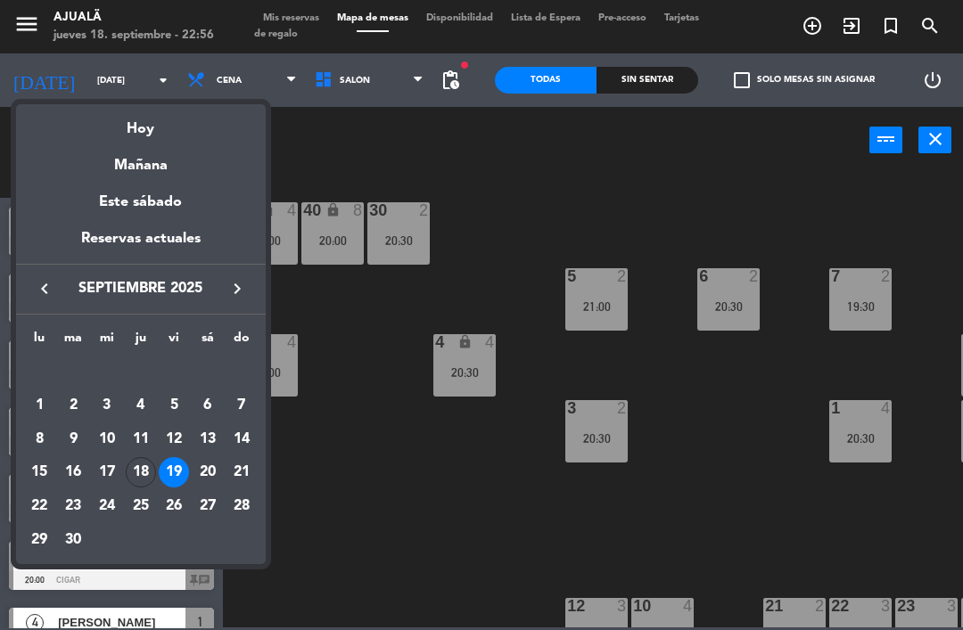
click at [500, 507] on div at bounding box center [481, 315] width 963 height 630
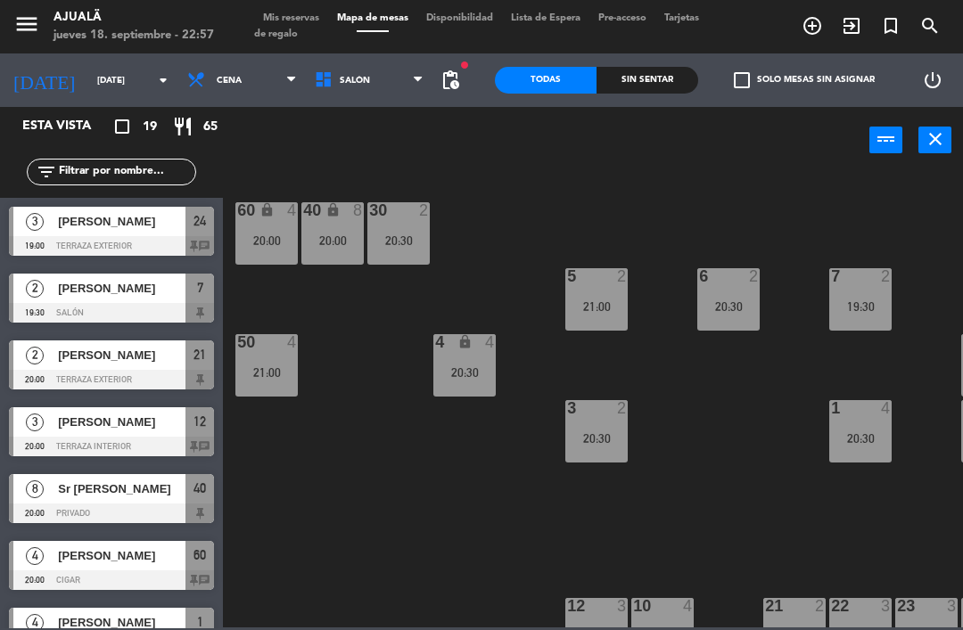
click at [217, 77] on span "Cena" at bounding box center [229, 81] width 25 height 10
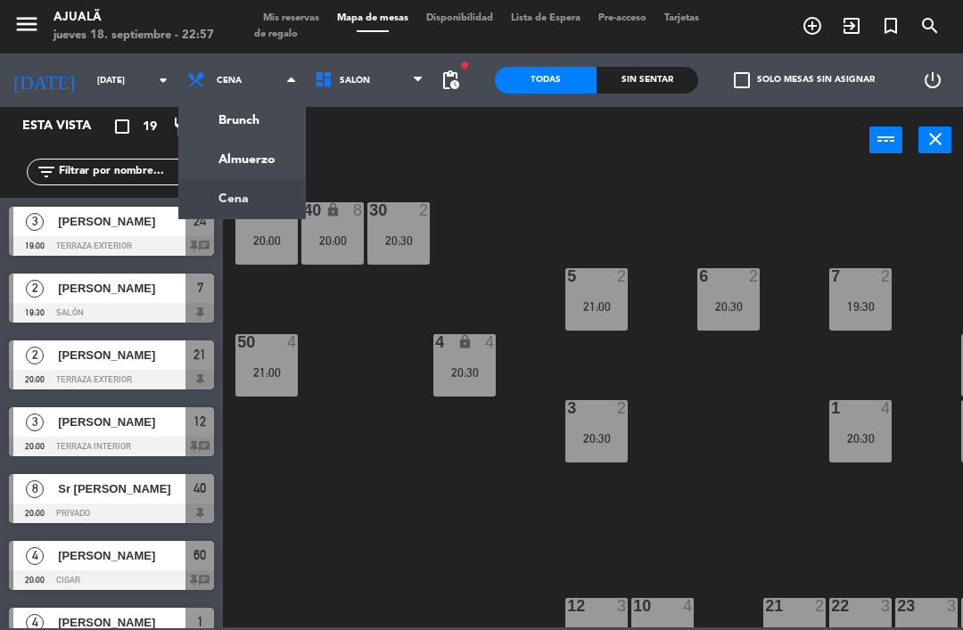
click at [231, 159] on ng-component "menu Ajualä jueves 18. septiembre - 22:57 Mis reservas Mapa de mesas Disponibil…" at bounding box center [481, 313] width 963 height 627
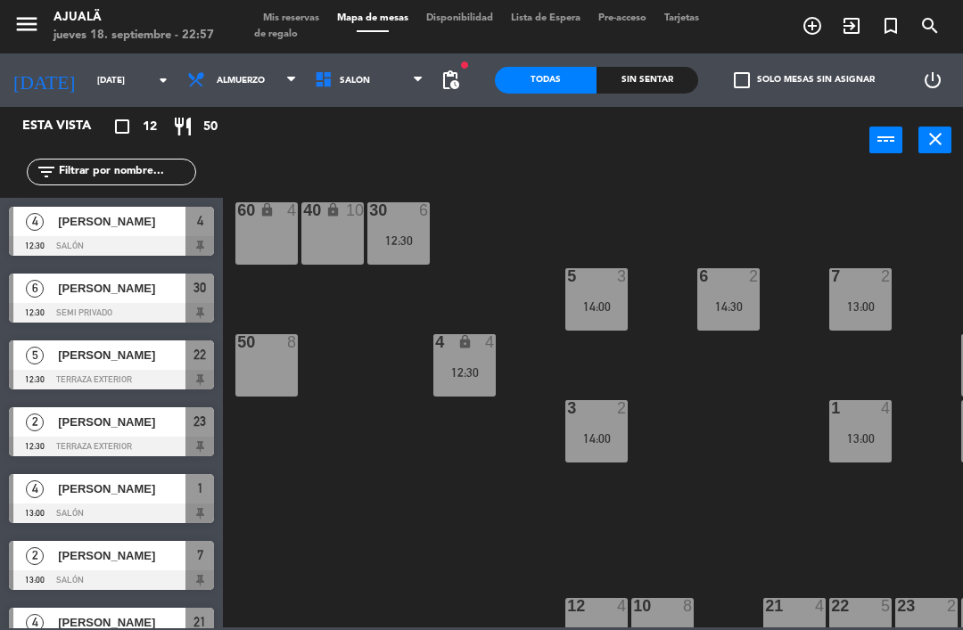
click at [88, 94] on input "[DATE]" at bounding box center [149, 81] width 122 height 28
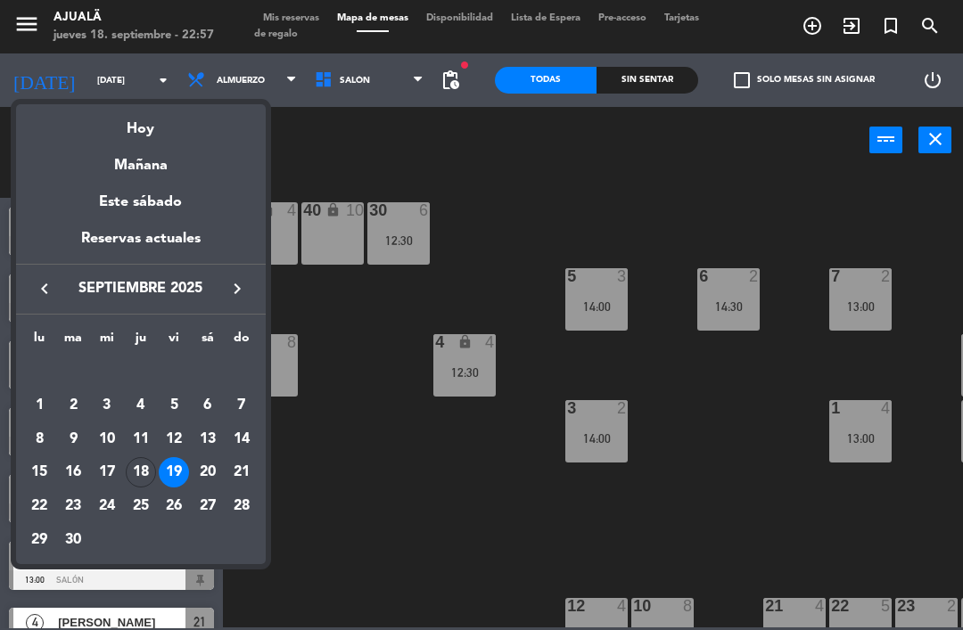
click at [214, 474] on div "20" at bounding box center [208, 472] width 30 height 30
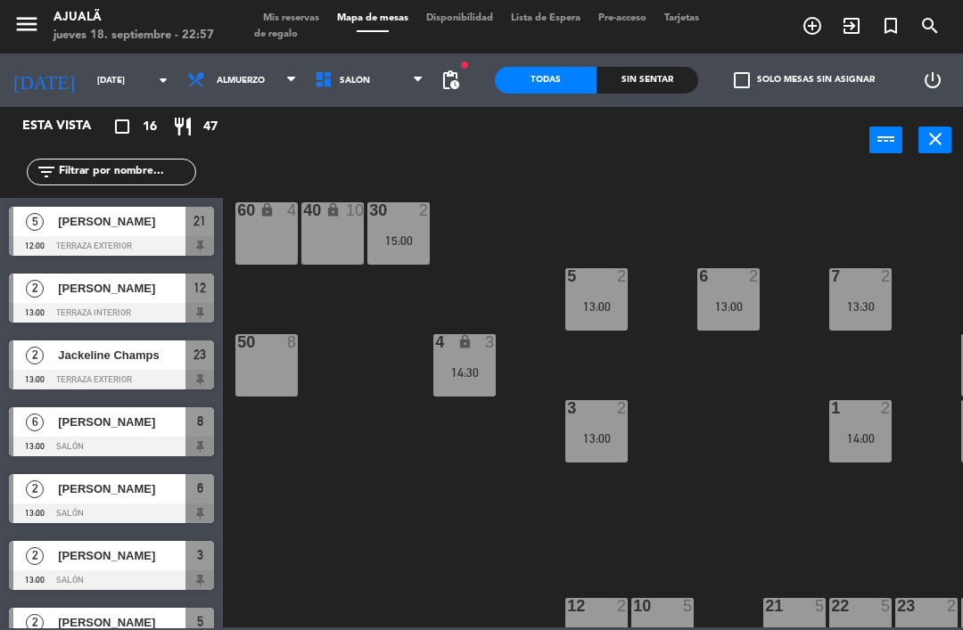
click at [225, 76] on span "Almuerzo" at bounding box center [241, 81] width 48 height 10
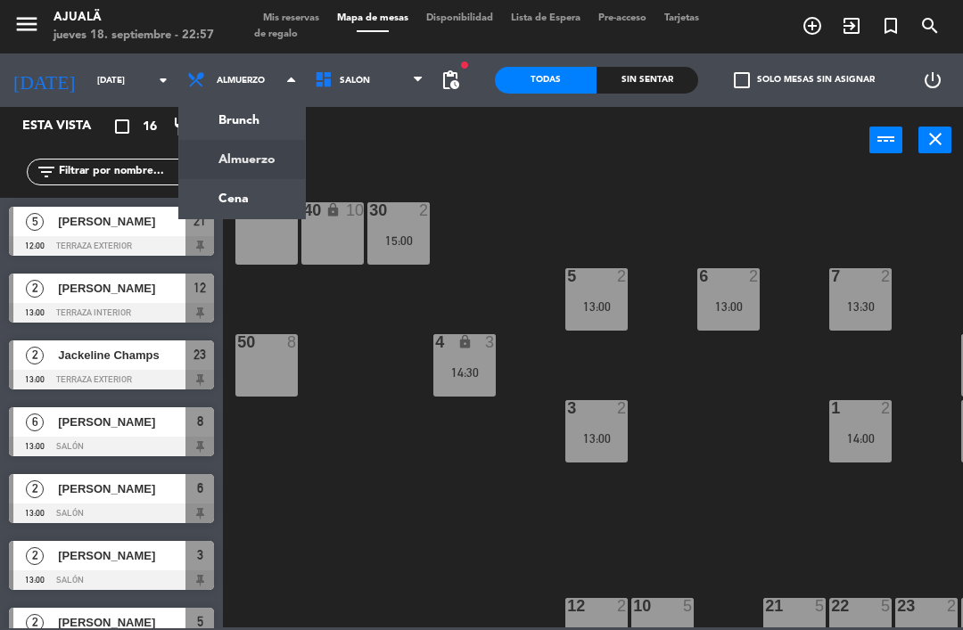
click at [247, 194] on ng-component "menu Ajualä jueves 18. septiembre - 22:57 Mis reservas Mapa de mesas Disponibil…" at bounding box center [481, 313] width 963 height 627
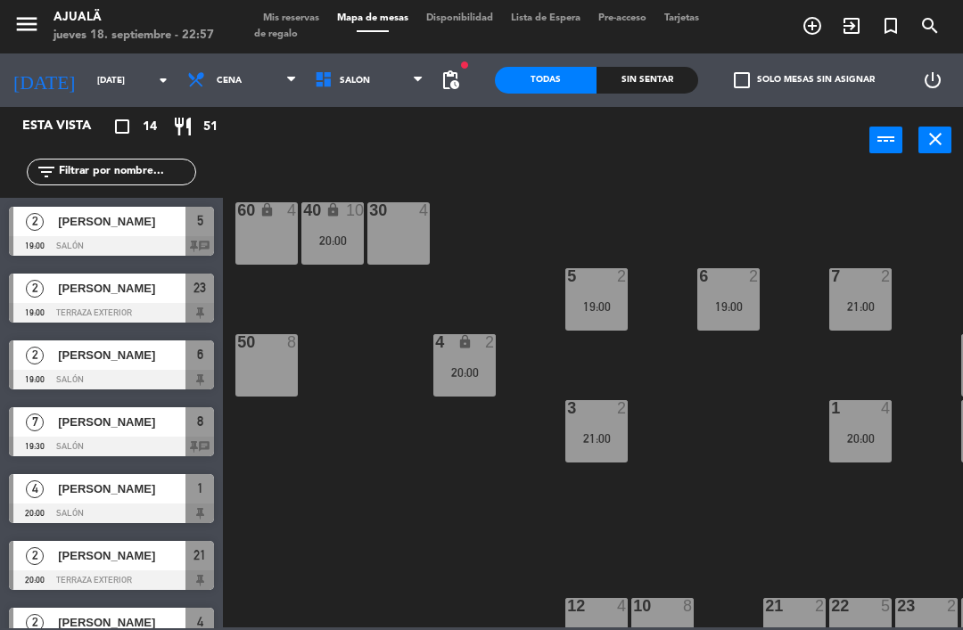
click at [88, 72] on input "[DATE]" at bounding box center [149, 81] width 122 height 28
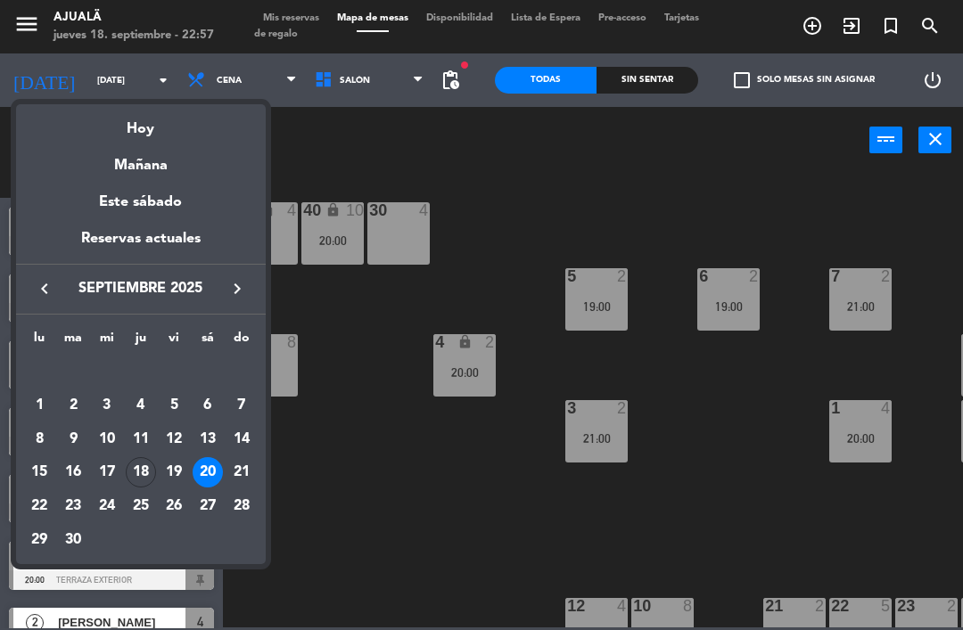
click at [177, 138] on div "Hoy" at bounding box center [141, 122] width 250 height 37
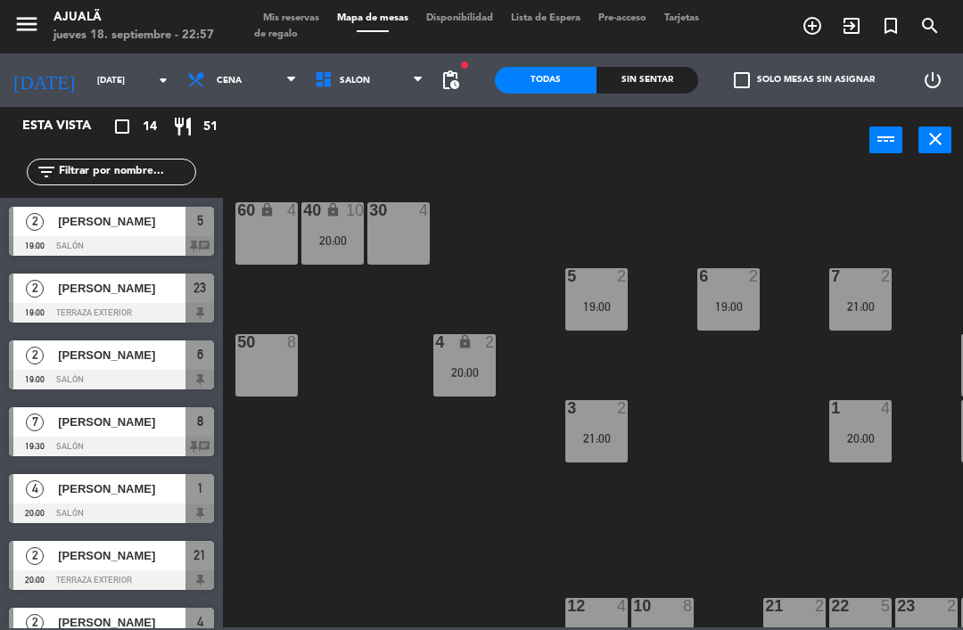
type input "[DEMOGRAPHIC_DATA][DATE]"
